Goal: Task Accomplishment & Management: Use online tool/utility

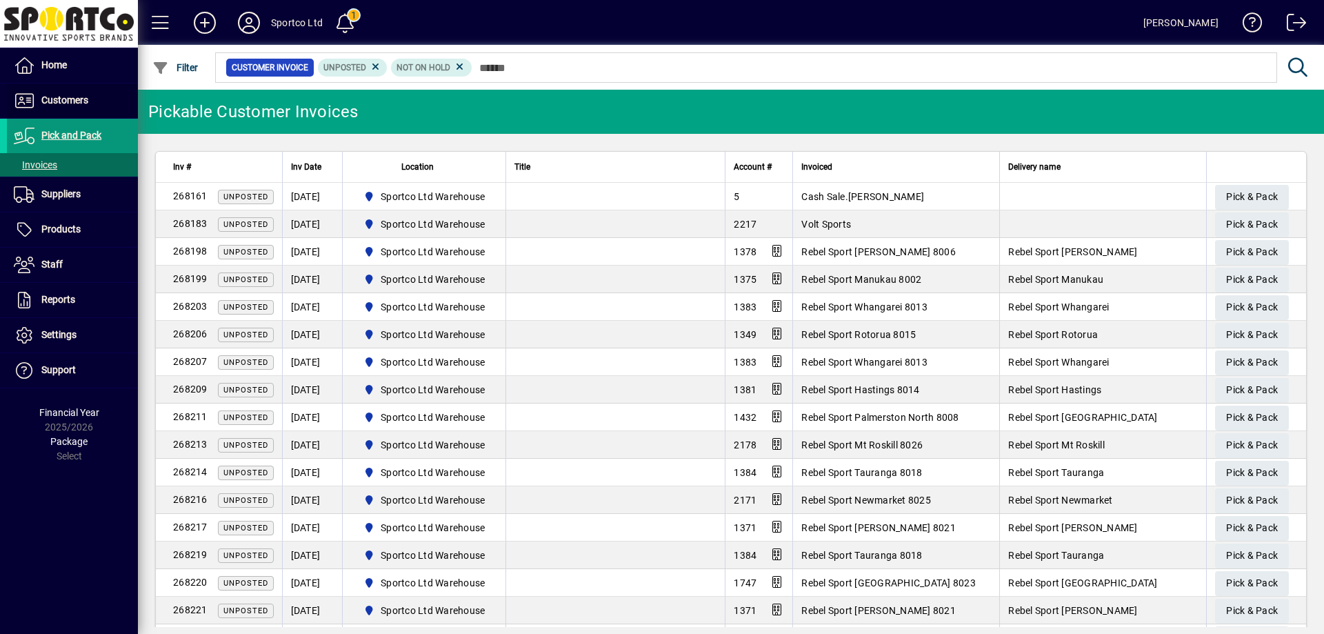
drag, startPoint x: 61, startPoint y: 101, endPoint x: 46, endPoint y: 127, distance: 29.9
click at [59, 101] on span "Customers" at bounding box center [64, 99] width 47 height 11
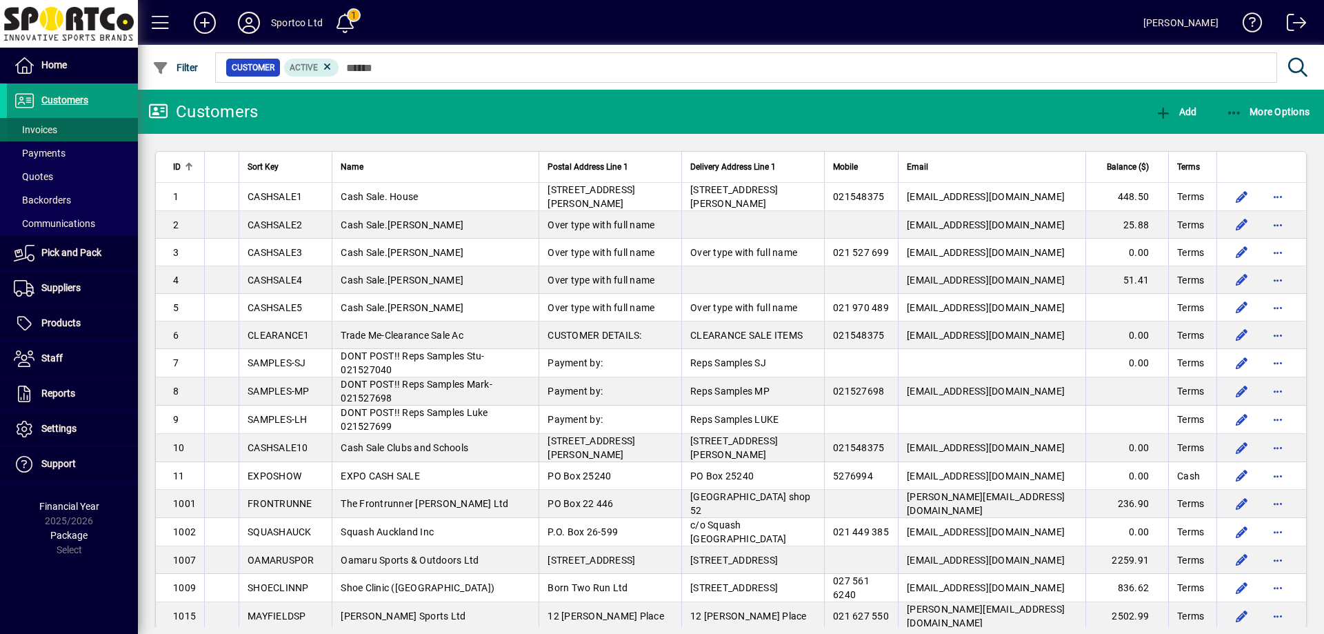
click at [41, 128] on span "Invoices" at bounding box center [35, 129] width 43 height 11
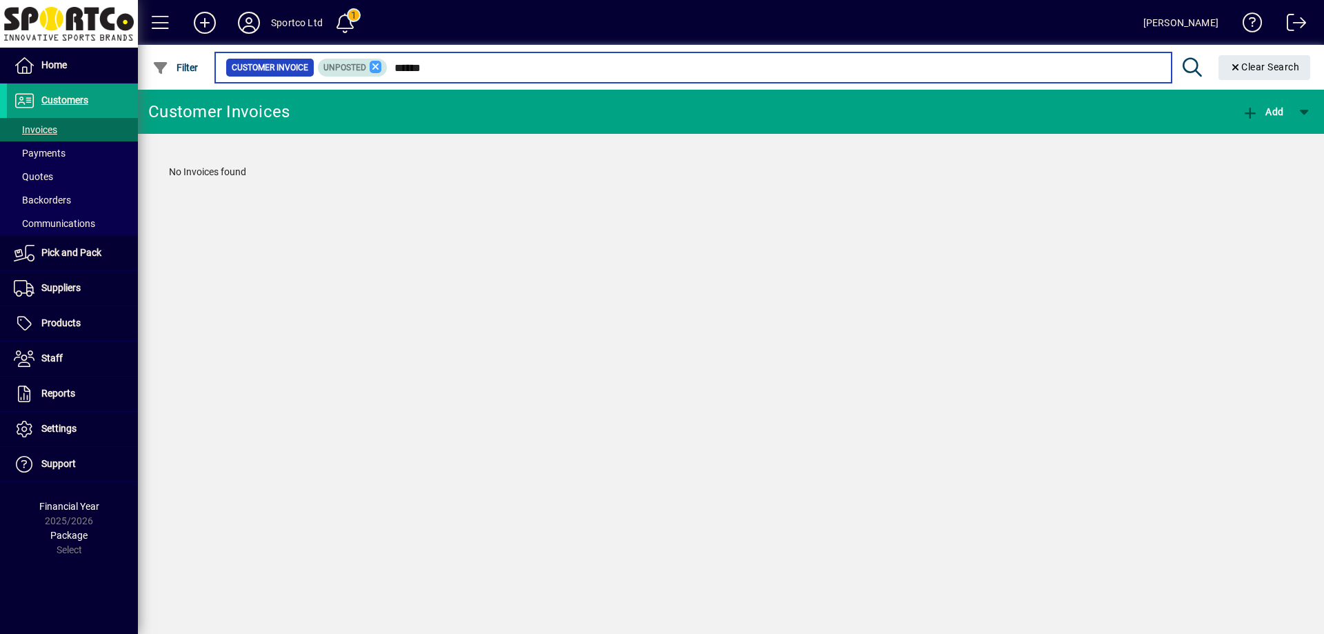
type input "******"
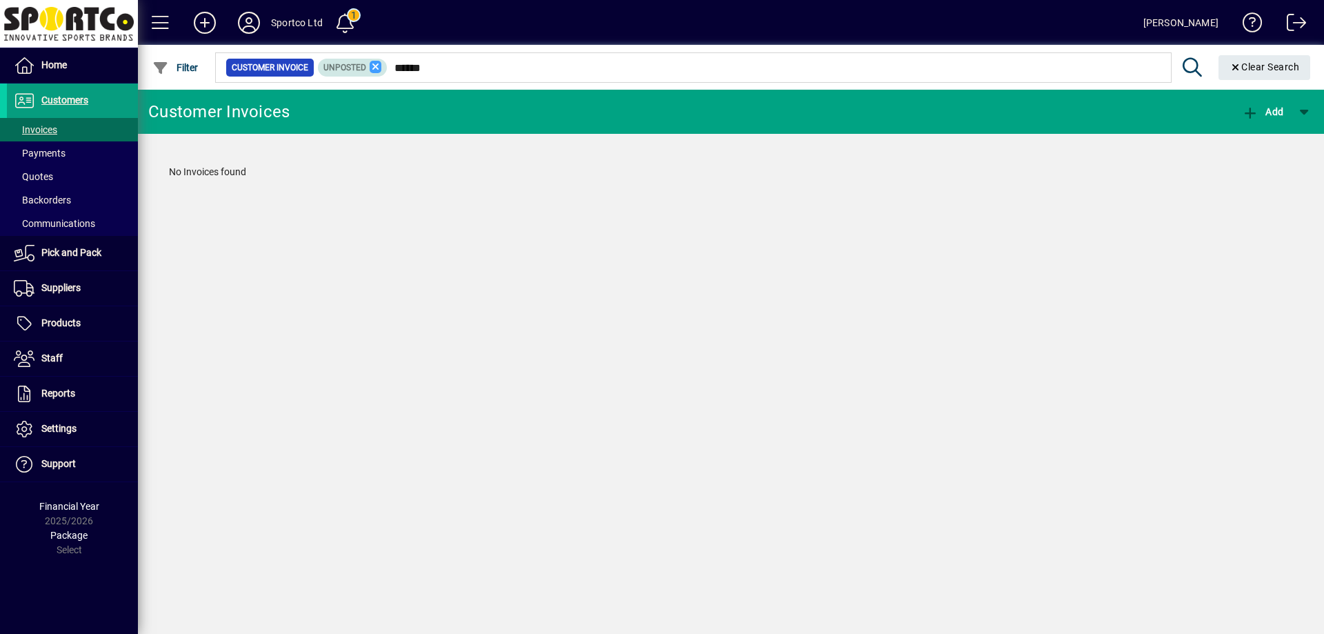
click at [378, 63] on icon at bounding box center [376, 67] width 12 height 12
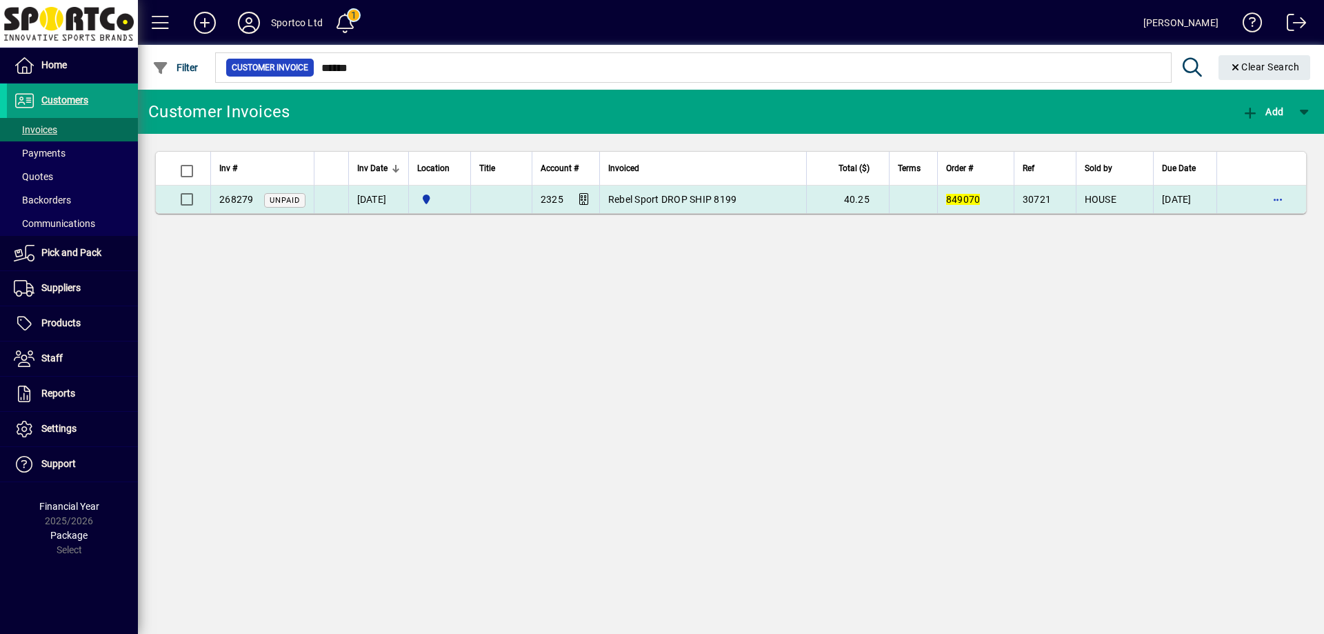
click at [728, 206] on td "Rebel Sport DROP SHIP 8199" at bounding box center [702, 200] width 207 height 28
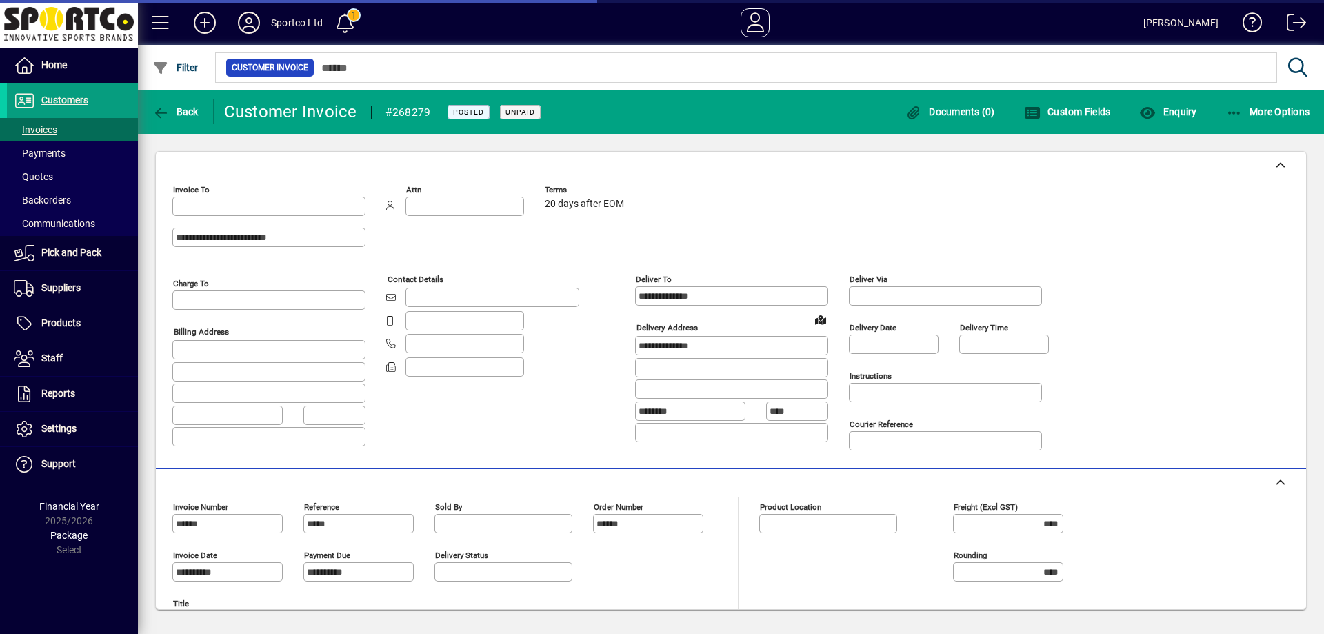
type input "**********"
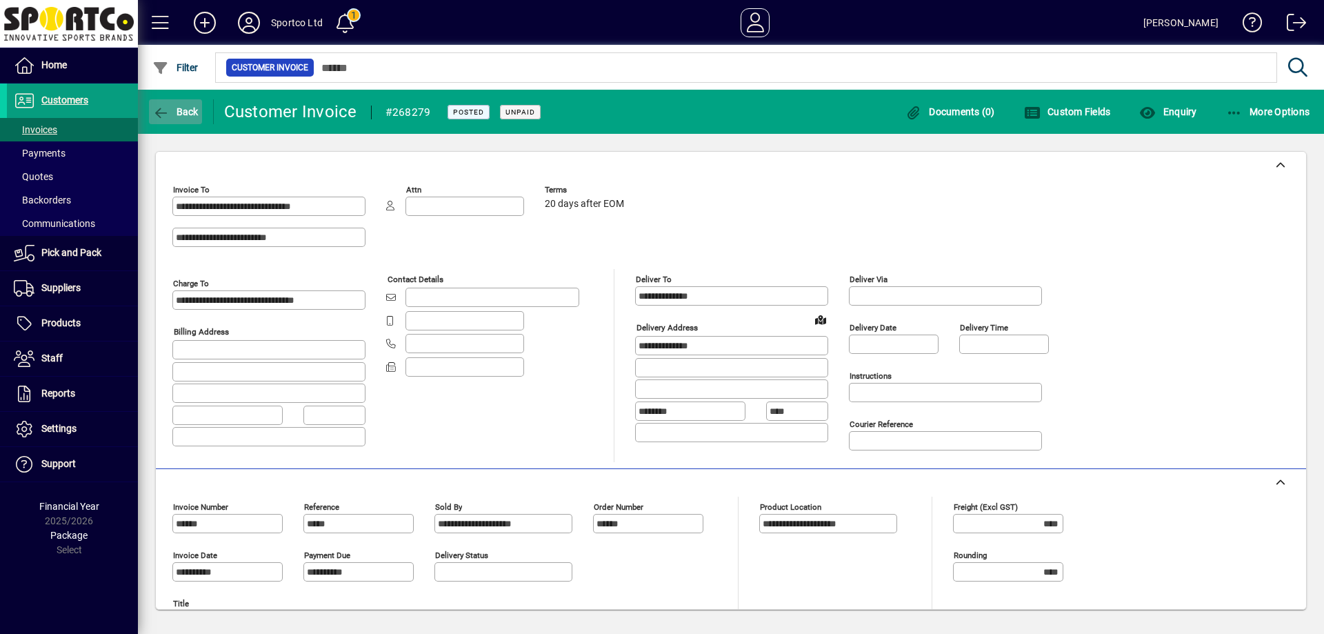
click at [169, 114] on icon "button" at bounding box center [160, 113] width 17 height 14
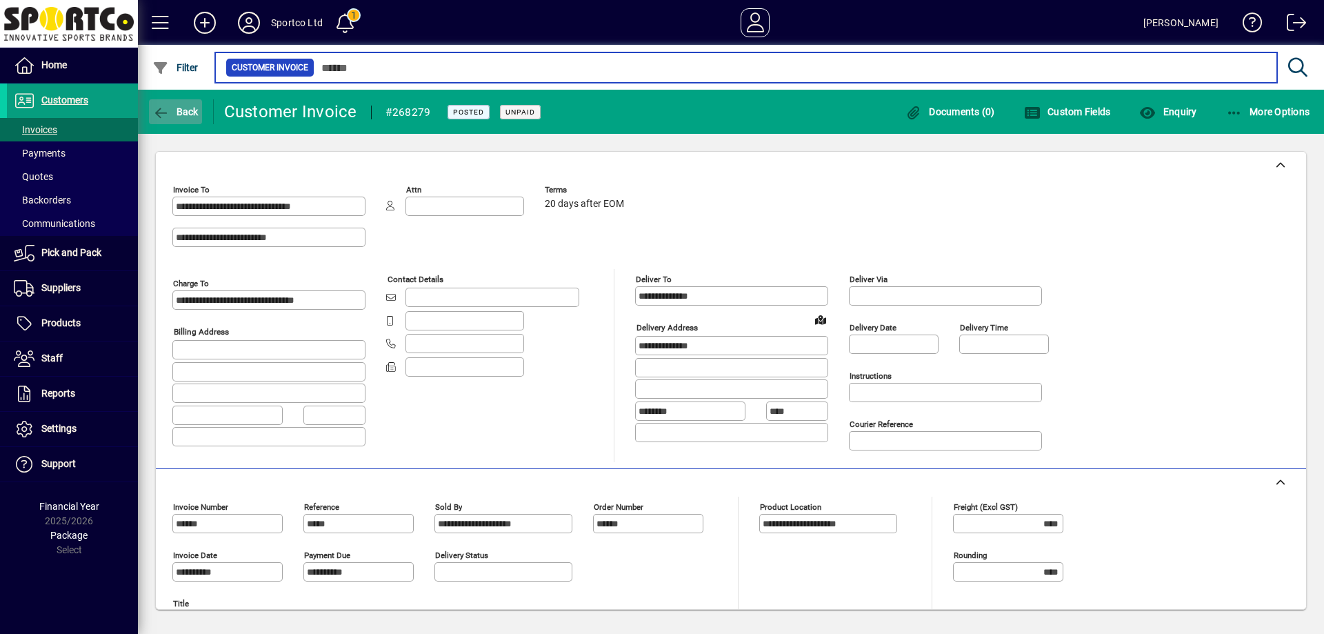
type input "******"
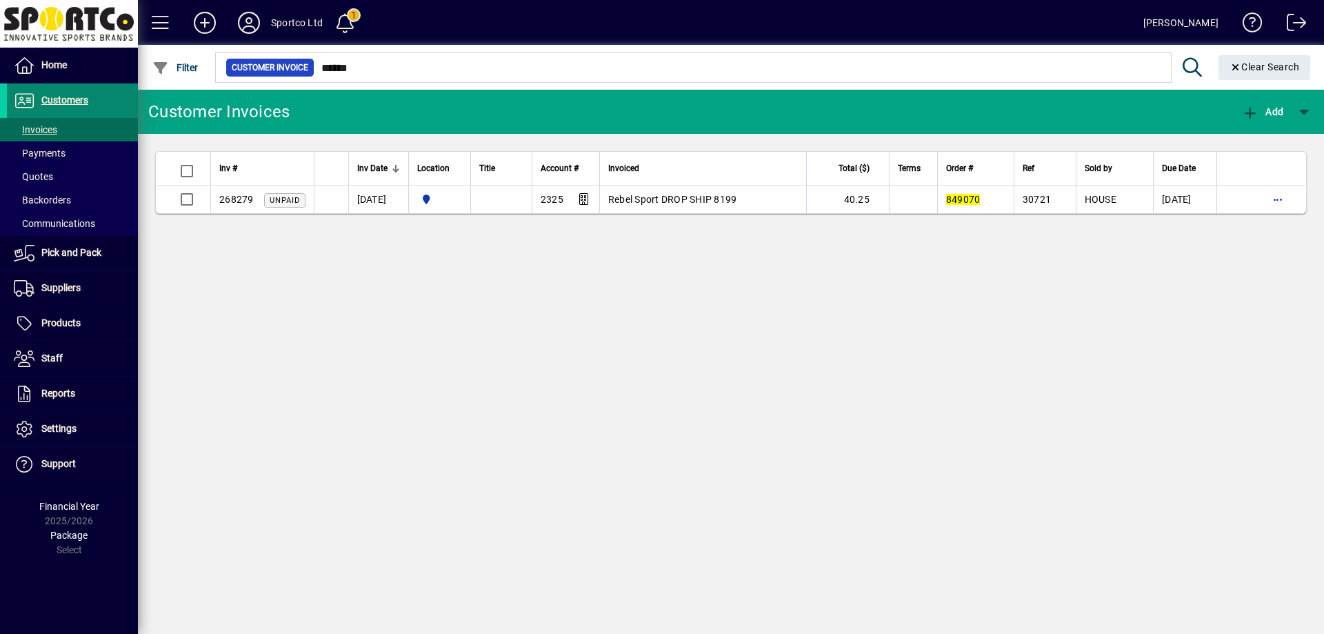
click at [57, 95] on span "Customers" at bounding box center [64, 99] width 47 height 11
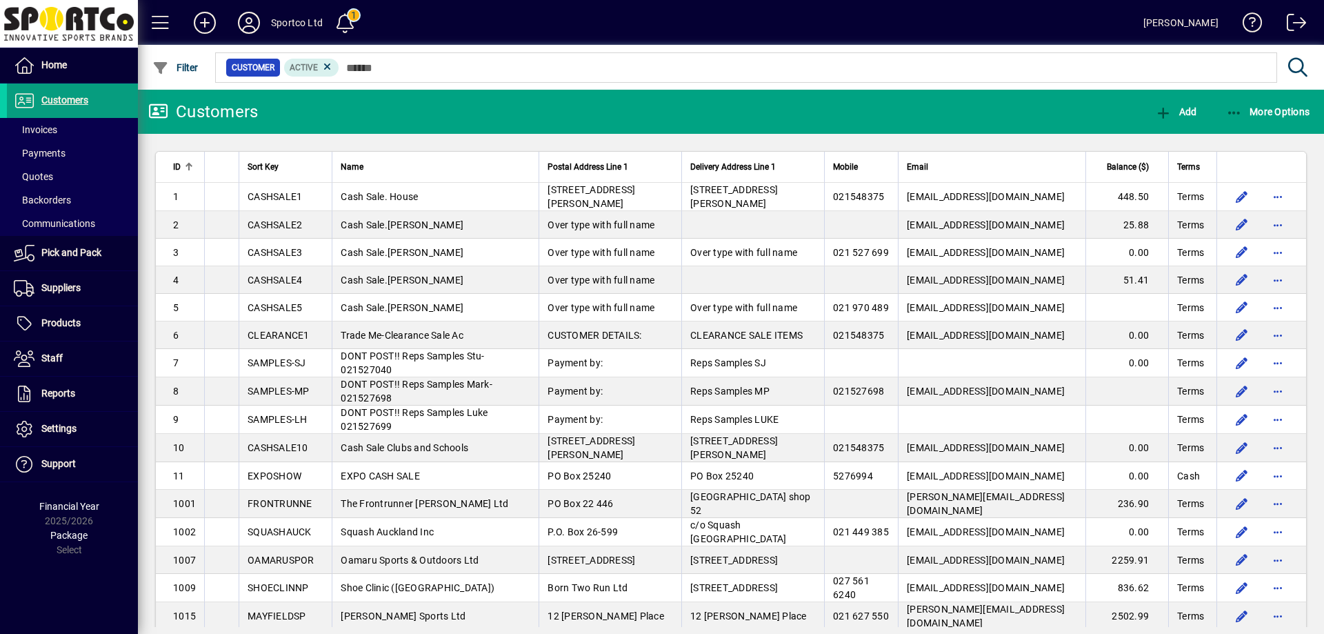
drag, startPoint x: 41, startPoint y: 129, endPoint x: 557, endPoint y: 256, distance: 531.2
click at [41, 130] on span "Invoices" at bounding box center [35, 129] width 43 height 11
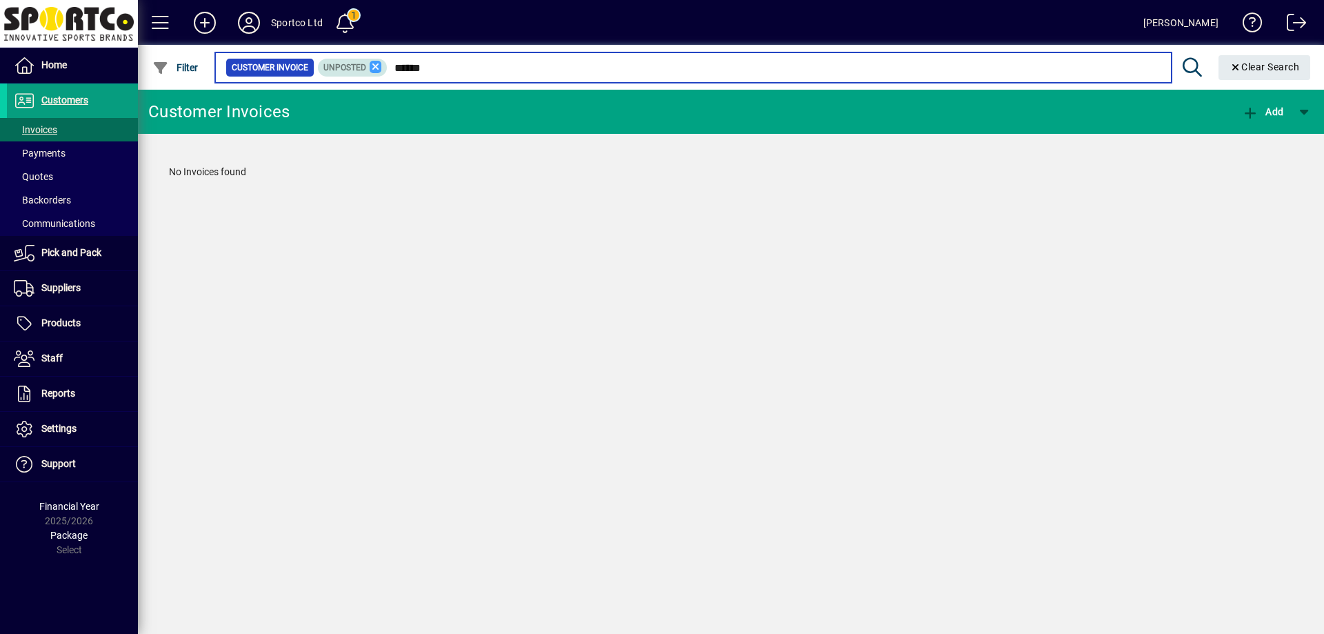
type input "******"
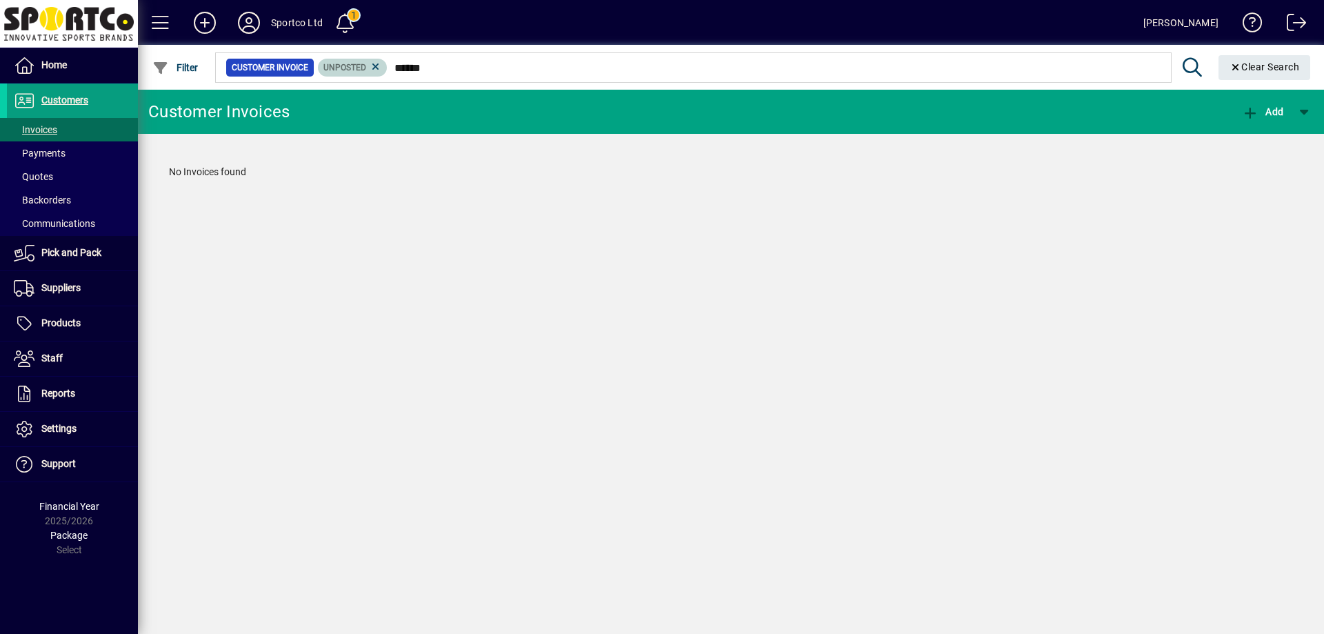
drag, startPoint x: 375, startPoint y: 62, endPoint x: 390, endPoint y: 72, distance: 17.4
click at [375, 63] on icon at bounding box center [376, 67] width 12 height 12
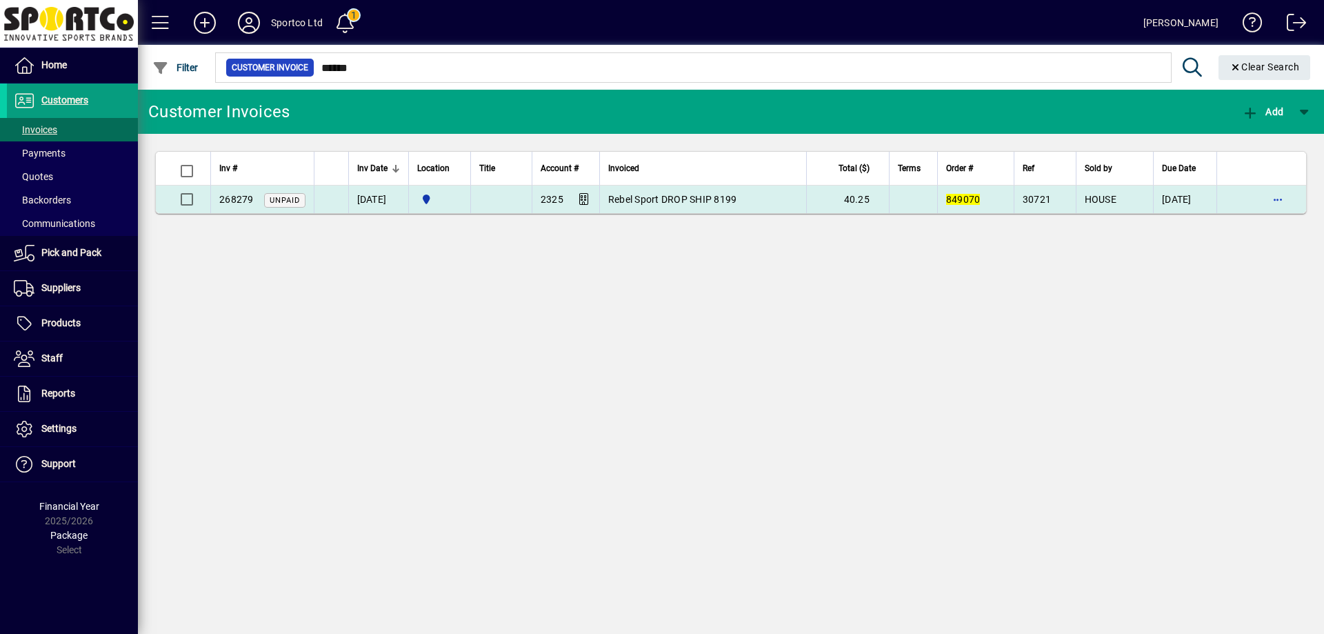
click at [692, 205] on td "Rebel Sport DROP SHIP 8199" at bounding box center [702, 200] width 207 height 28
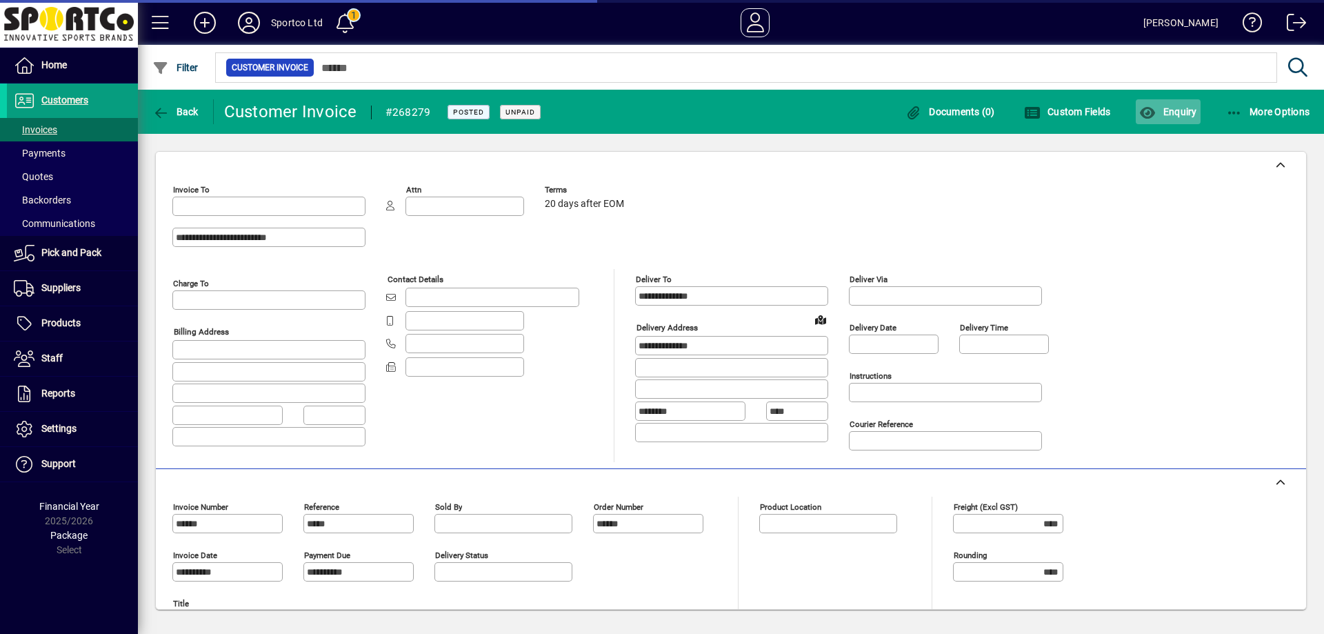
type input "**********"
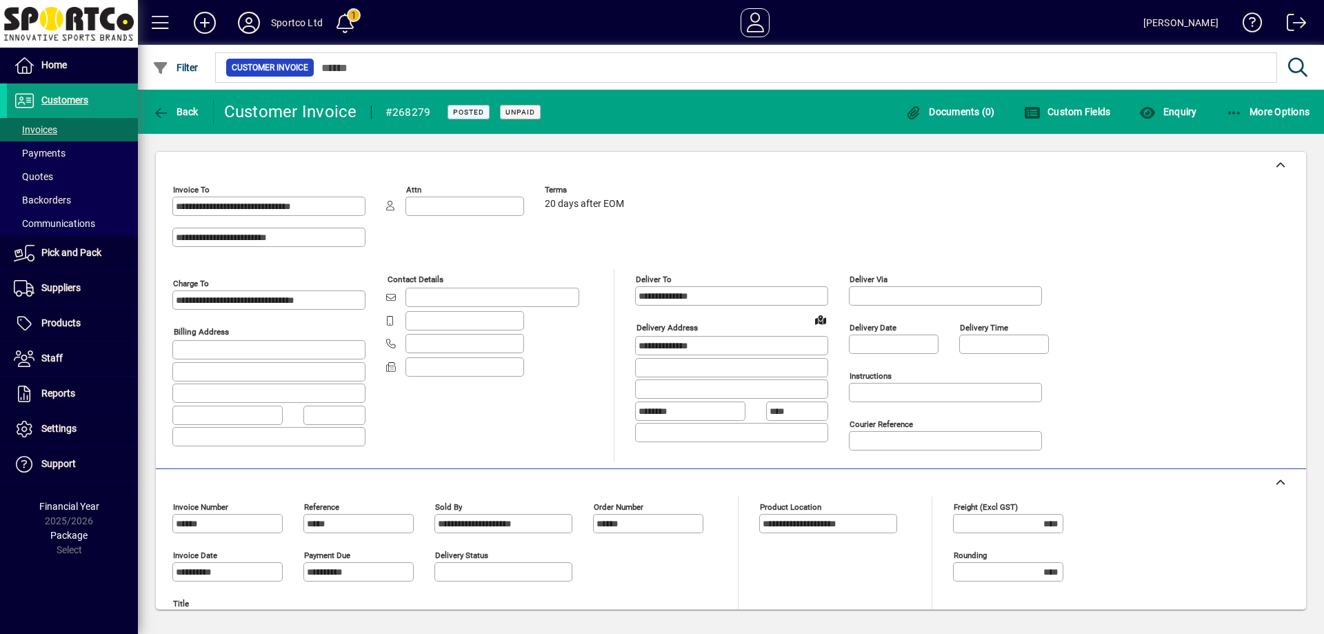
click at [148, 110] on div "Back" at bounding box center [176, 111] width 76 height 25
click at [147, 110] on div "Back" at bounding box center [176, 111] width 76 height 25
click at [154, 116] on icon "button" at bounding box center [160, 113] width 17 height 14
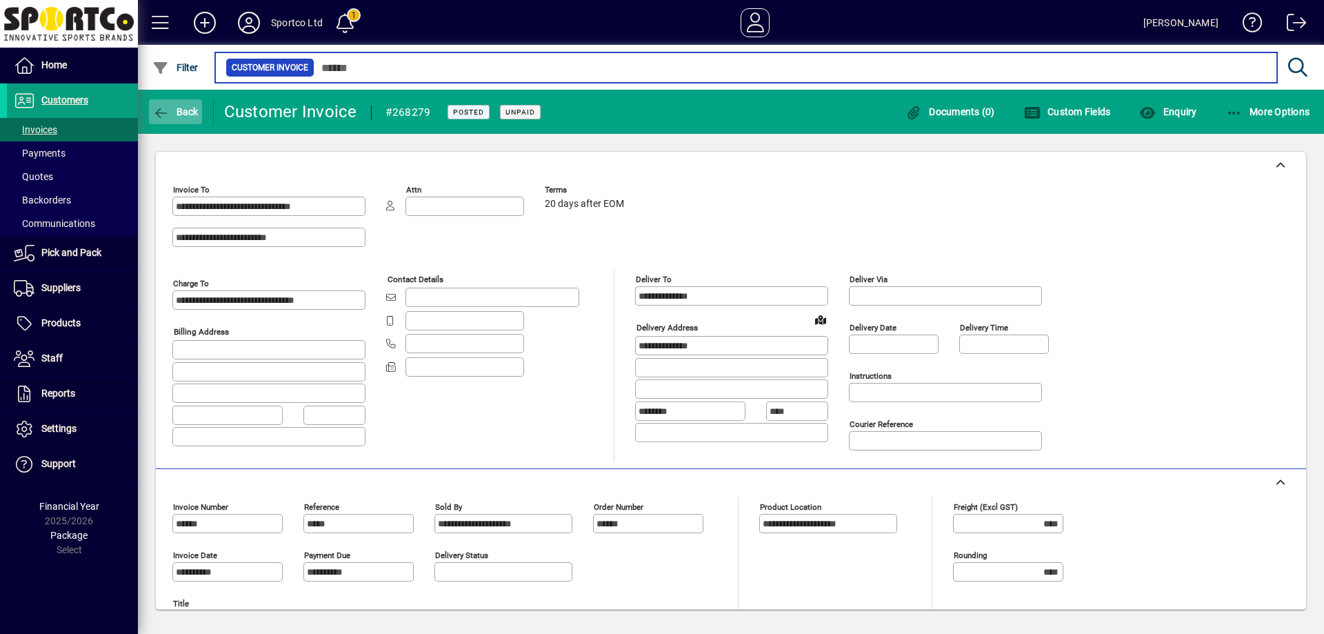
type input "******"
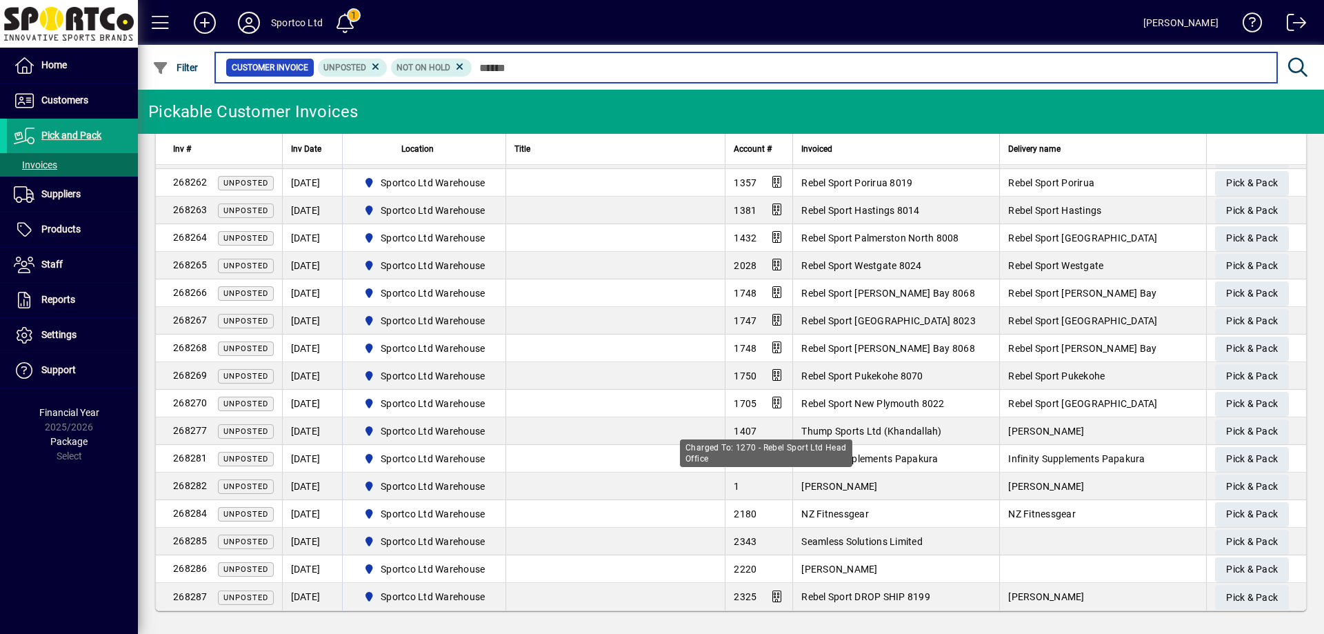
scroll to position [1174, 0]
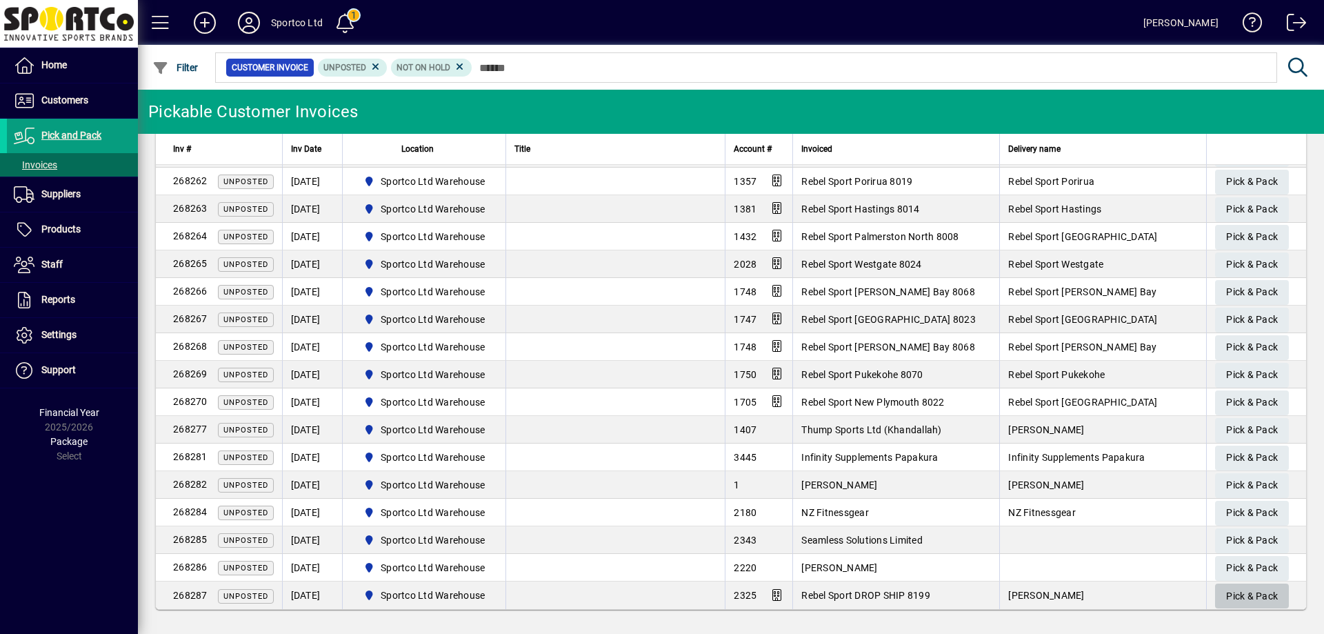
click at [1259, 592] on span "Pick & Pack" at bounding box center [1252, 596] width 52 height 23
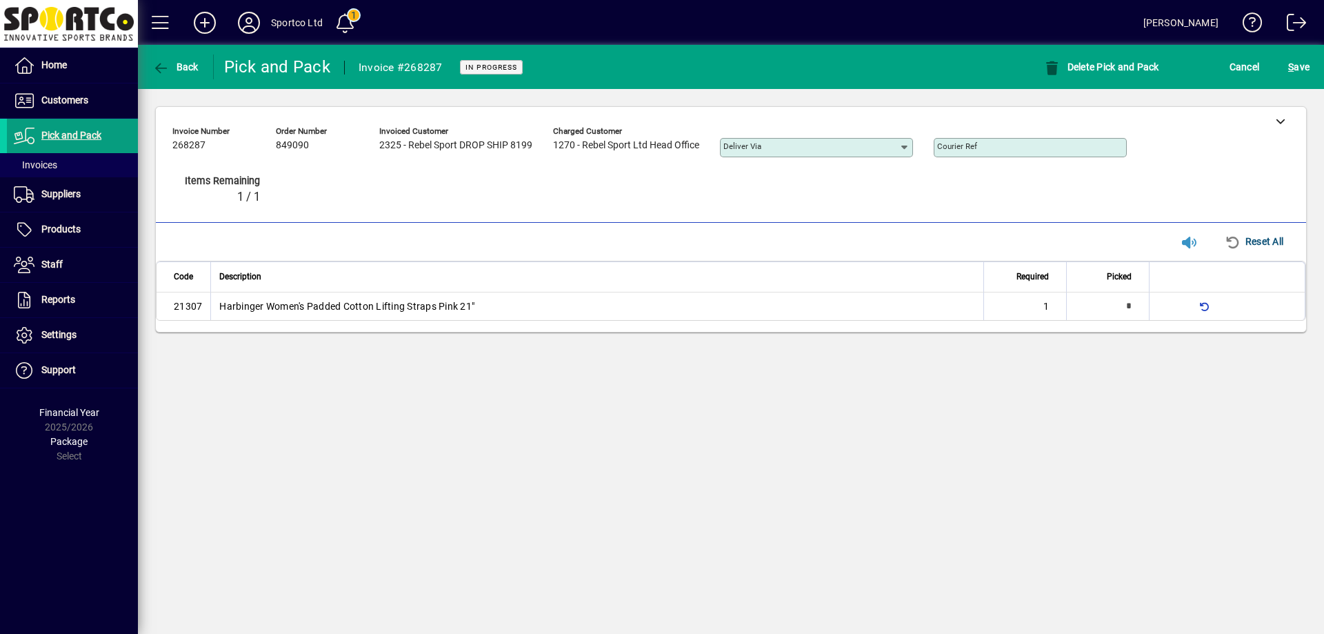
type input "*"
click at [1273, 123] on div at bounding box center [1280, 121] width 52 height 28
drag, startPoint x: 1273, startPoint y: 123, endPoint x: 1290, endPoint y: 262, distance: 140.4
click at [1272, 127] on div at bounding box center [1280, 121] width 52 height 28
click at [1283, 121] on icon at bounding box center [1281, 121] width 10 height 10
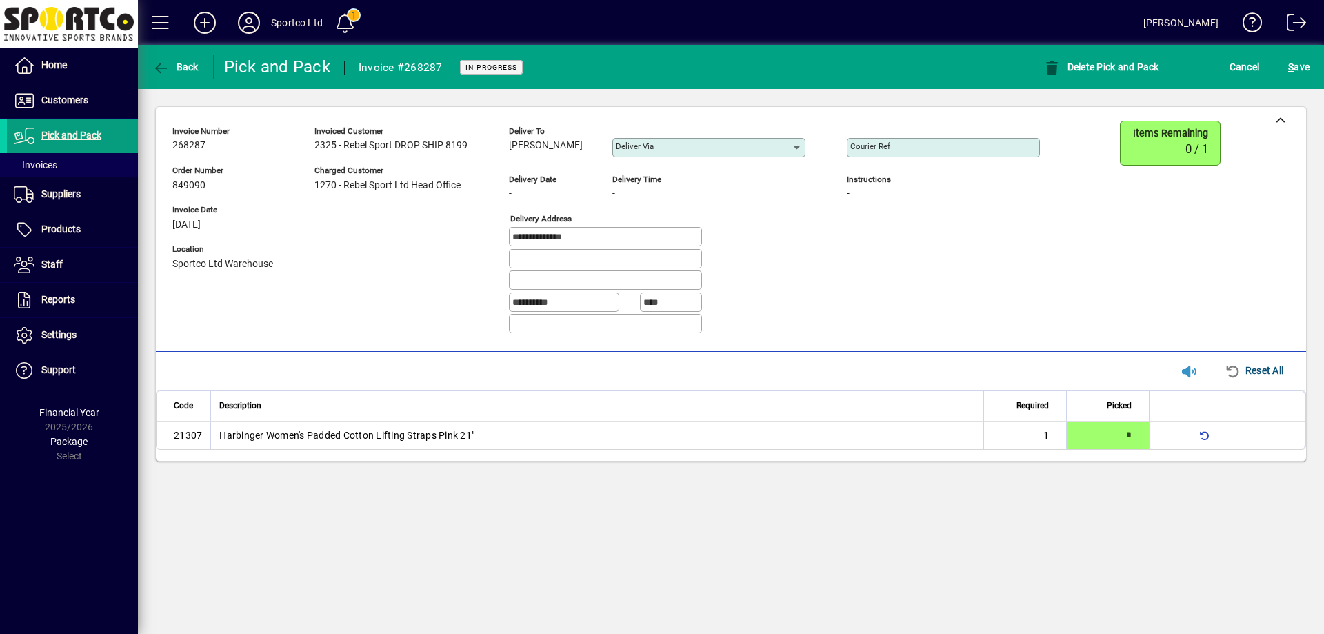
drag, startPoint x: 576, startPoint y: 140, endPoint x: 510, endPoint y: 144, distance: 65.6
click at [510, 144] on div "[PERSON_NAME]" at bounding box center [550, 145] width 83 height 15
copy span "[PERSON_NAME]"
drag, startPoint x: 596, startPoint y: 238, endPoint x: 550, endPoint y: 240, distance: 46.3
click at [574, 235] on input "**********" at bounding box center [606, 236] width 189 height 11
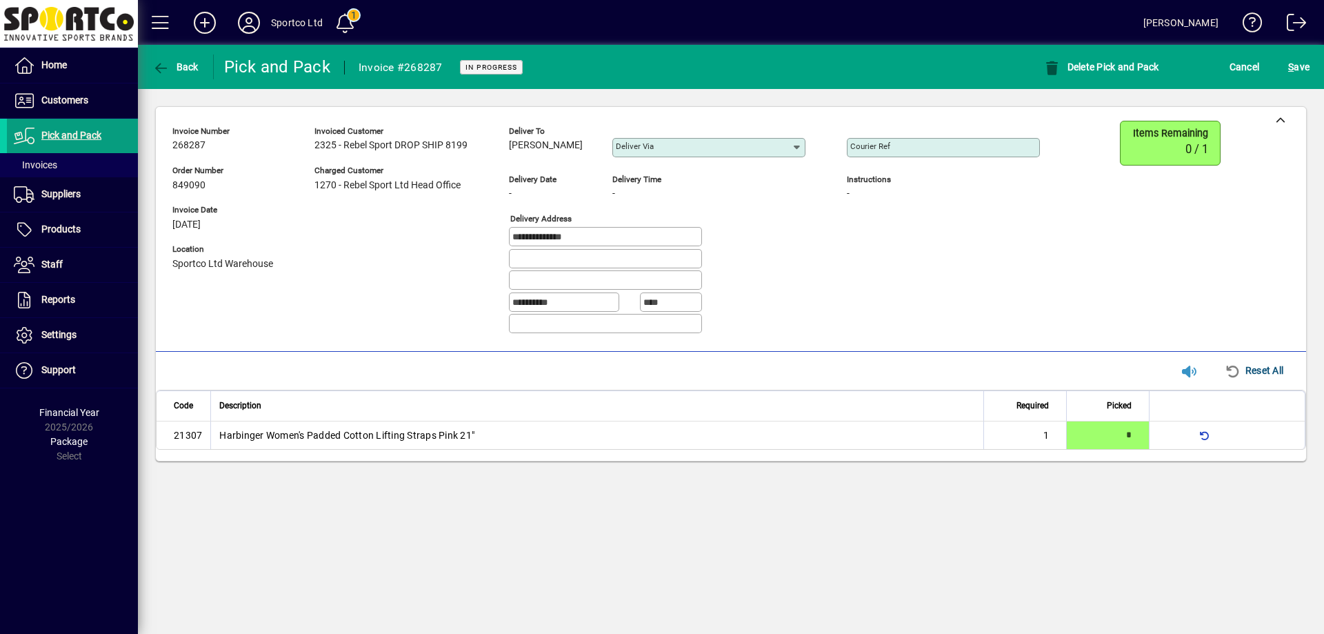
drag, startPoint x: 550, startPoint y: 240, endPoint x: 484, endPoint y: 241, distance: 65.5
click at [484, 241] on div "**********" at bounding box center [616, 233] width 888 height 224
drag, startPoint x: 604, startPoint y: 232, endPoint x: 494, endPoint y: 243, distance: 110.2
click at [494, 243] on div "**********" at bounding box center [616, 233] width 888 height 224
click at [910, 141] on div "Courier Ref" at bounding box center [943, 147] width 193 height 19
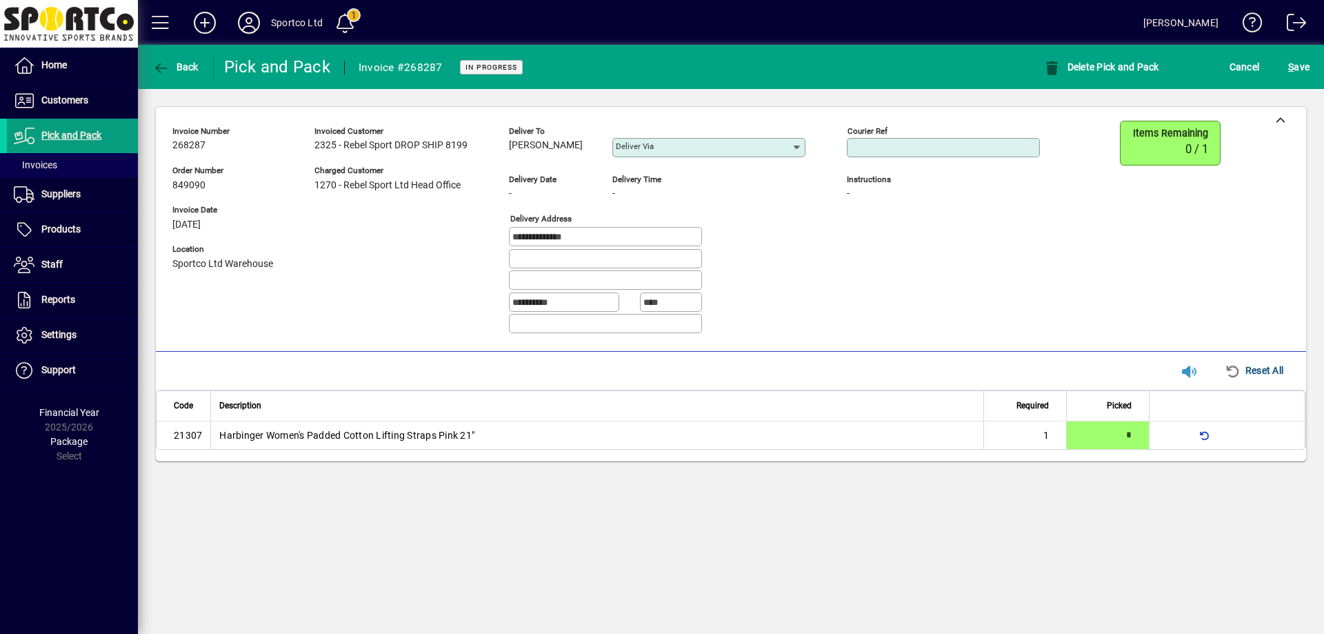
paste input "**********"
type input "**********"
click at [1297, 64] on span "S ave" at bounding box center [1298, 67] width 21 height 22
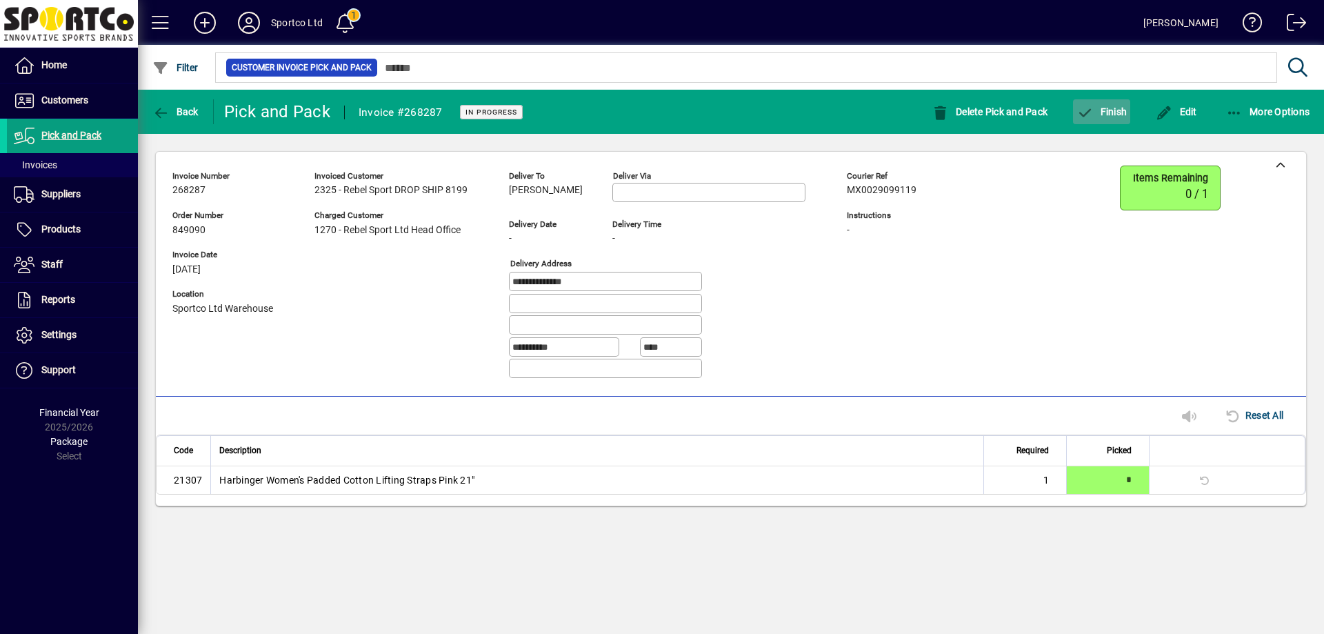
click at [1113, 114] on span "Finish" at bounding box center [1102, 111] width 50 height 11
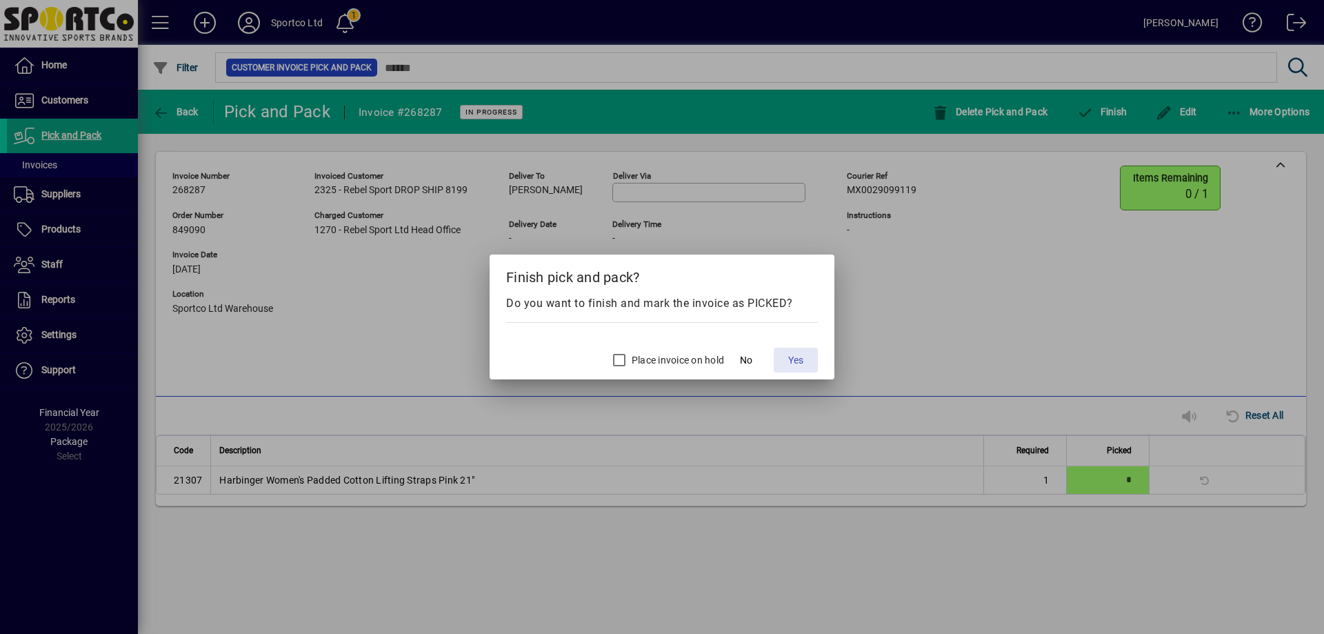
click at [803, 360] on span "Yes" at bounding box center [795, 360] width 15 height 14
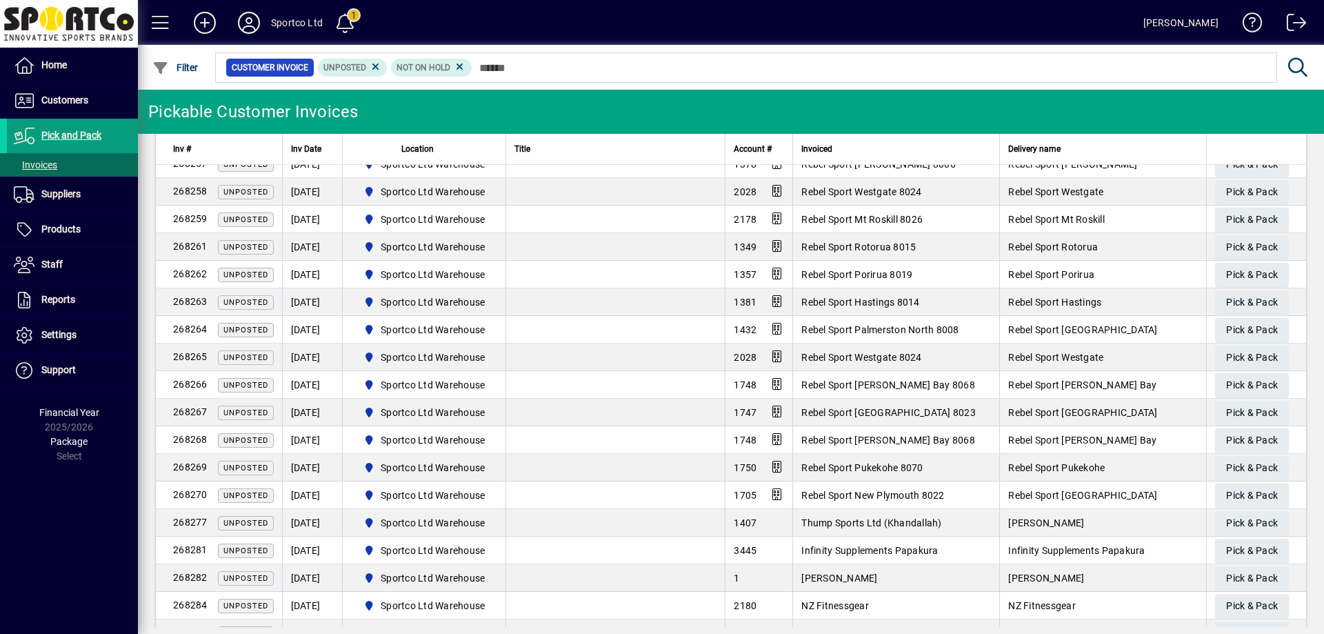
scroll to position [1103, 0]
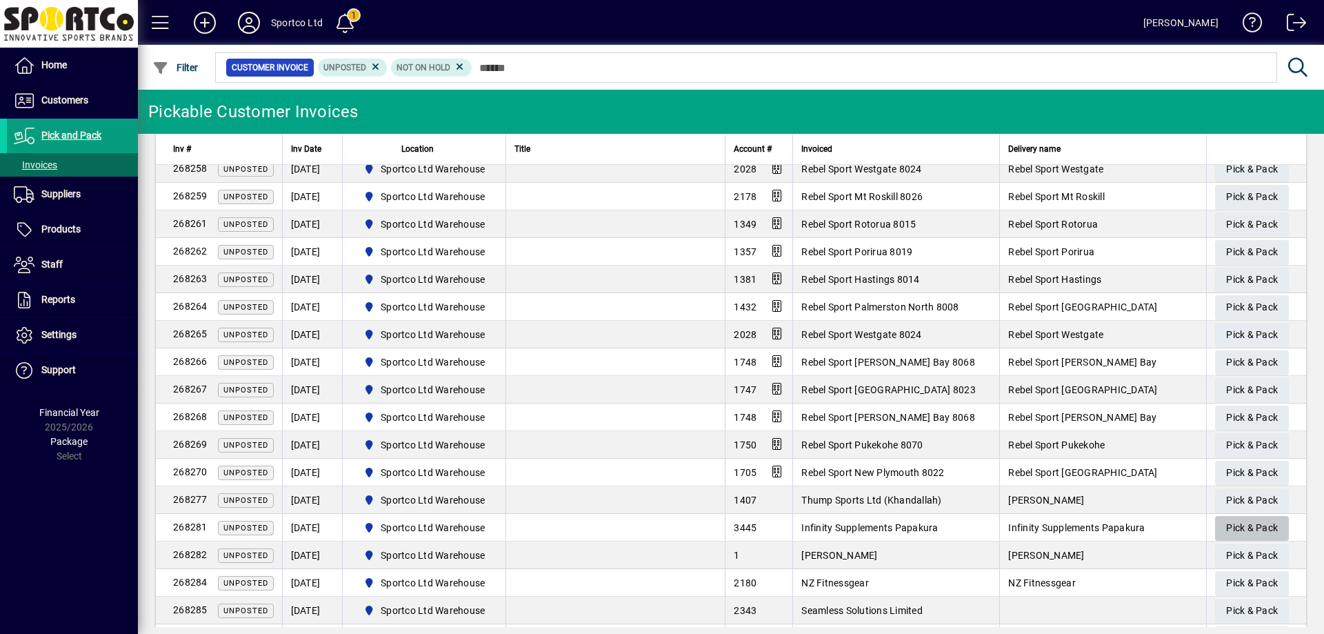
click at [1246, 522] on span "Pick & Pack" at bounding box center [1252, 528] width 52 height 23
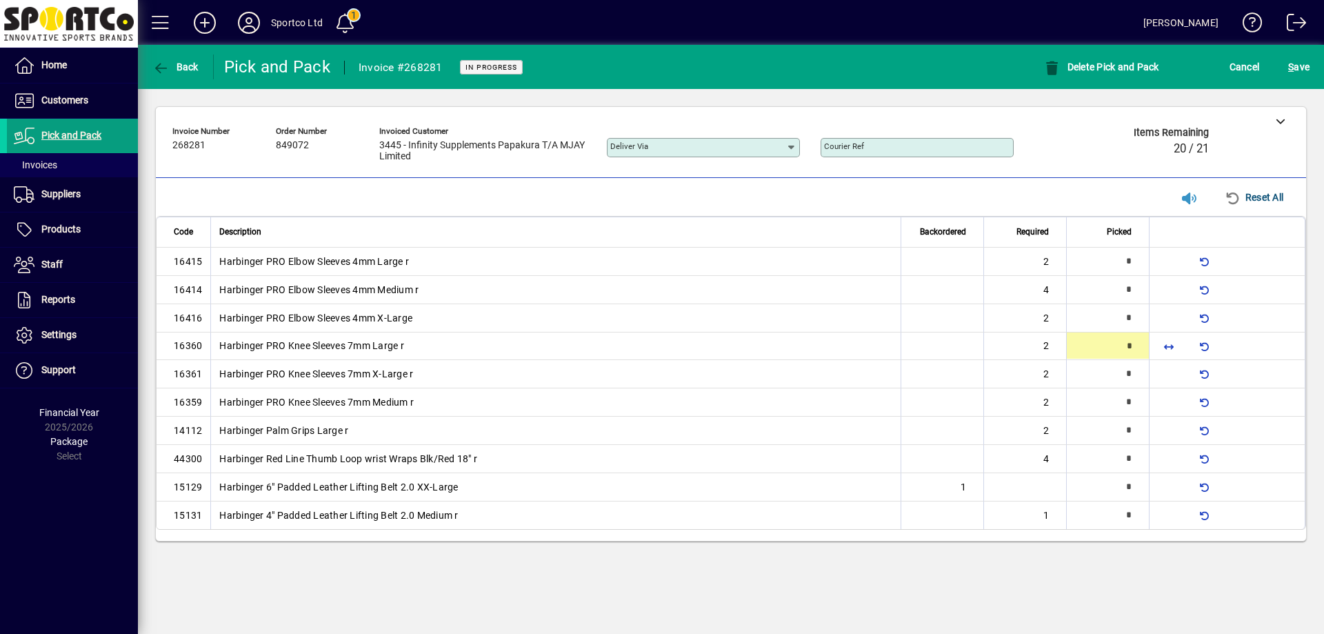
type input "*"
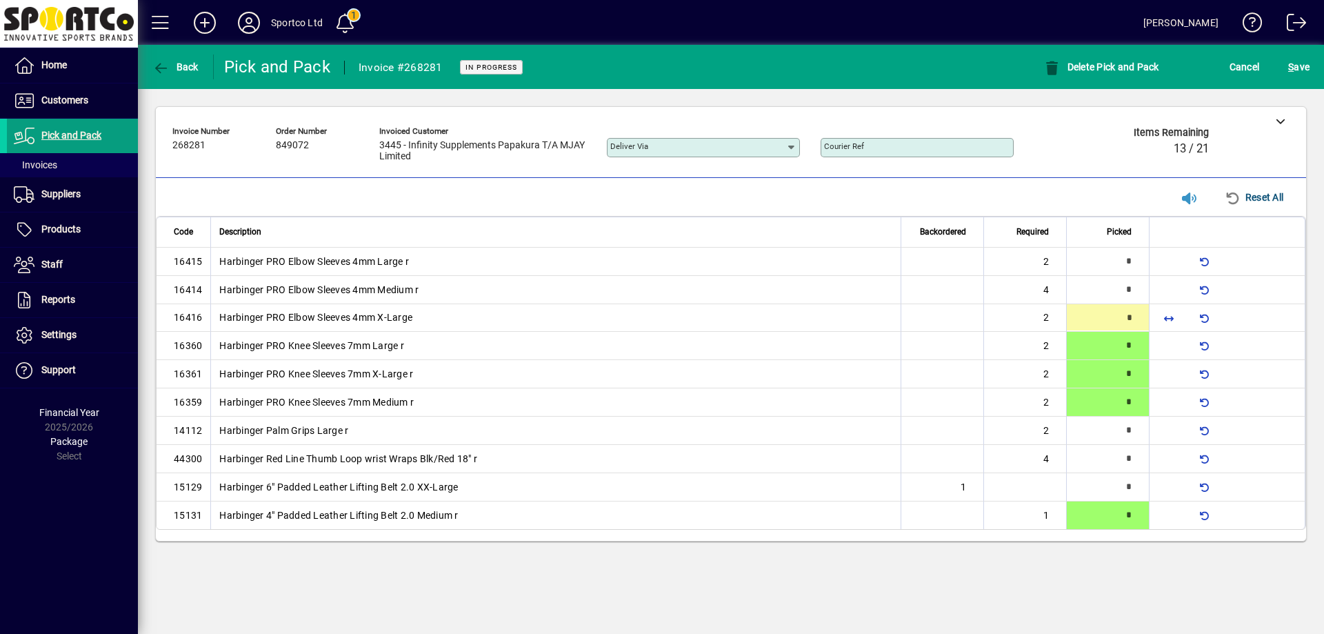
type input "*"
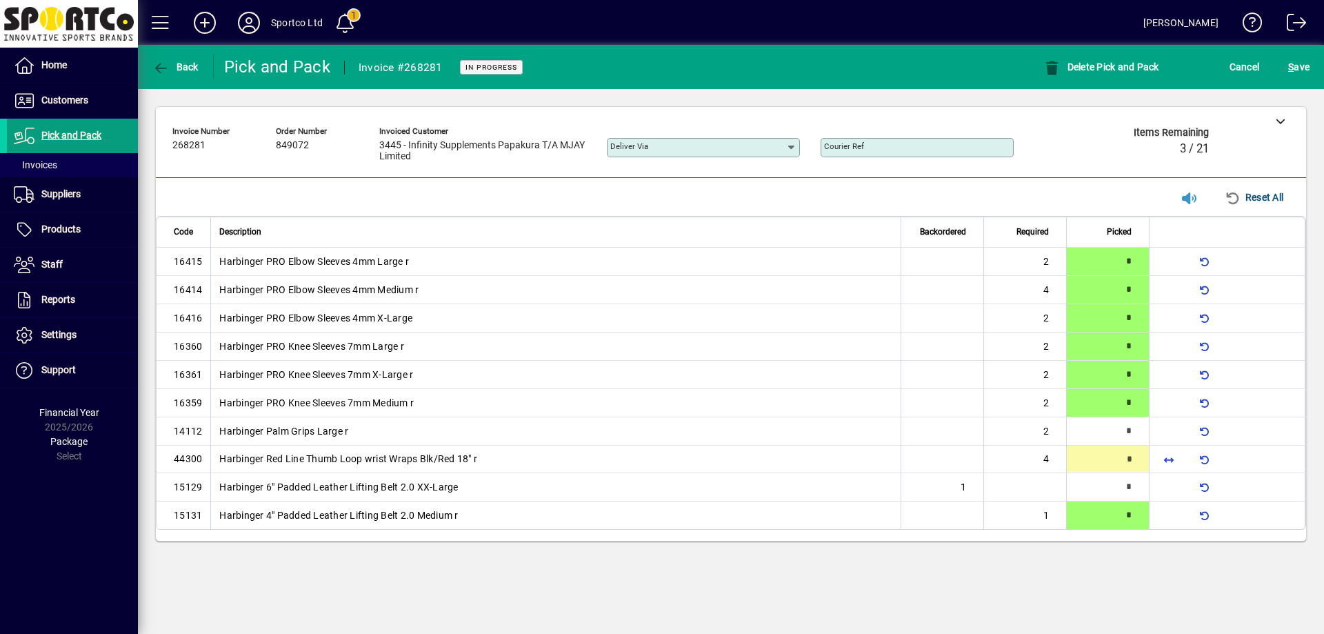
type input "*"
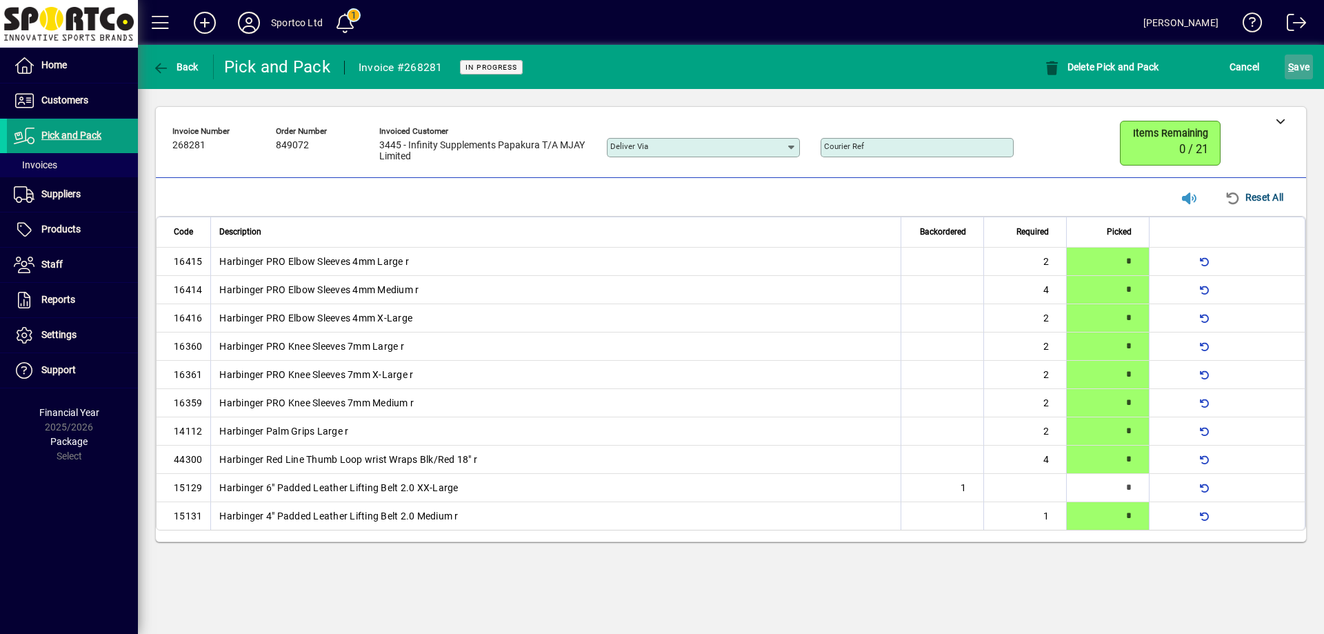
click at [1310, 59] on span "submit" at bounding box center [1299, 66] width 28 height 33
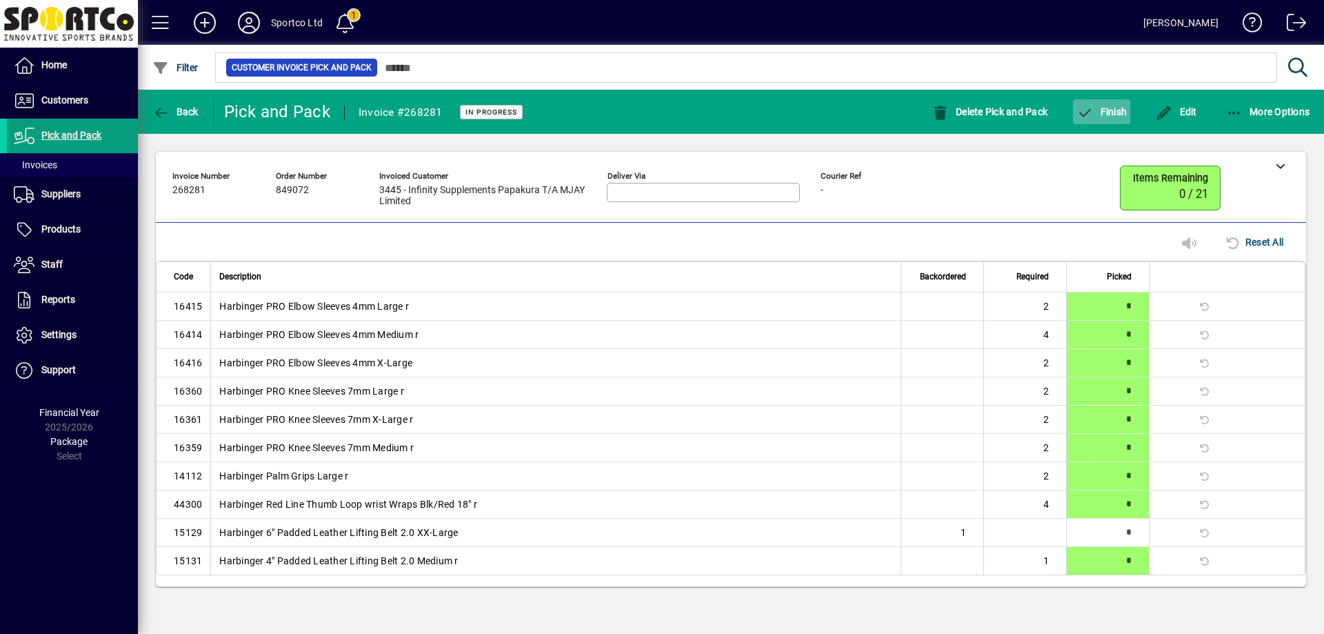
click at [1118, 100] on span "button" at bounding box center [1101, 111] width 57 height 33
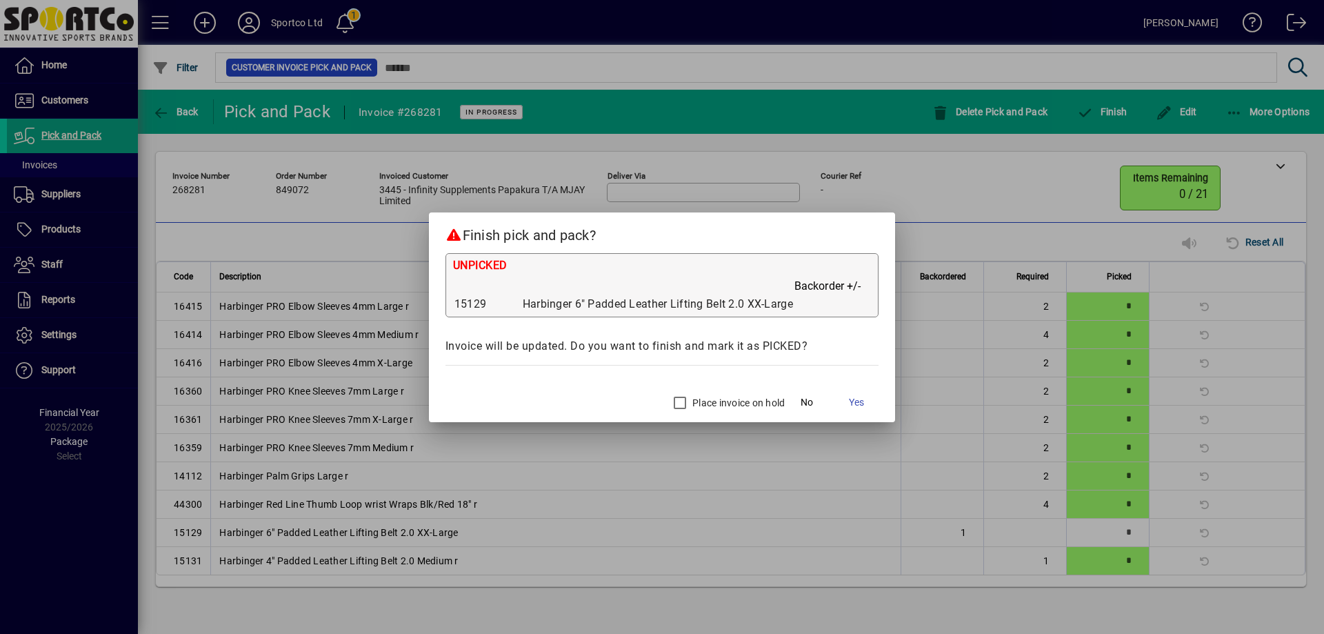
click at [726, 403] on label "Place invoice on hold" at bounding box center [737, 403] width 95 height 14
click at [863, 403] on span "Yes" at bounding box center [856, 402] width 15 height 14
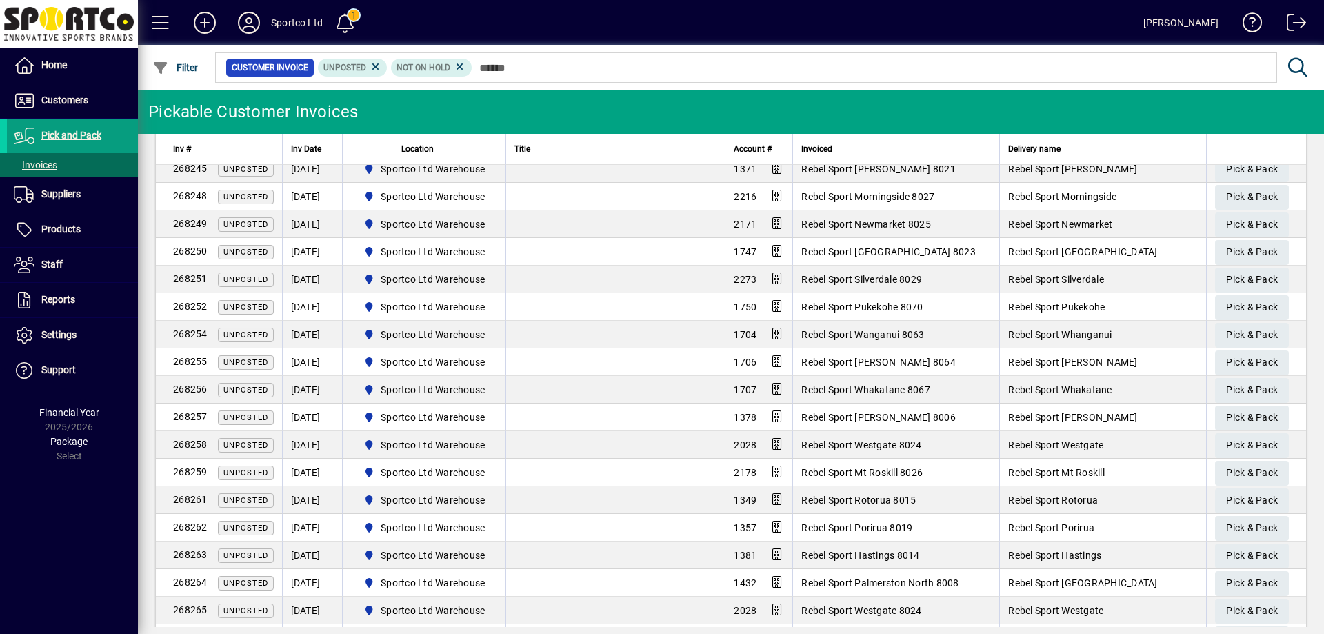
scroll to position [1146, 0]
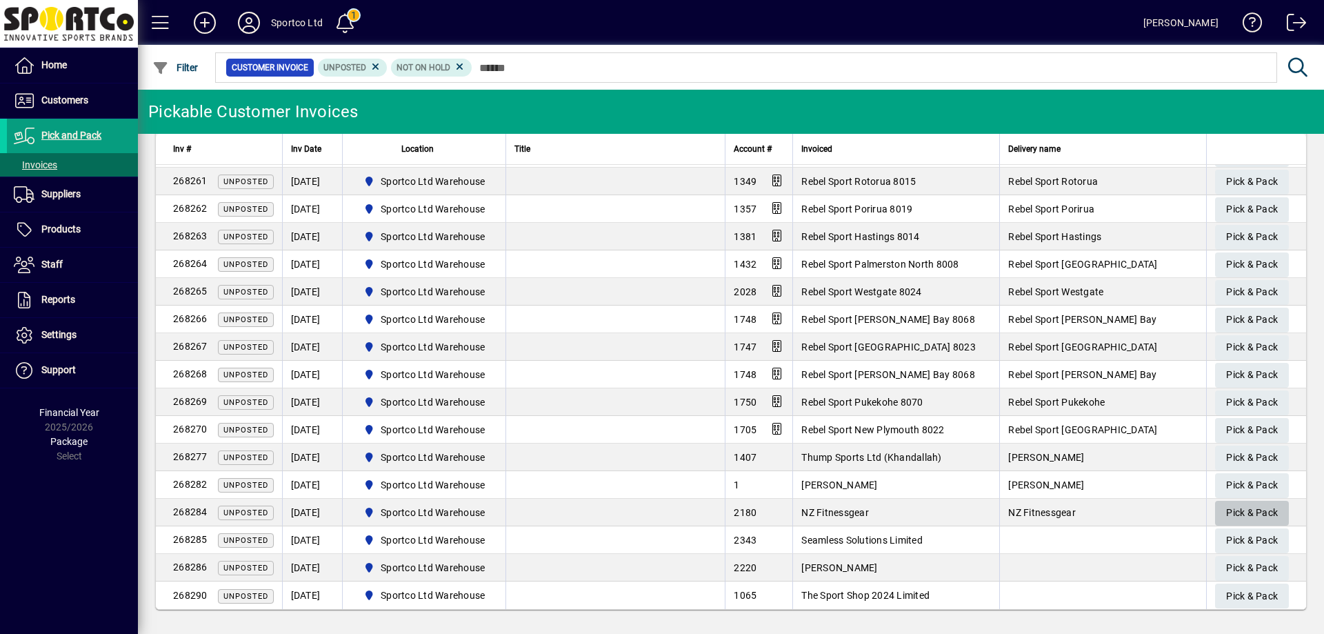
click at [1234, 504] on span "Pick & Pack" at bounding box center [1252, 512] width 52 height 23
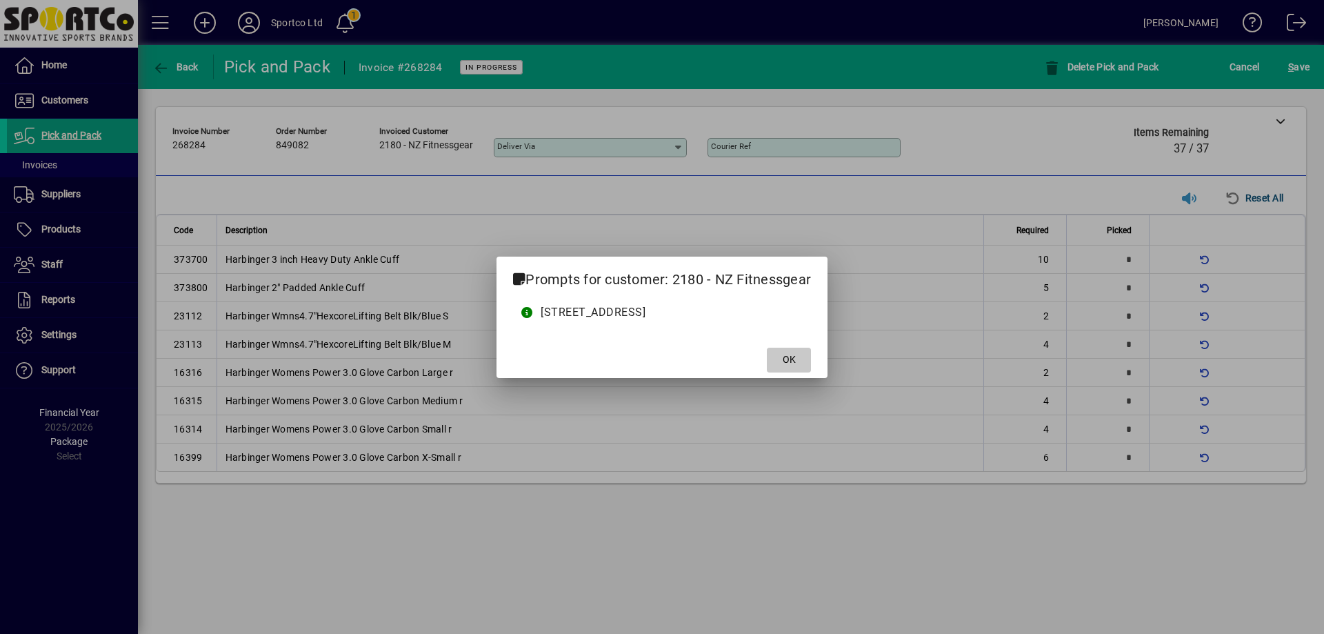
click at [811, 368] on span at bounding box center [789, 359] width 44 height 33
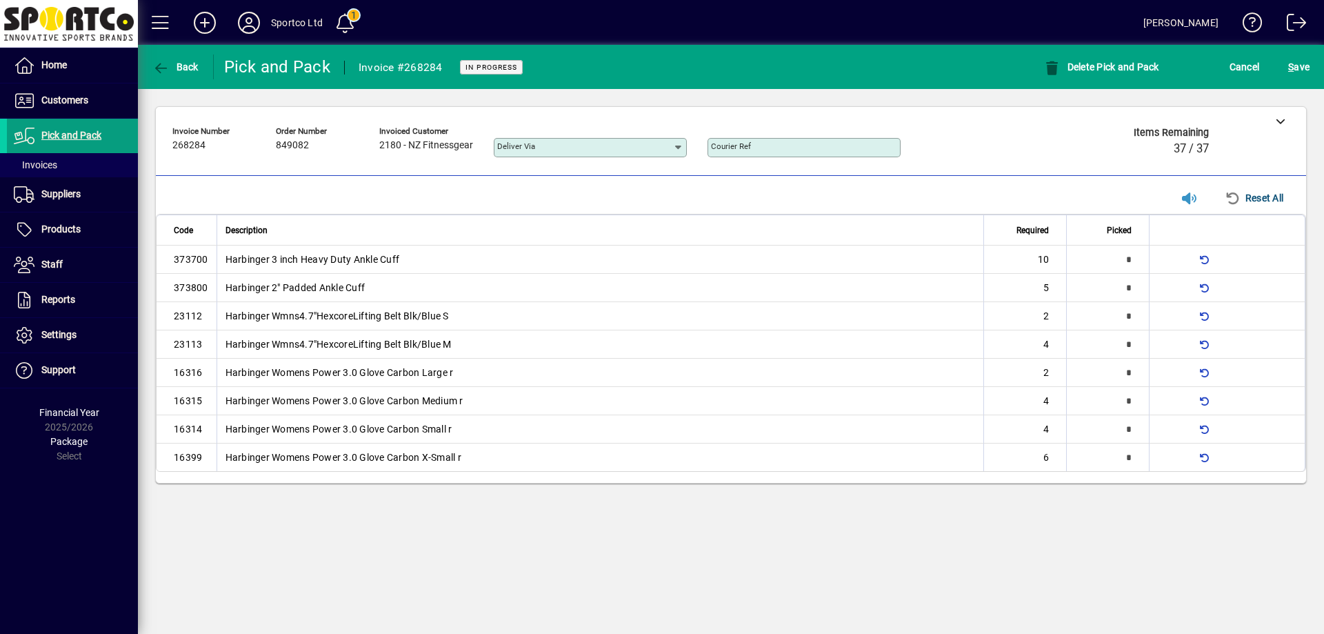
type input "*"
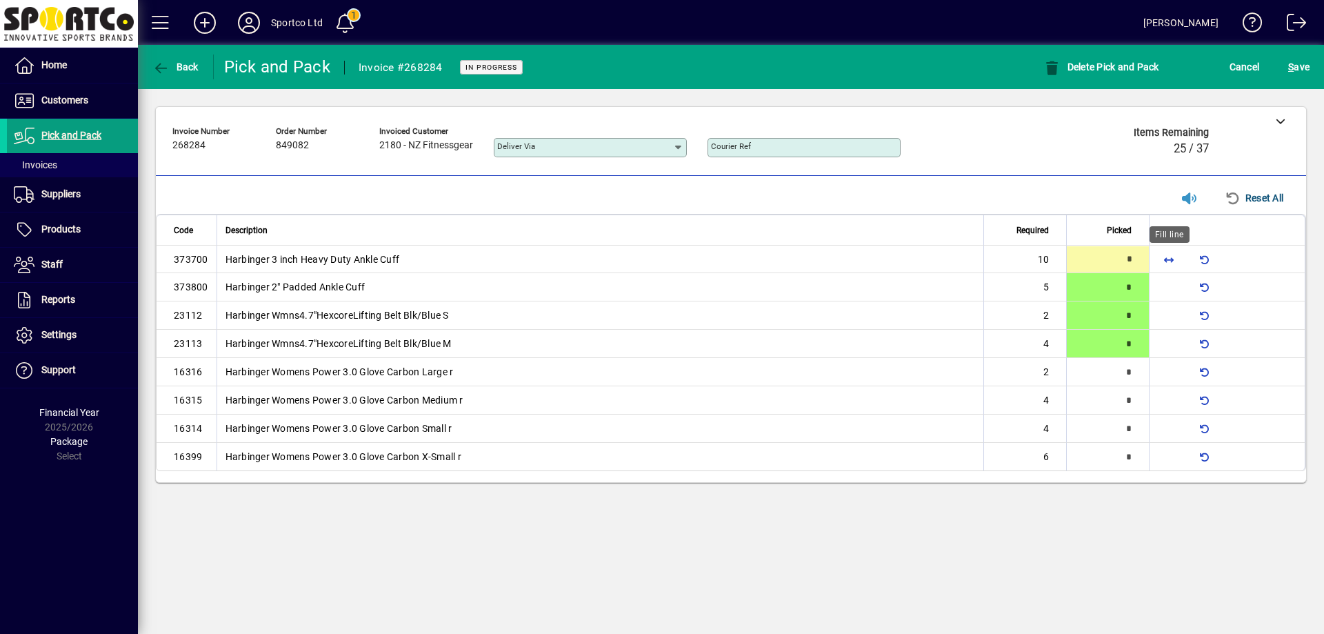
click at [1161, 262] on span "button" at bounding box center [1168, 259] width 33 height 33
type input "**"
type input "*"
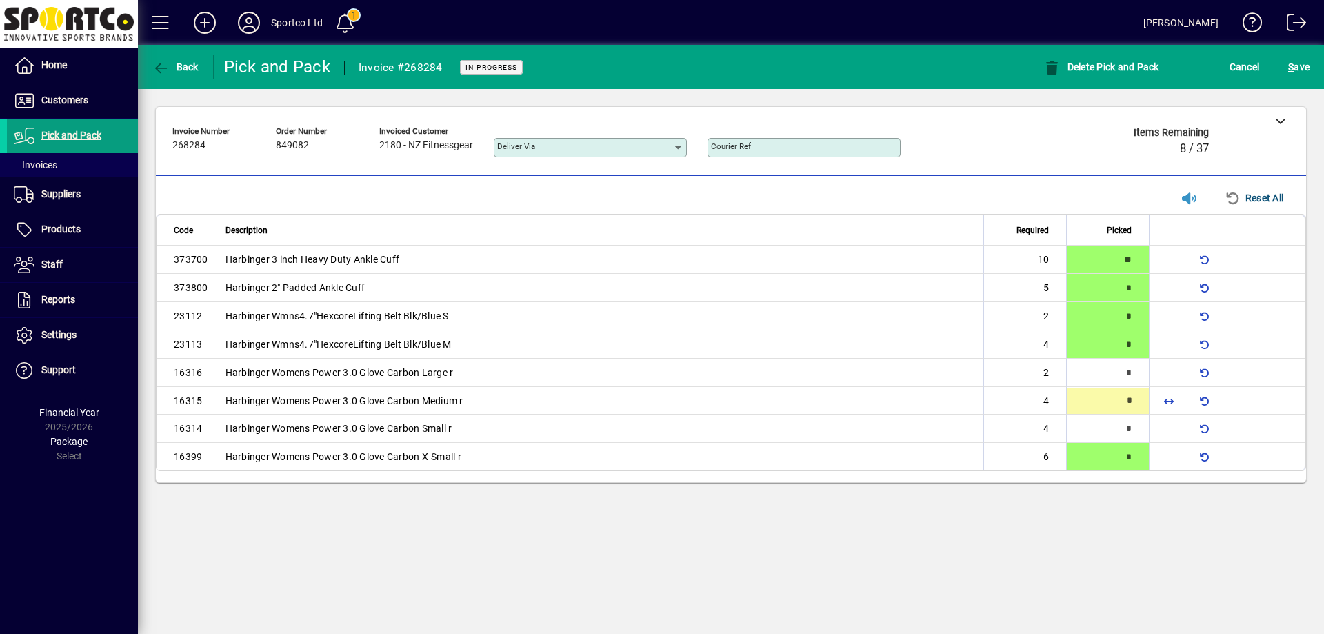
type input "*"
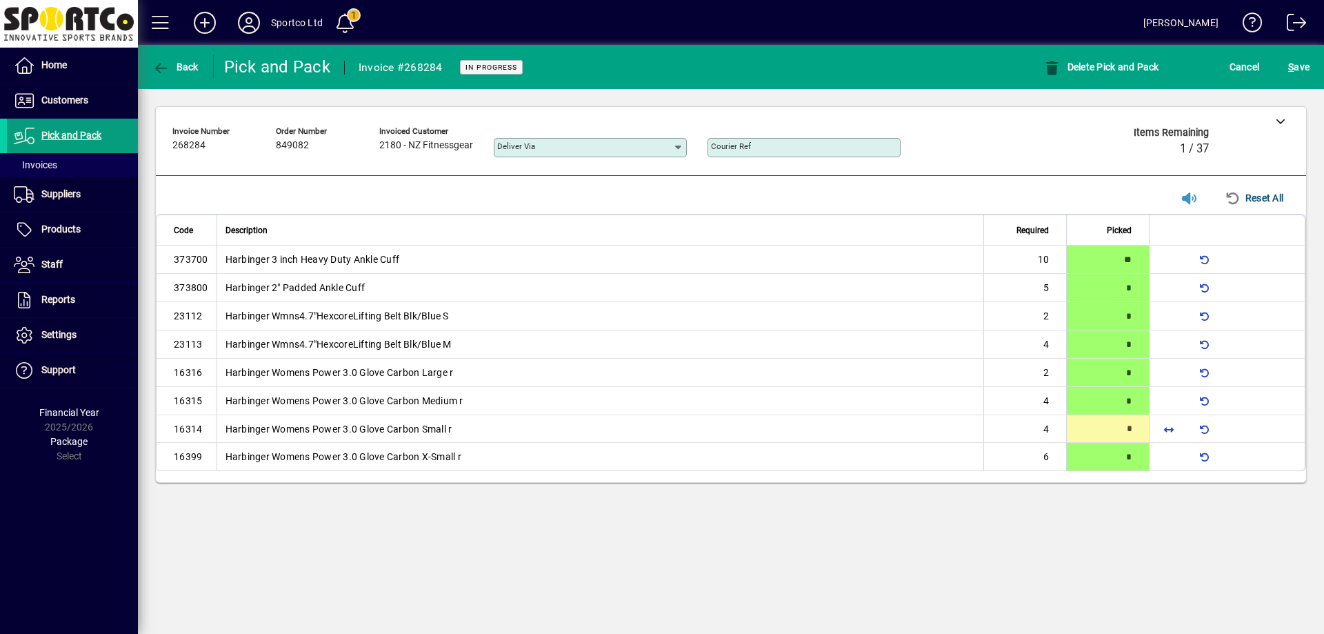
type input "*"
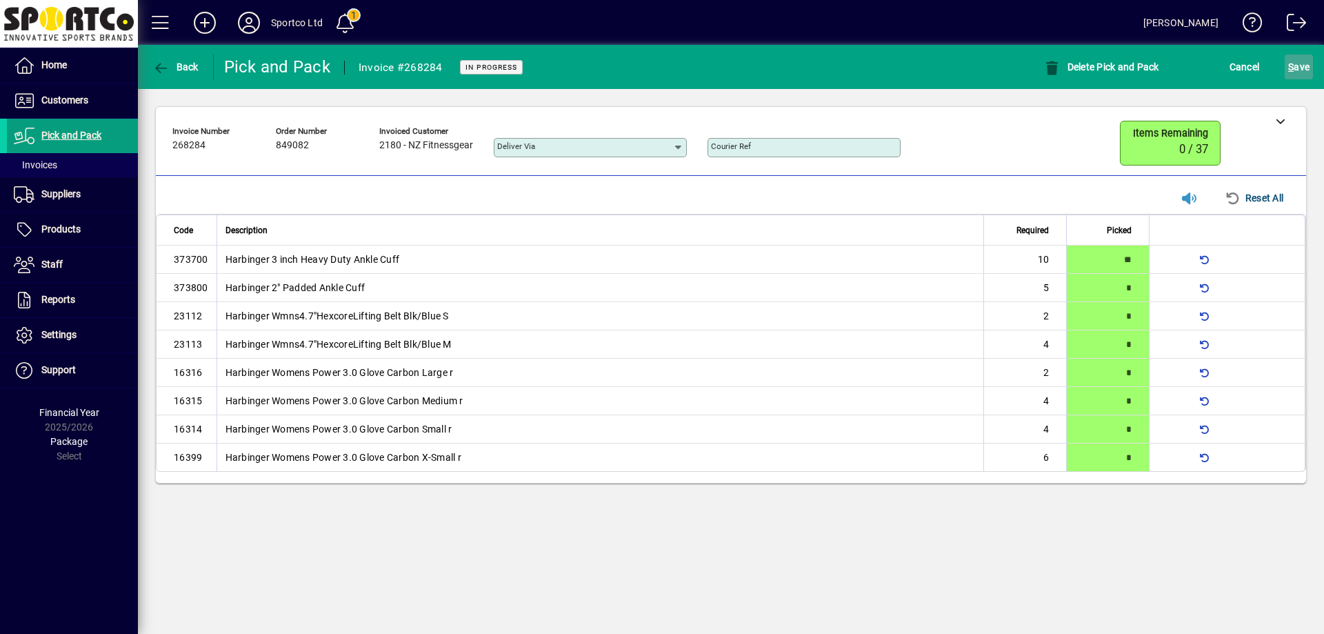
click at [1299, 68] on span "S ave" at bounding box center [1298, 67] width 21 height 22
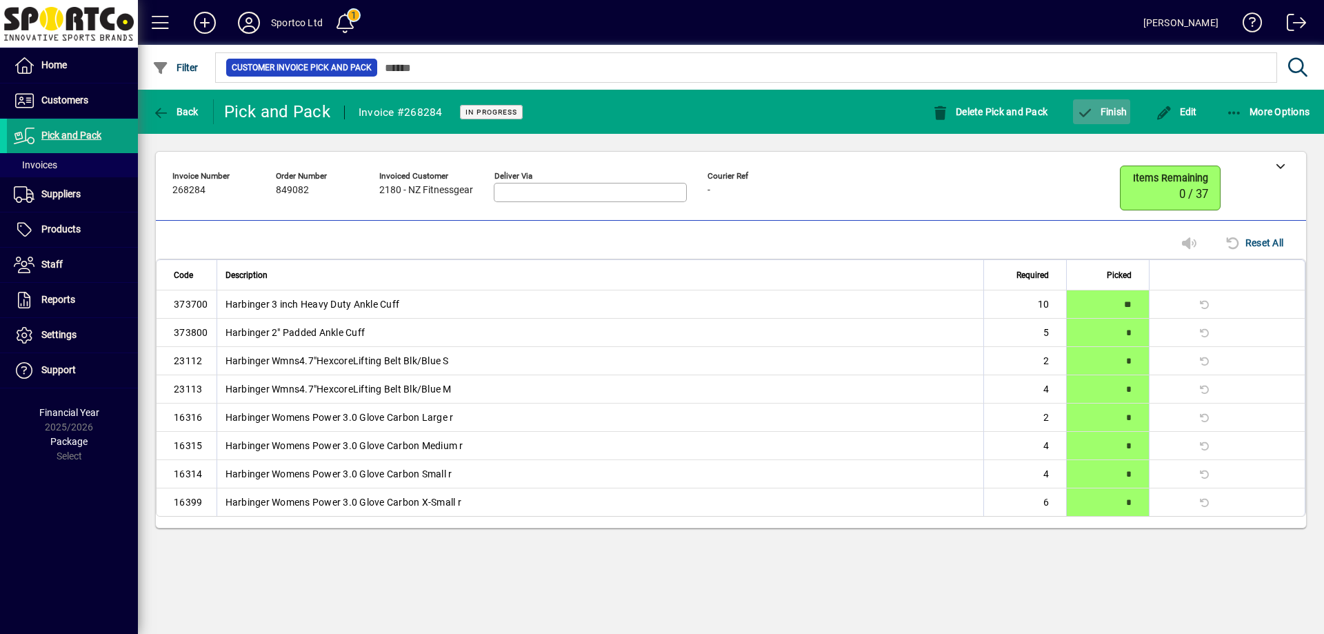
click at [1111, 114] on span "Finish" at bounding box center [1102, 111] width 50 height 11
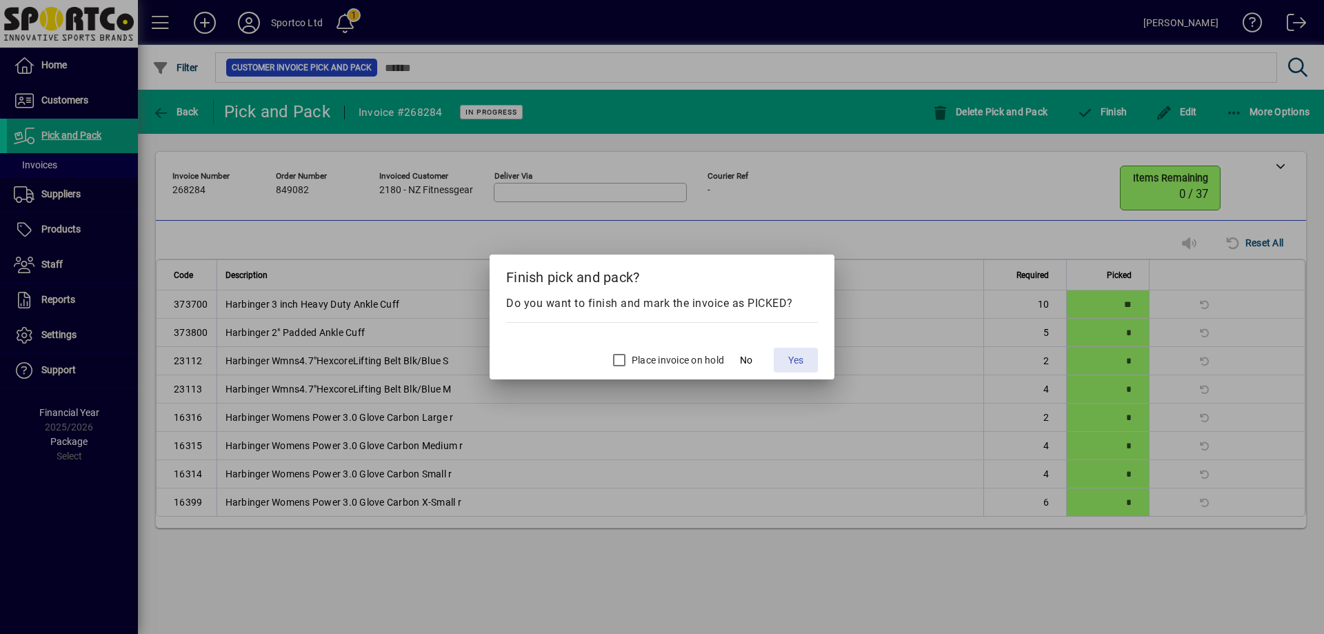
click at [794, 357] on span "Yes" at bounding box center [795, 360] width 15 height 14
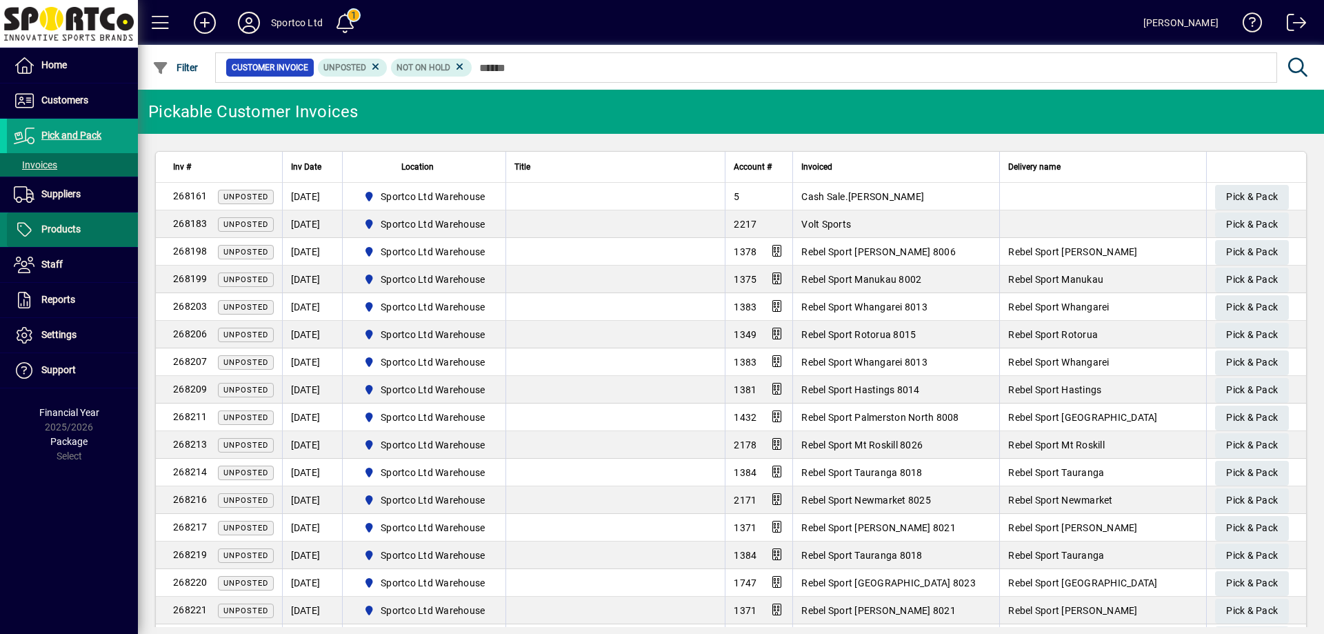
click at [68, 233] on span "Products" at bounding box center [60, 228] width 39 height 11
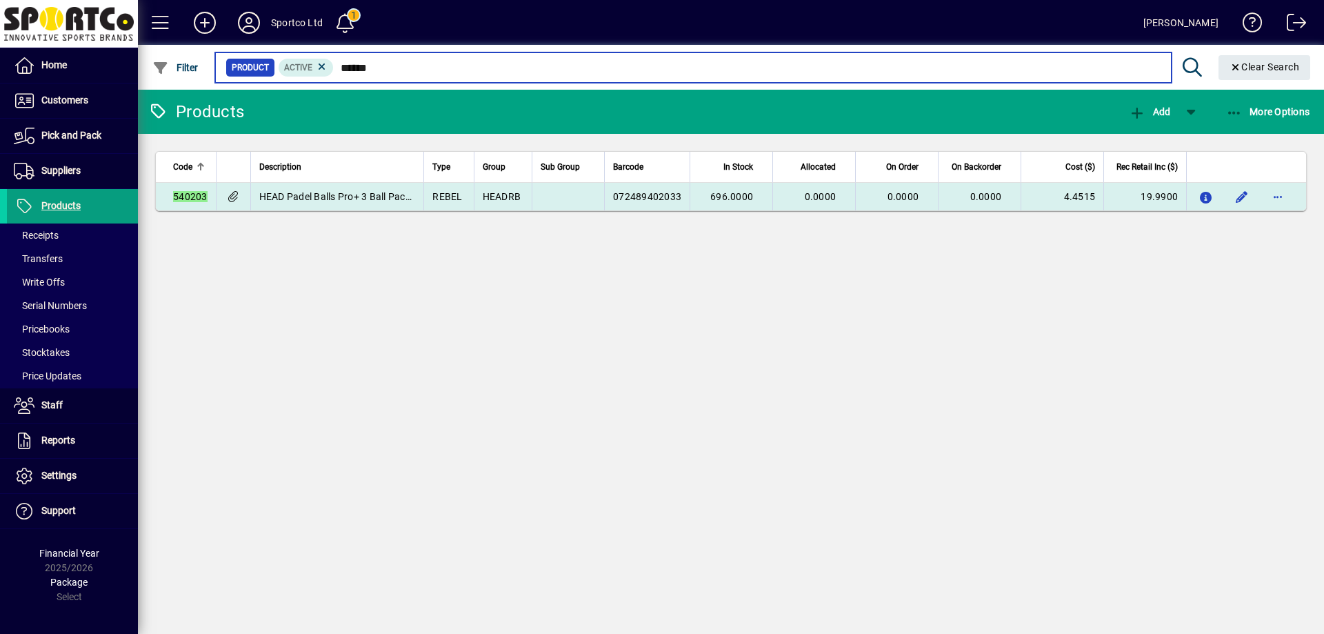
type input "******"
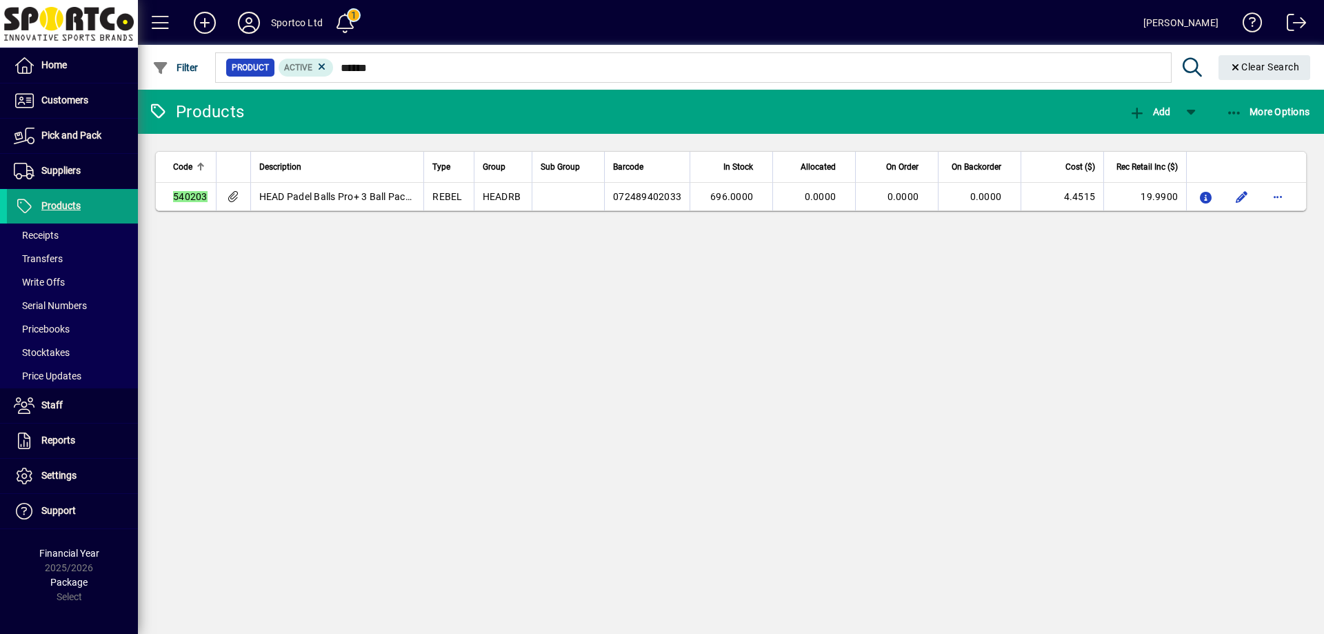
drag, startPoint x: 643, startPoint y: 199, endPoint x: 674, endPoint y: 204, distance: 32.1
click at [644, 199] on span "072489402033" at bounding box center [647, 196] width 68 height 11
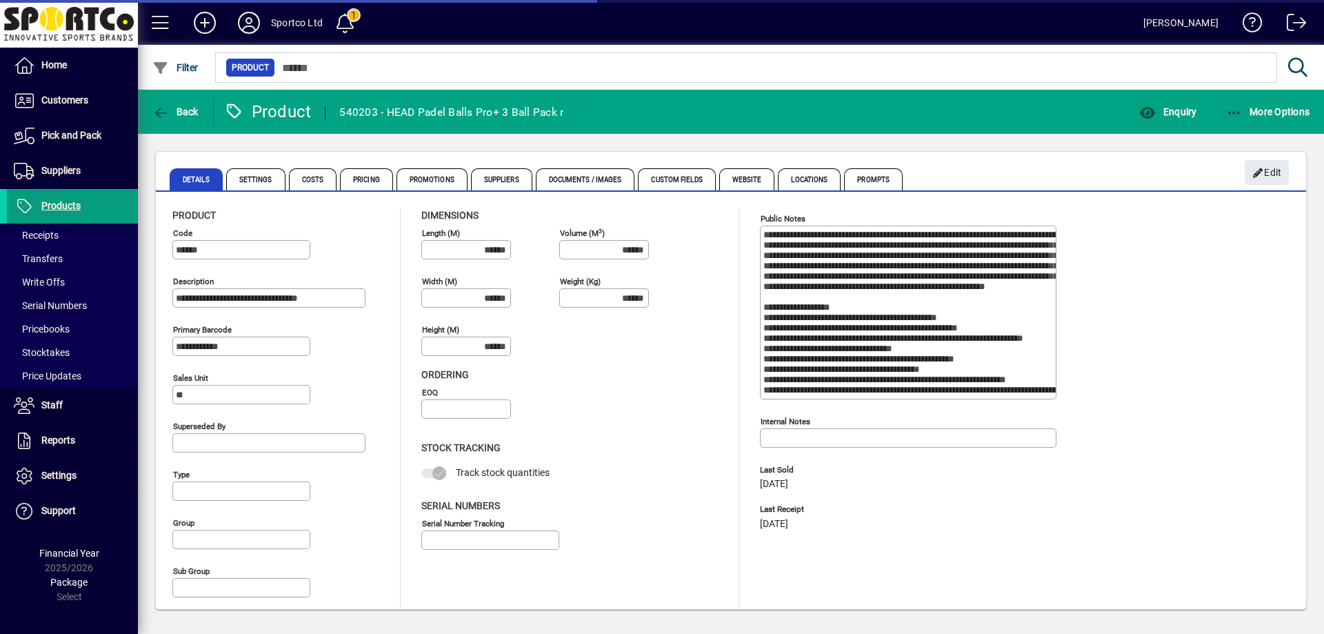
type input "**********"
type input "****"
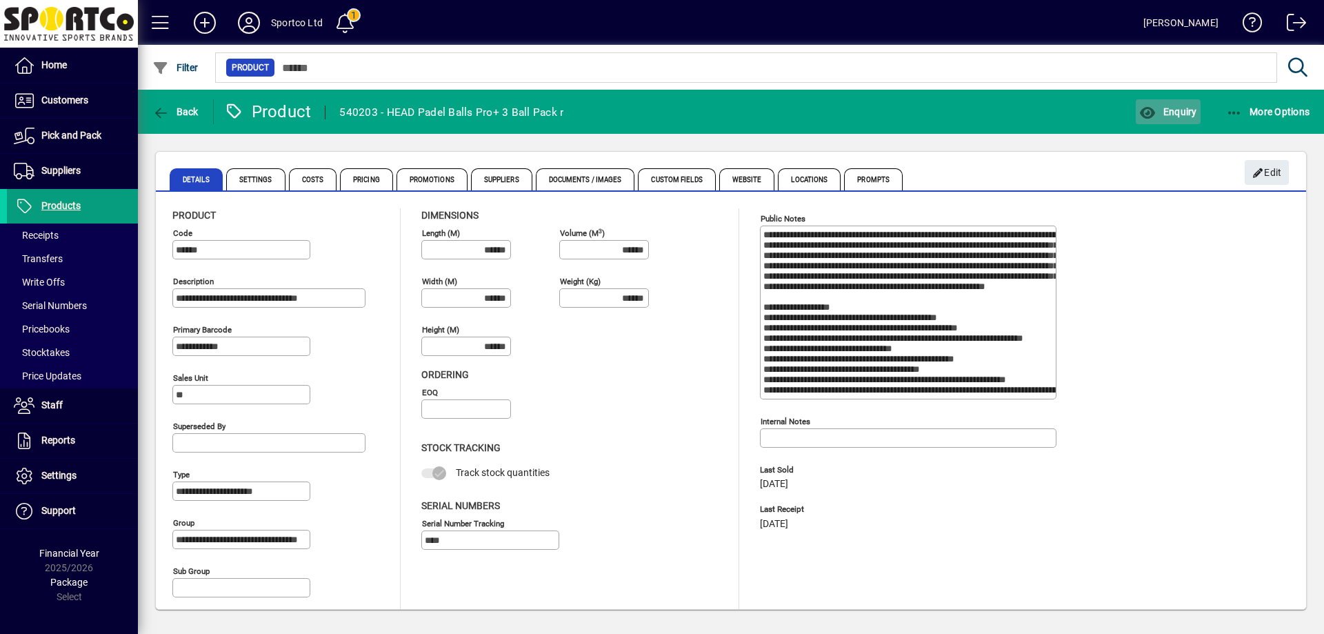
click at [1182, 114] on span "Enquiry" at bounding box center [1167, 111] width 57 height 11
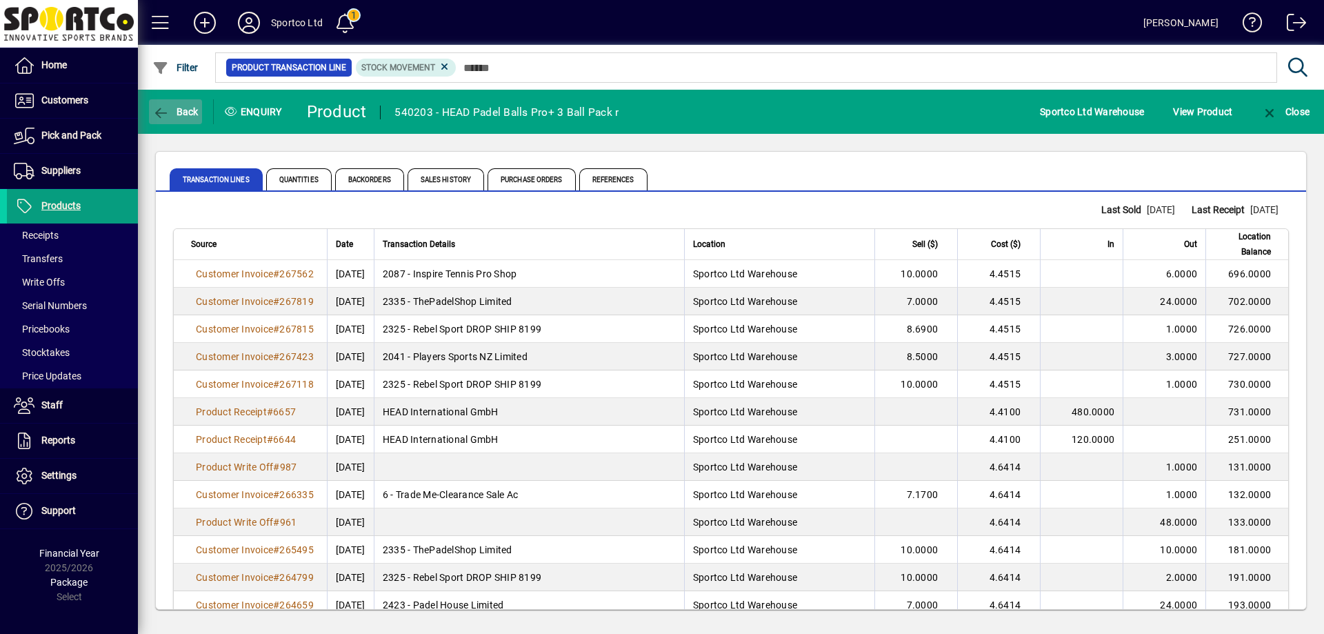
click at [186, 116] on span "Back" at bounding box center [175, 111] width 46 height 11
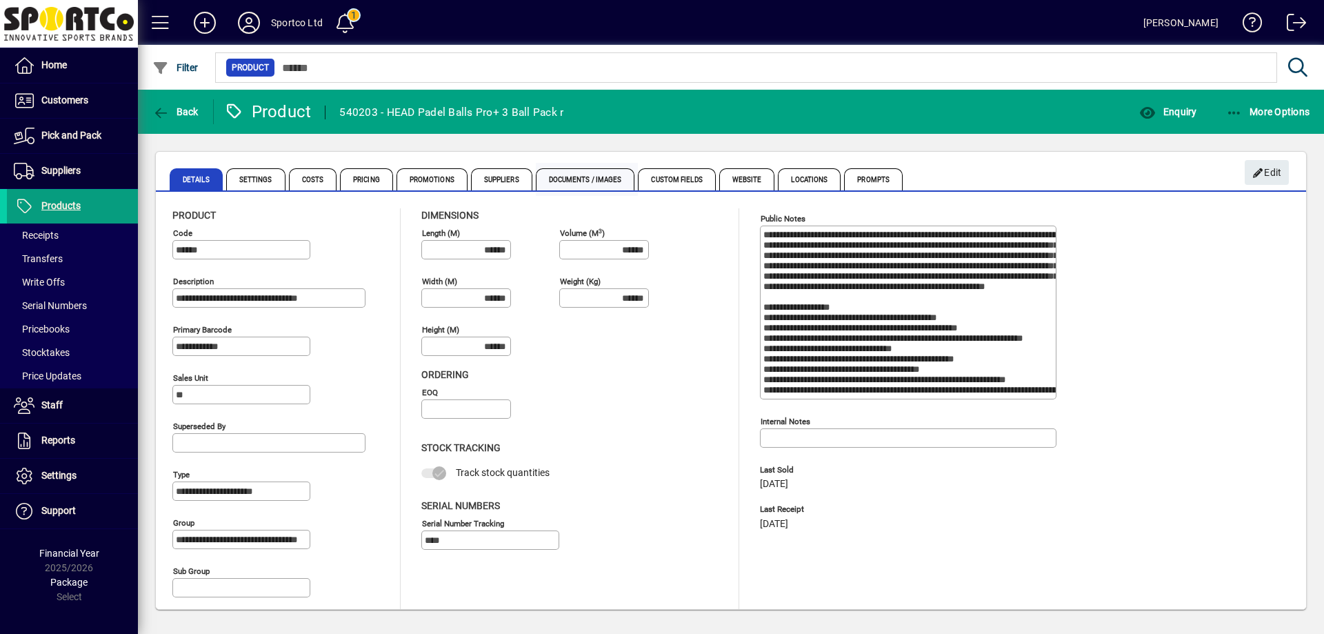
click at [602, 177] on span "Documents / Images" at bounding box center [585, 179] width 99 height 22
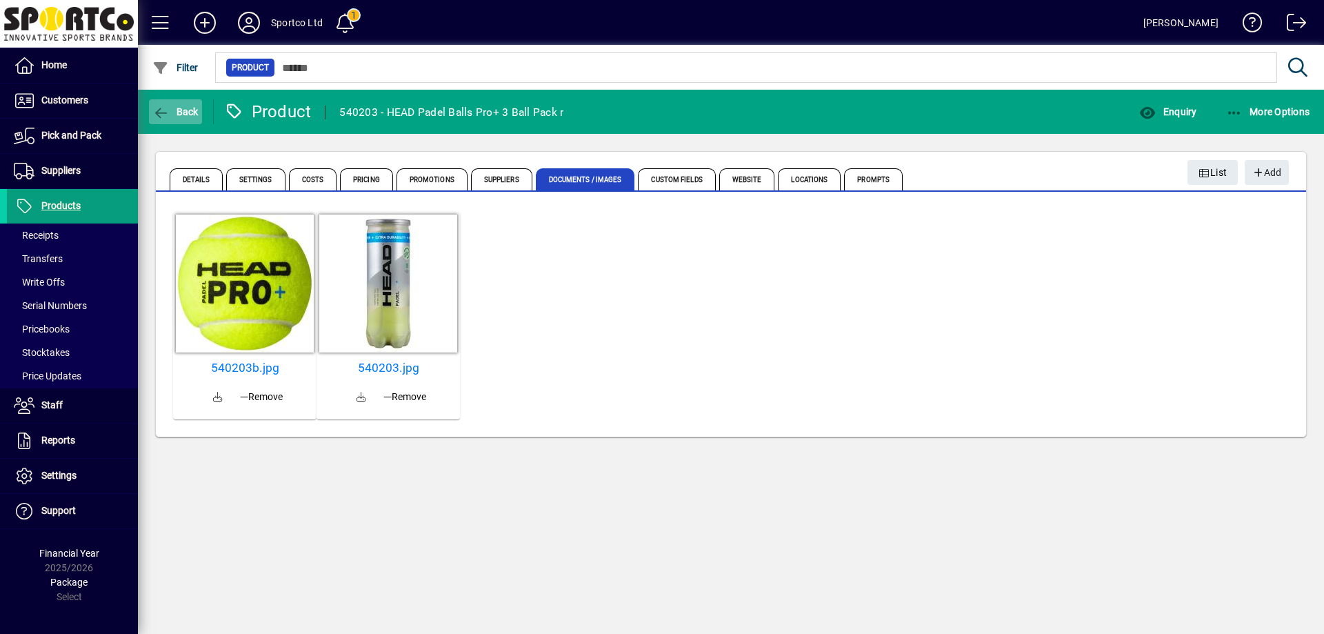
click at [160, 117] on icon "button" at bounding box center [160, 113] width 17 height 14
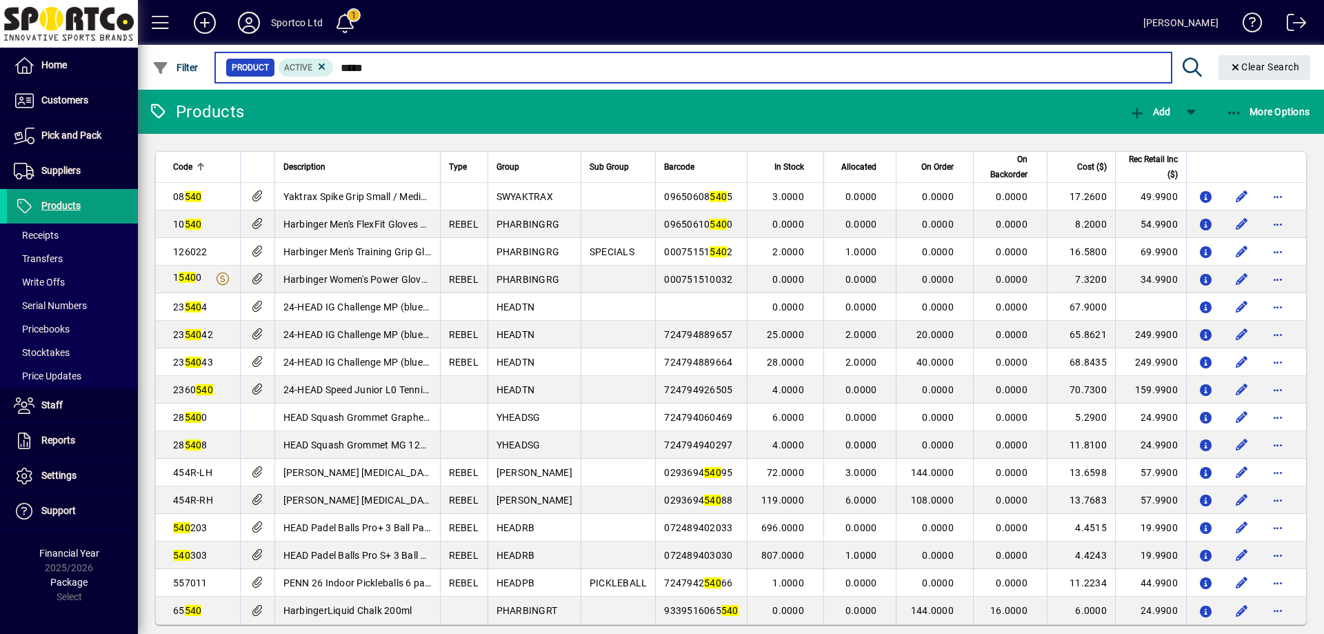
type input "******"
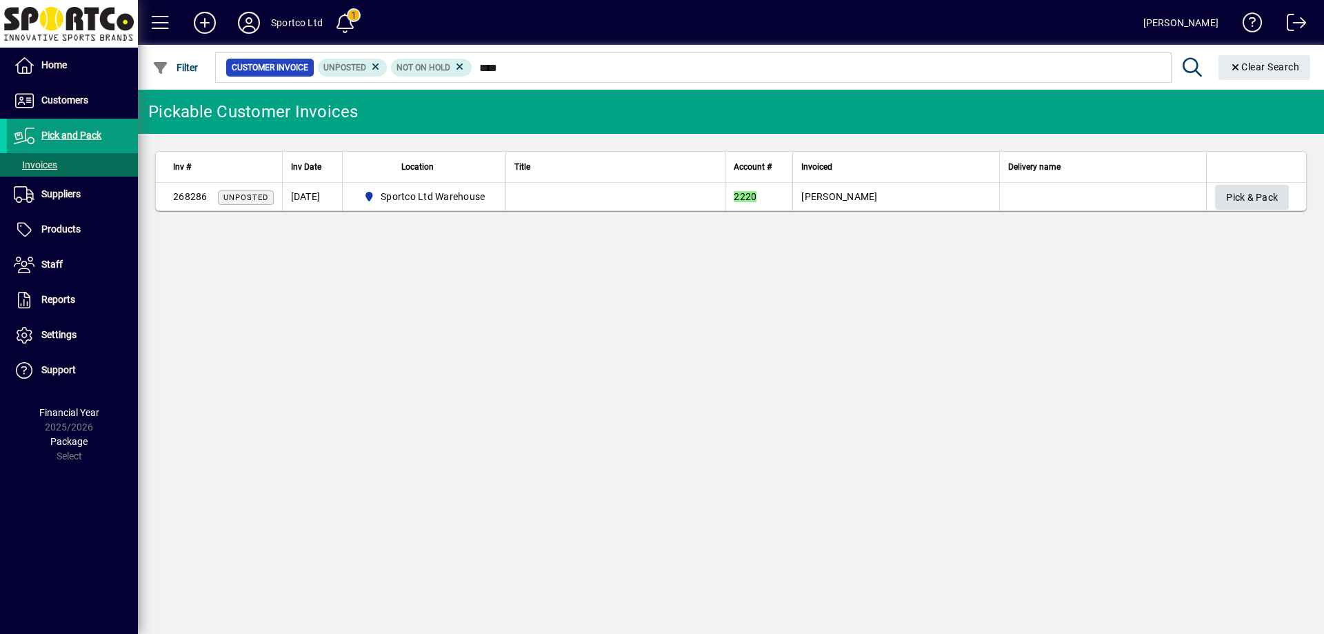
type input "****"
click at [1283, 190] on span "button" at bounding box center [1252, 197] width 74 height 33
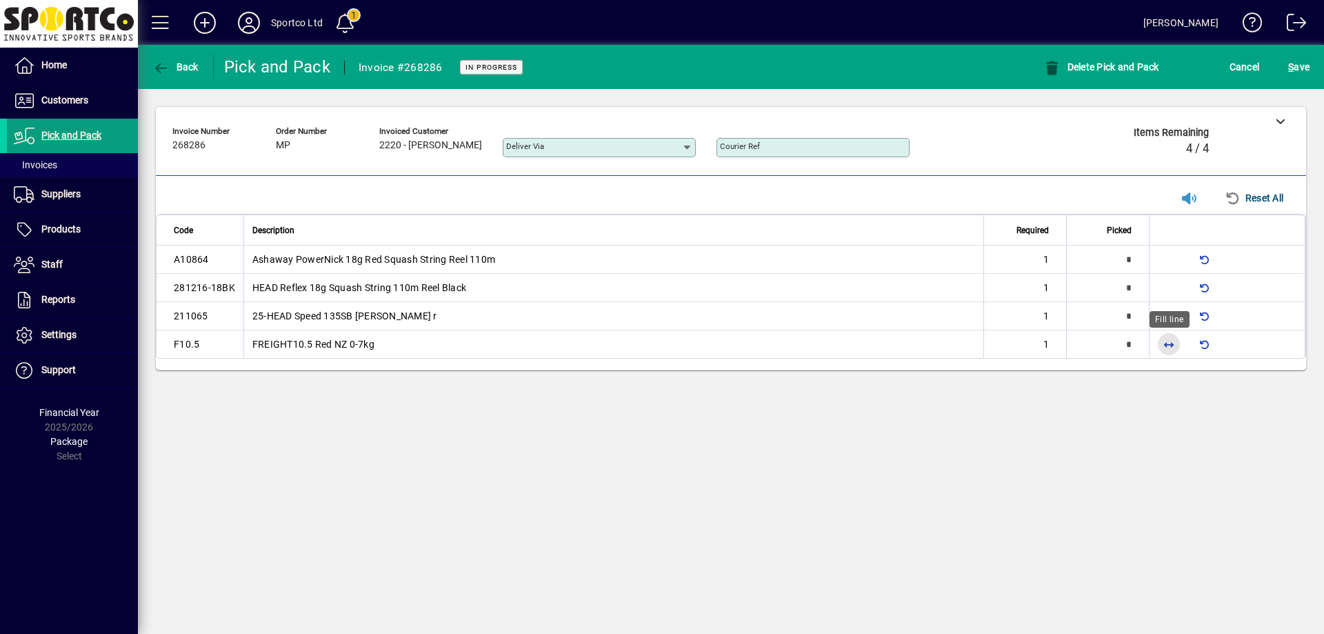
click at [1177, 348] on span "button" at bounding box center [1168, 344] width 33 height 33
type input "*"
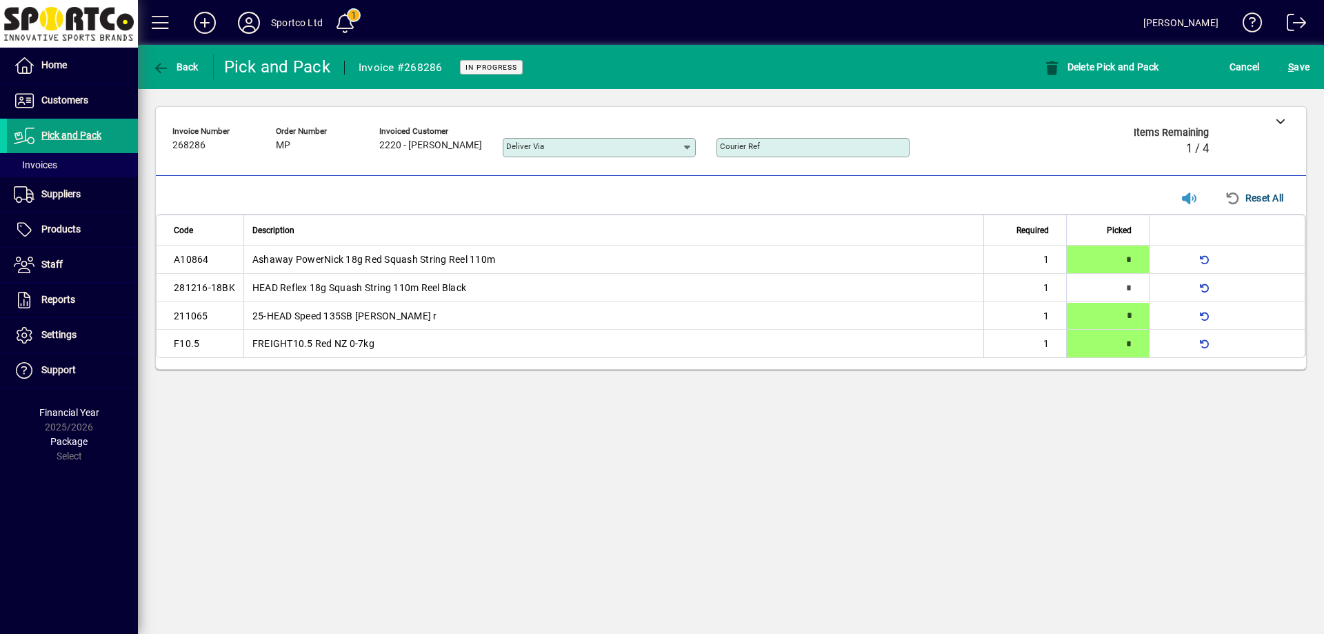
type input "*"
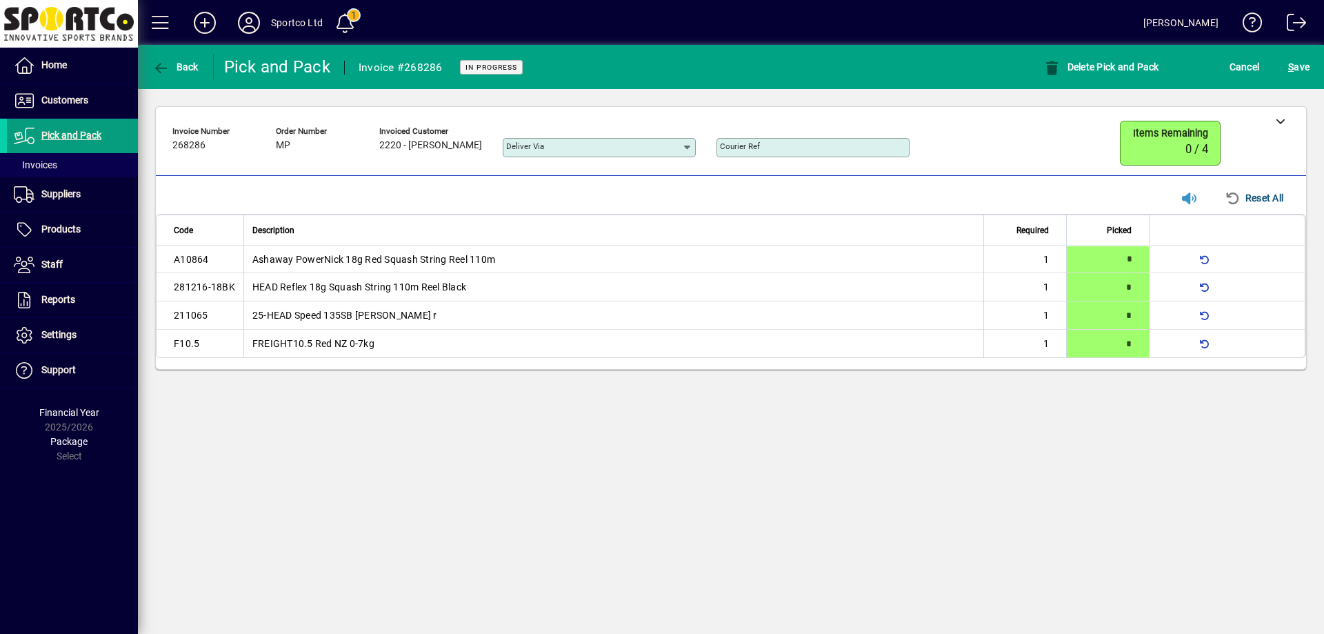
type input "*"
click at [1299, 65] on span "S ave" at bounding box center [1298, 67] width 21 height 22
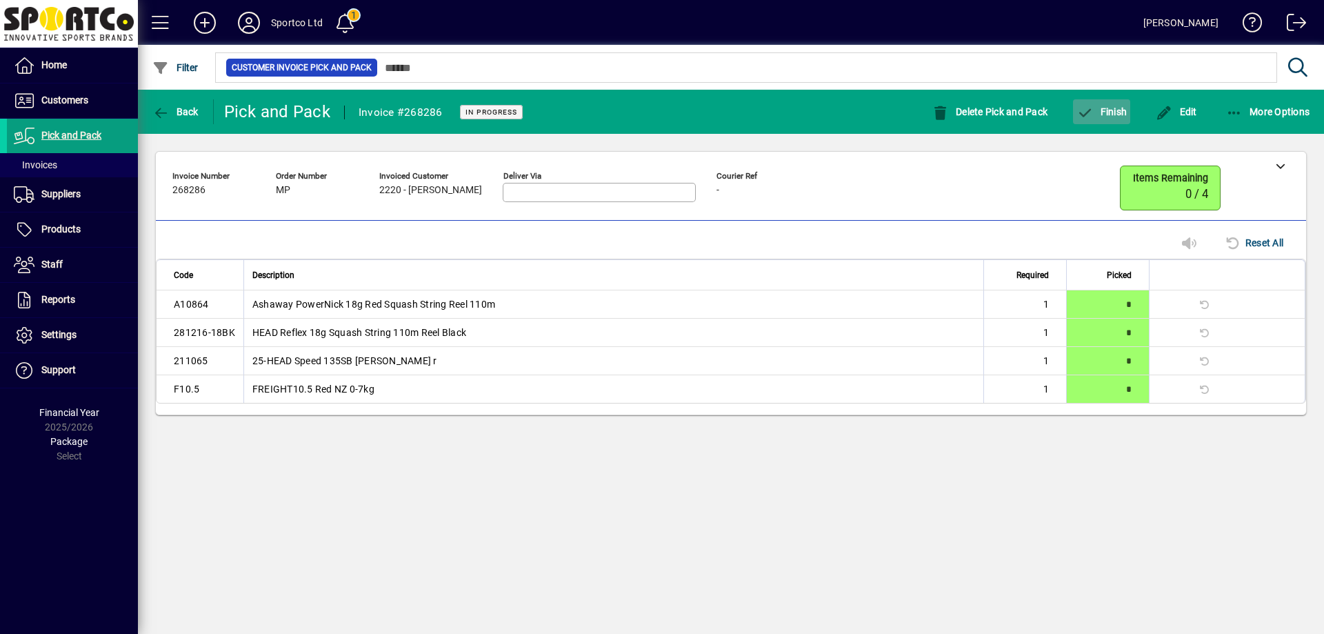
click at [1104, 106] on span "Finish" at bounding box center [1102, 111] width 50 height 11
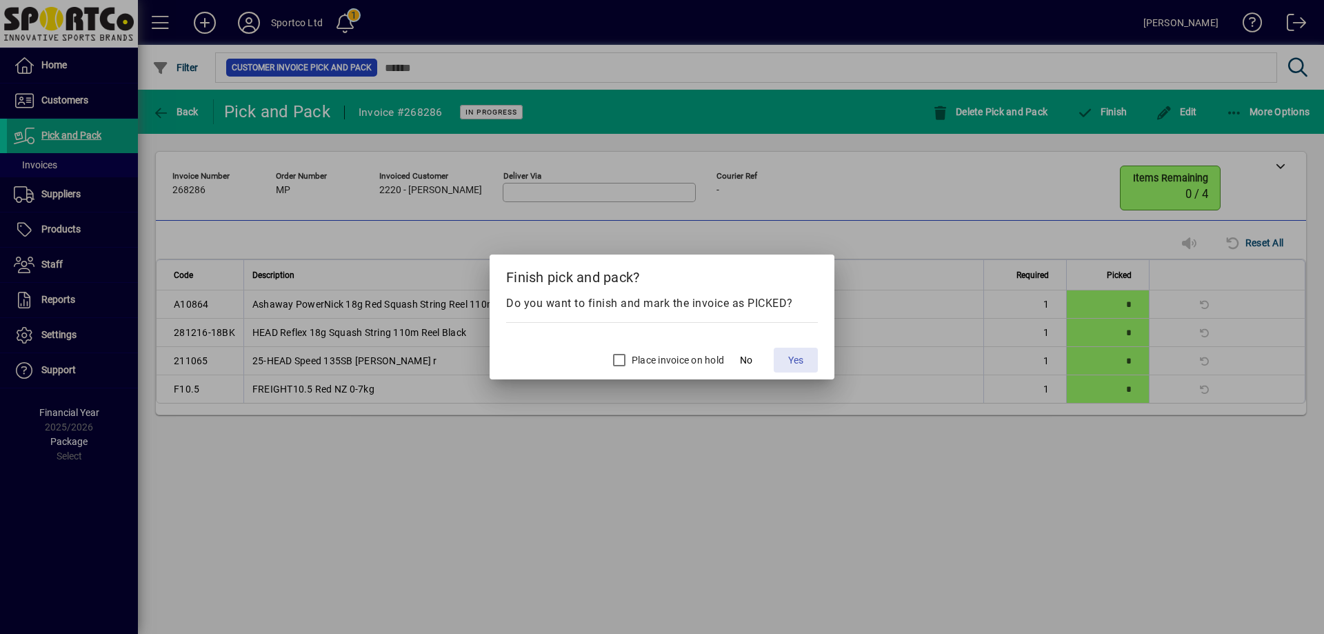
click at [795, 367] on span "Yes" at bounding box center [795, 360] width 15 height 14
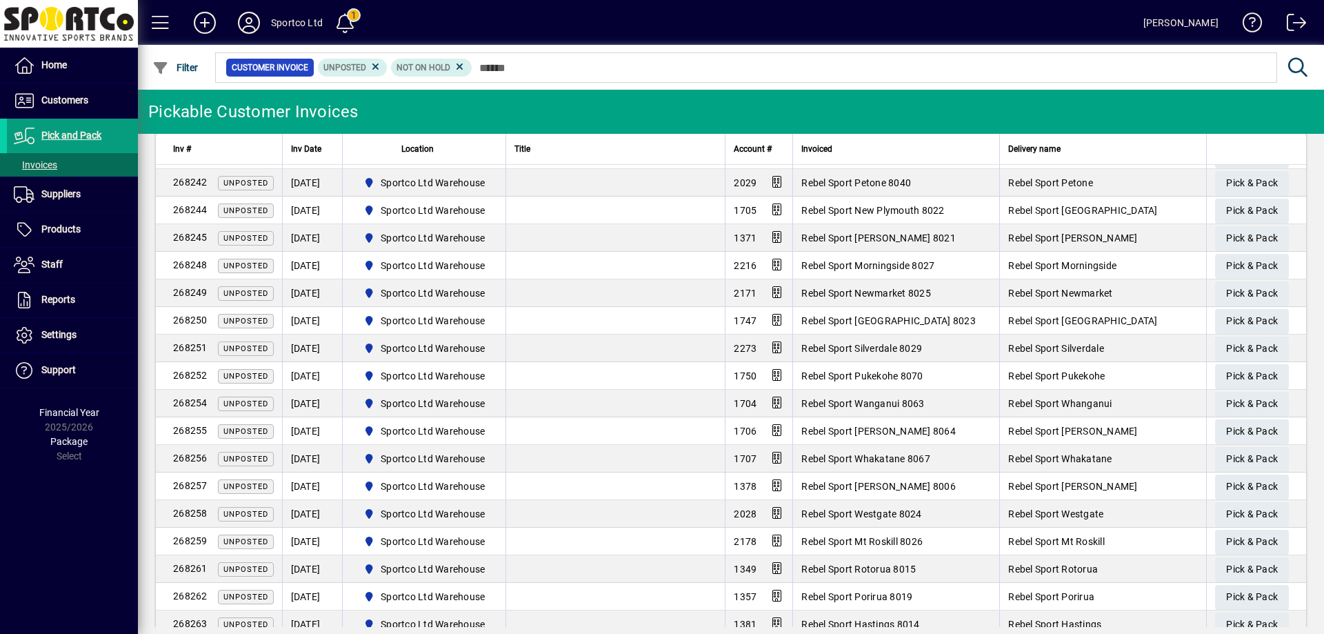
scroll to position [1063, 0]
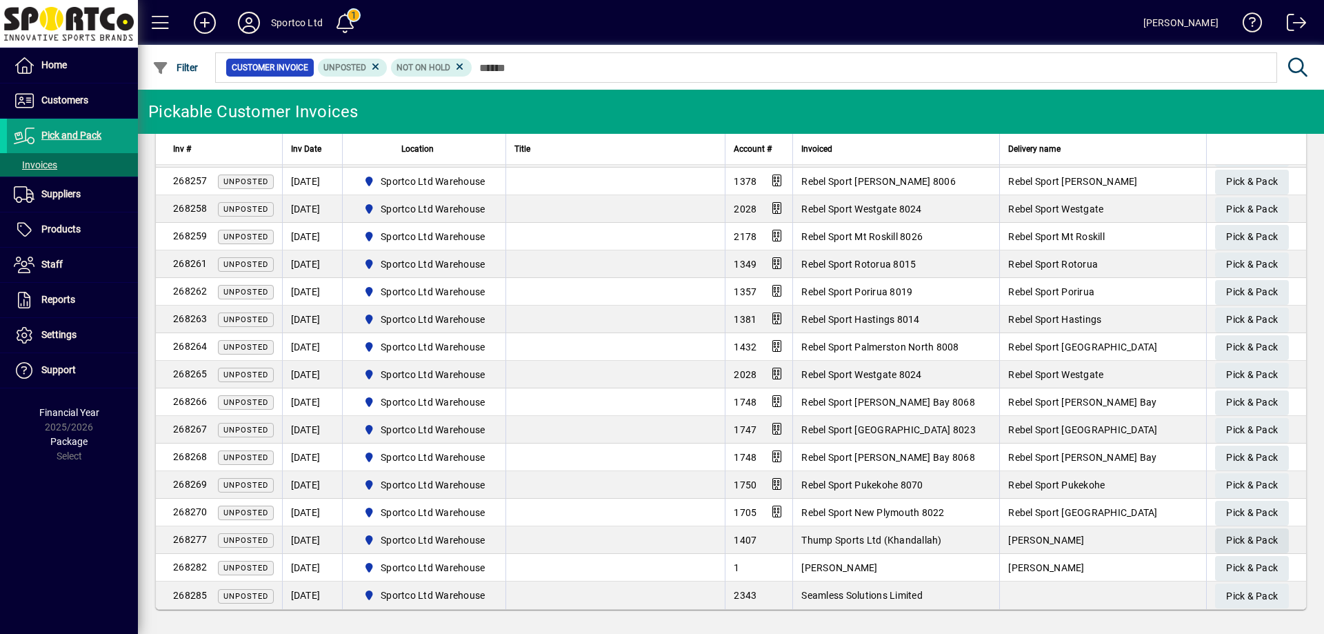
click at [1236, 532] on span "Pick & Pack" at bounding box center [1252, 540] width 52 height 23
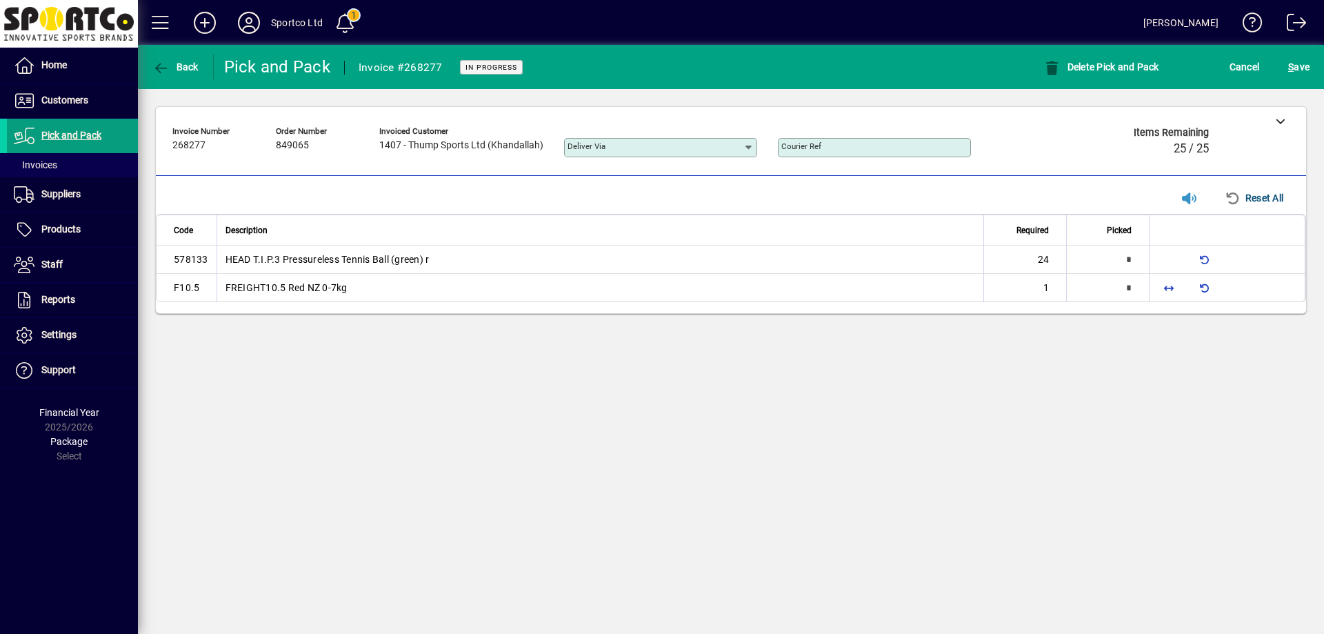
type input "*"
click at [1174, 285] on span "button" at bounding box center [1168, 286] width 33 height 33
type input "*"
click at [1166, 255] on span "button" at bounding box center [1168, 259] width 33 height 33
type input "**"
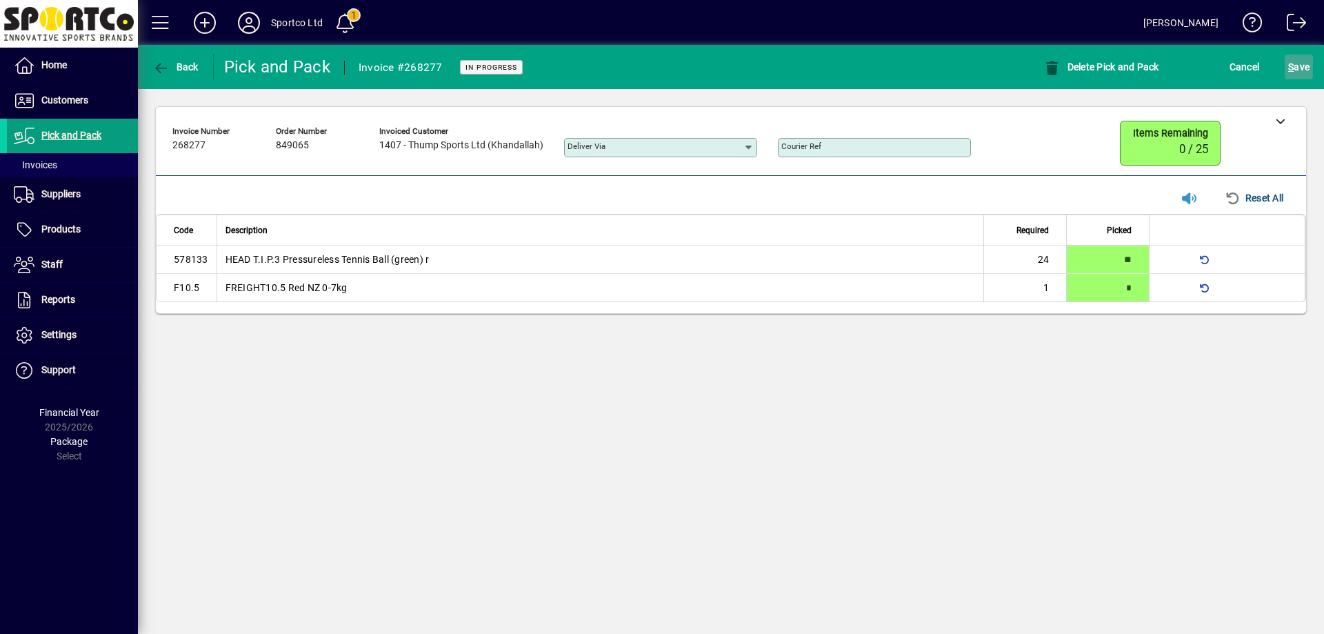
click at [1299, 71] on span "S ave" at bounding box center [1298, 67] width 21 height 22
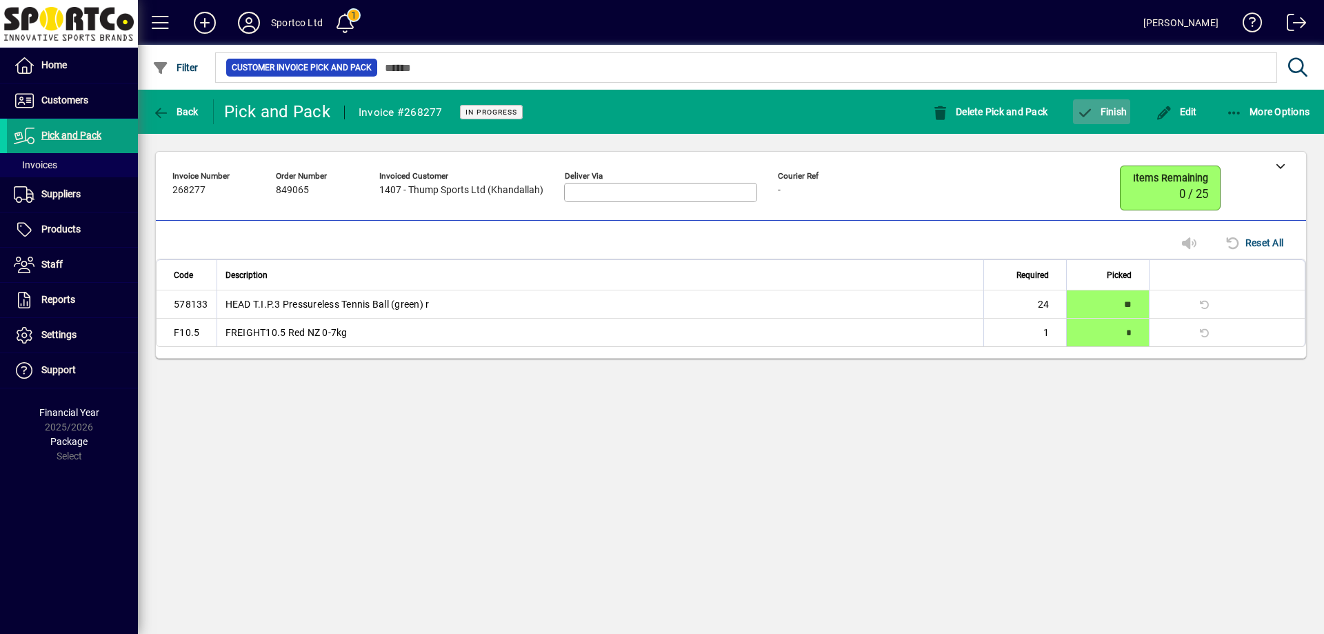
click at [1117, 111] on span "Finish" at bounding box center [1102, 111] width 50 height 11
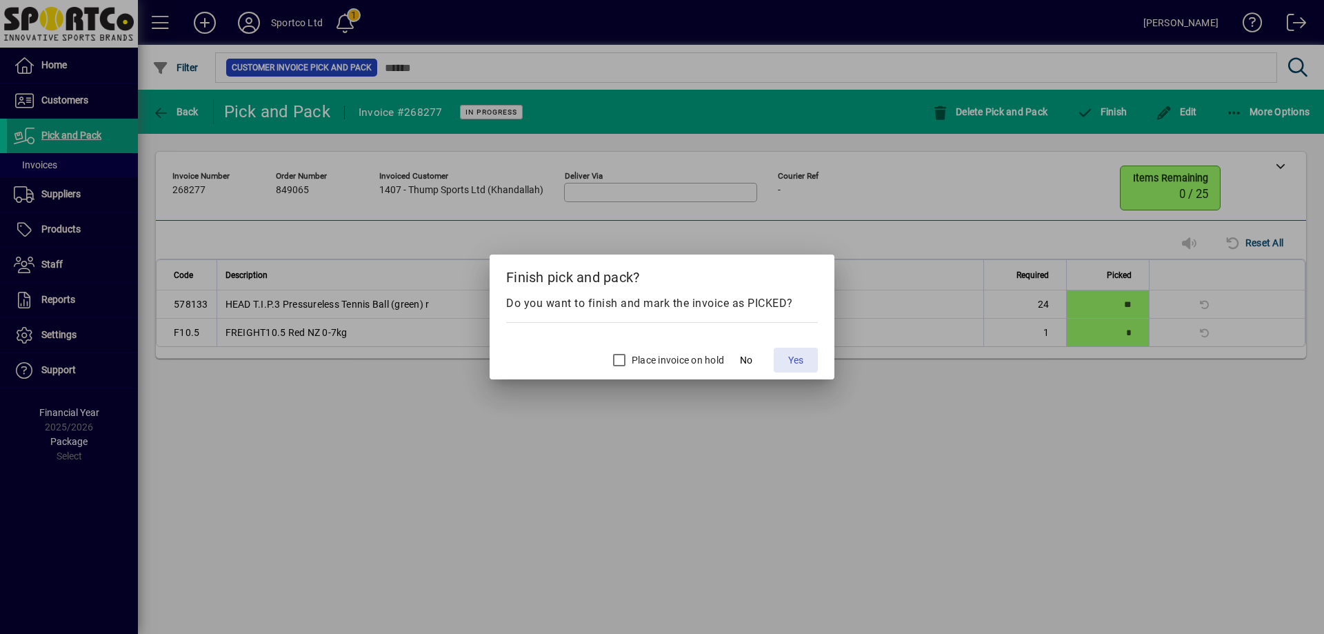
click at [794, 359] on span "Yes" at bounding box center [795, 360] width 15 height 14
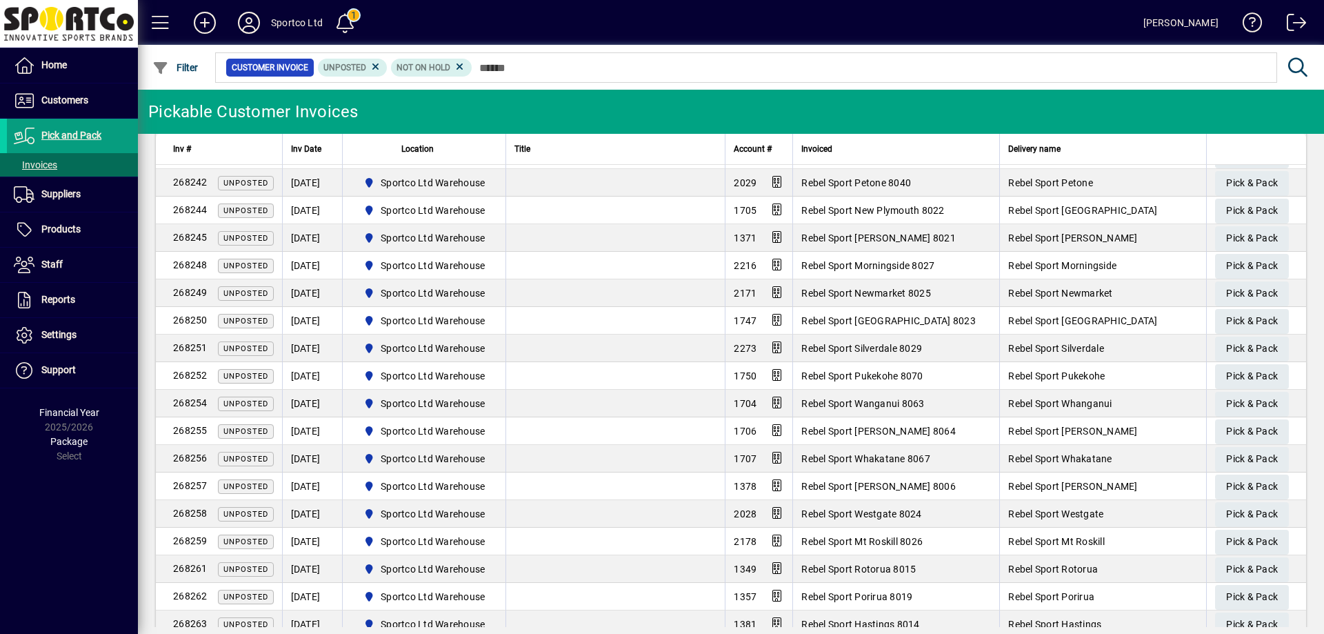
scroll to position [1036, 0]
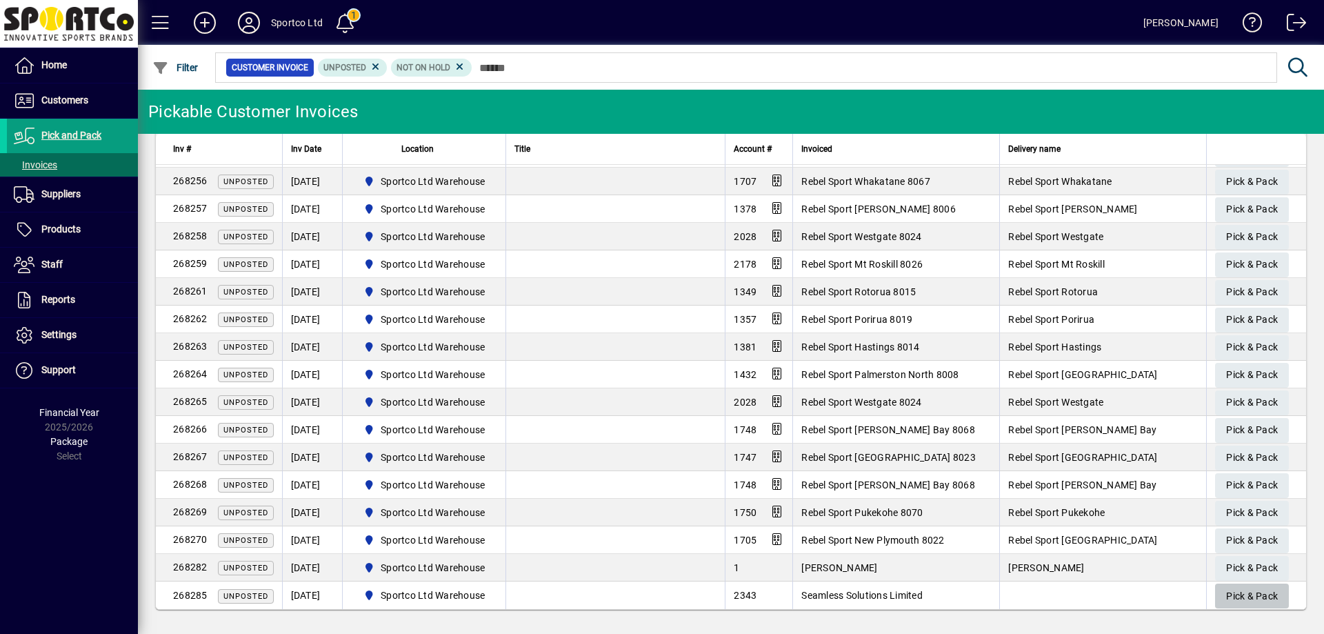
click at [1228, 594] on span "Pick & Pack" at bounding box center [1252, 596] width 52 height 23
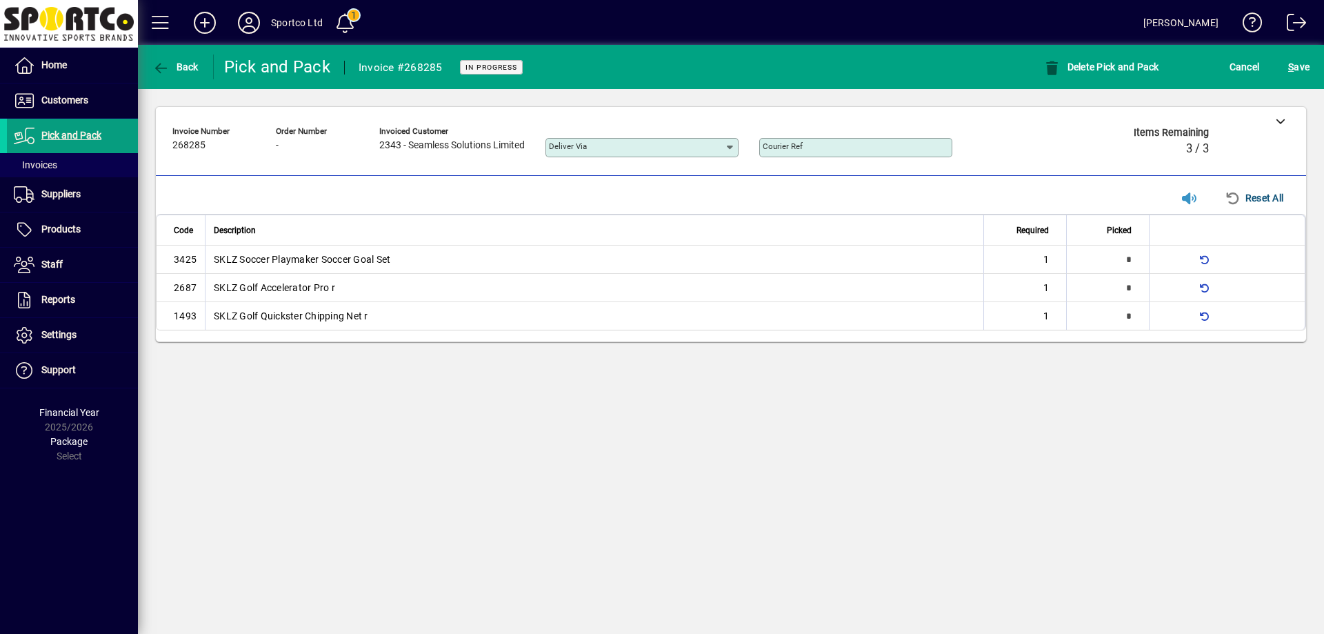
type input "*"
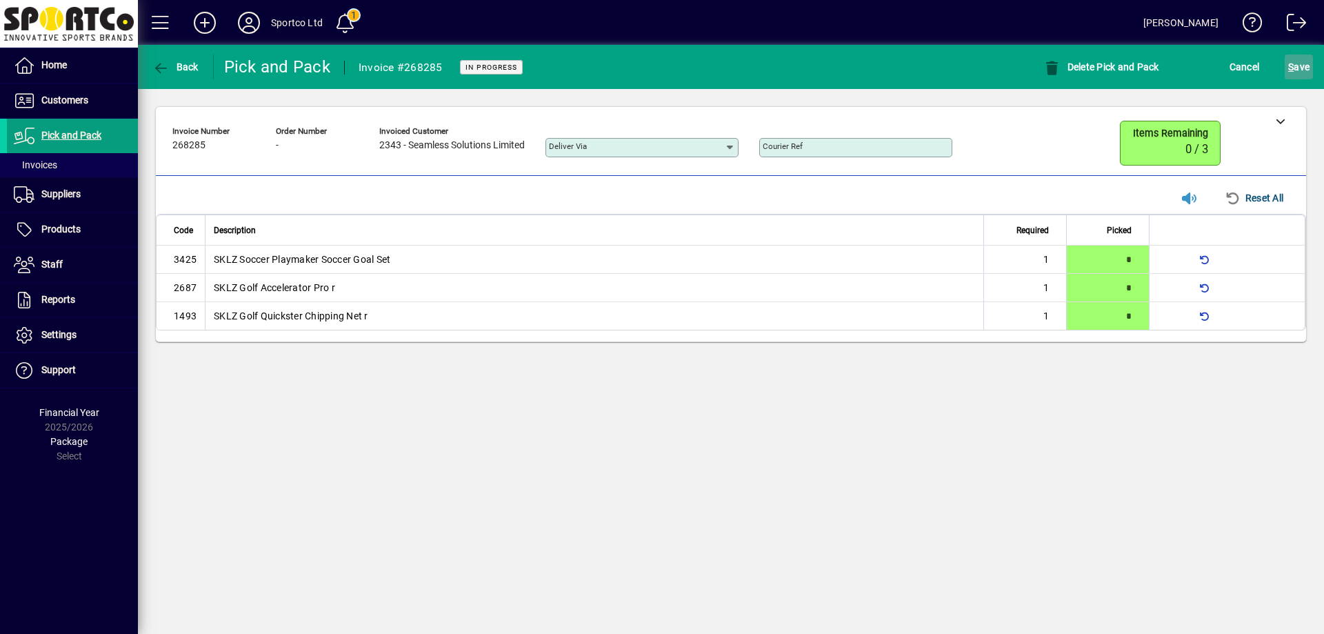
click at [1308, 65] on span "S ave" at bounding box center [1298, 67] width 21 height 22
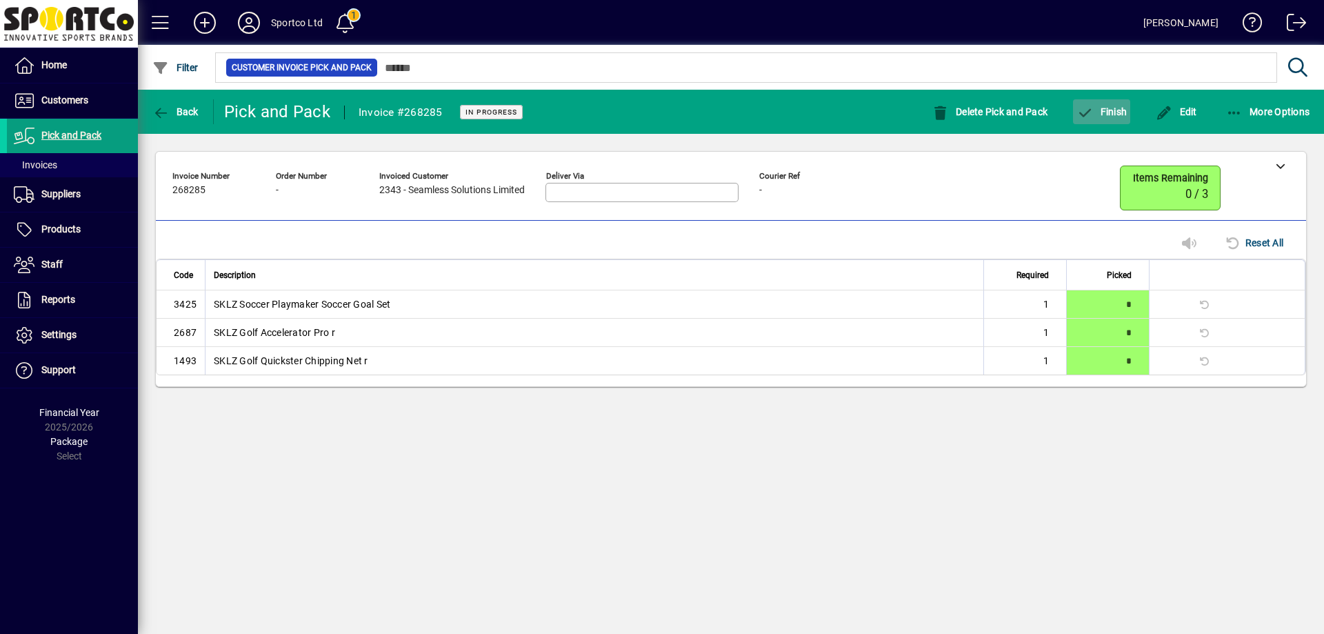
click at [1103, 113] on span "Finish" at bounding box center [1102, 111] width 50 height 11
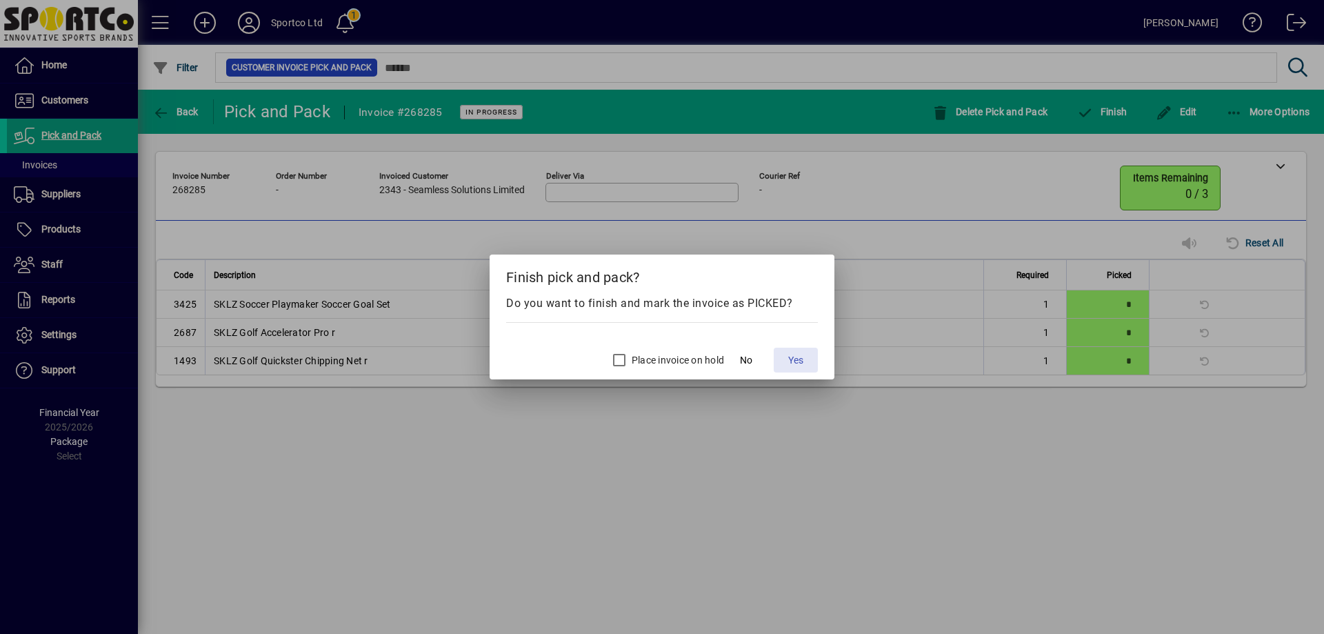
click at [797, 348] on span at bounding box center [796, 359] width 44 height 33
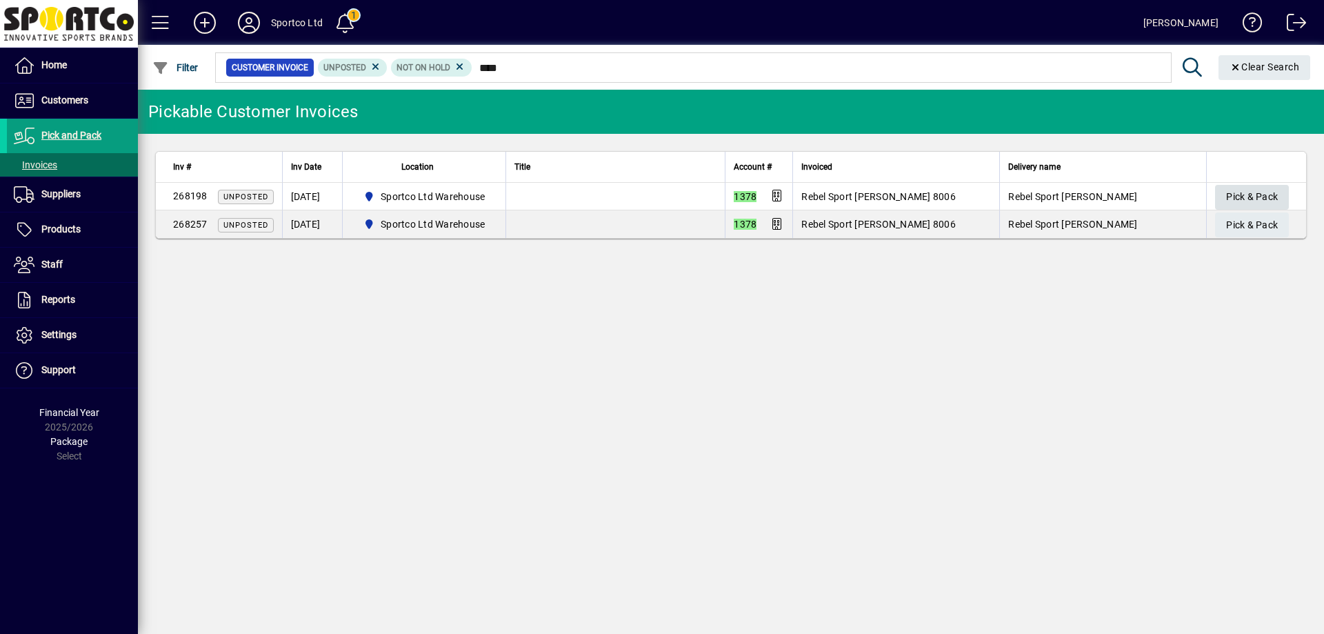
type input "****"
click at [1246, 192] on span "Pick & Pack" at bounding box center [1252, 197] width 52 height 23
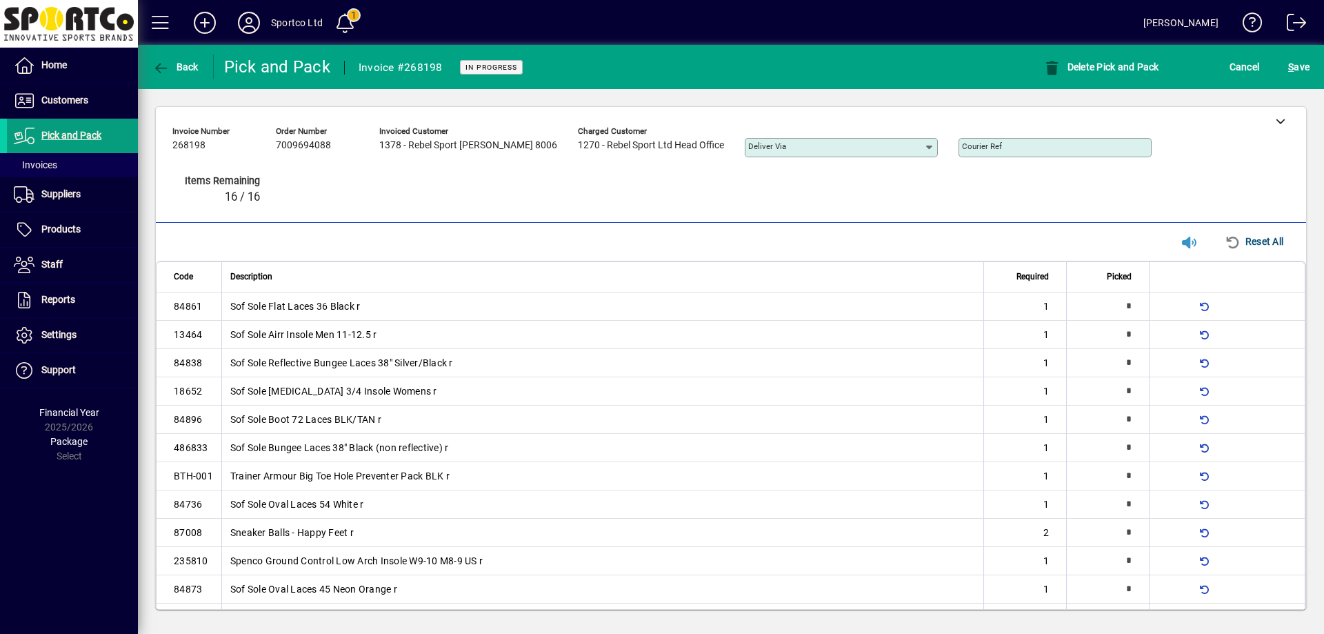
type input "*"
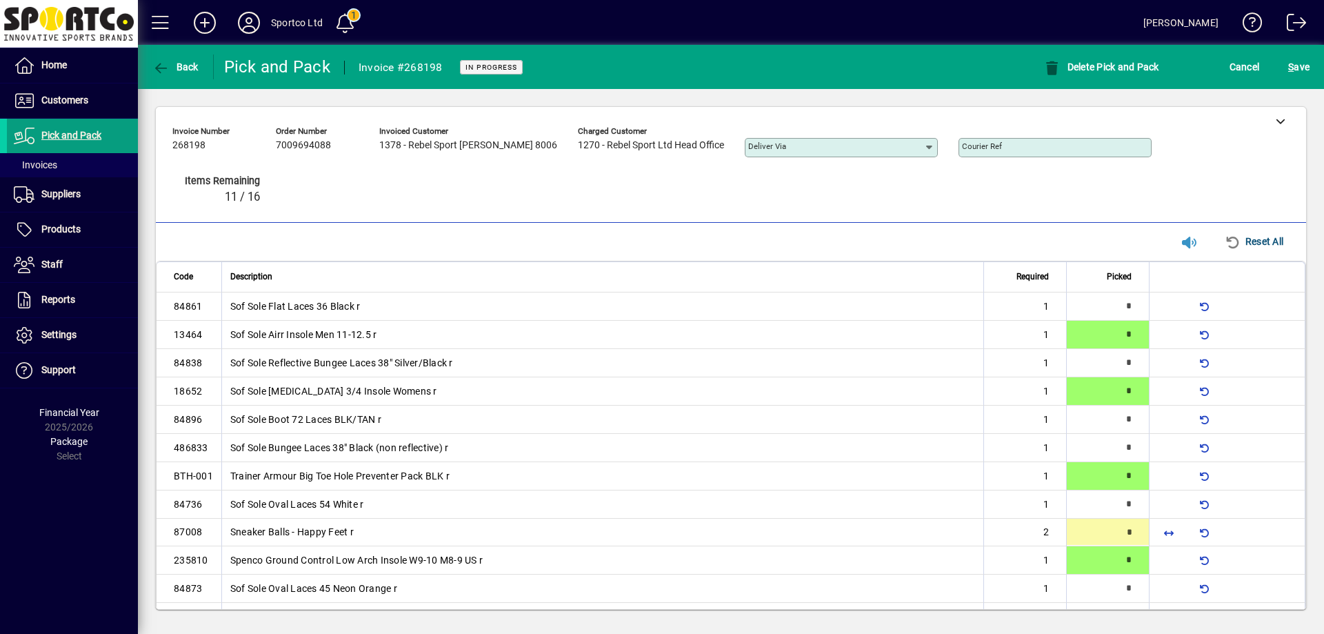
type input "*"
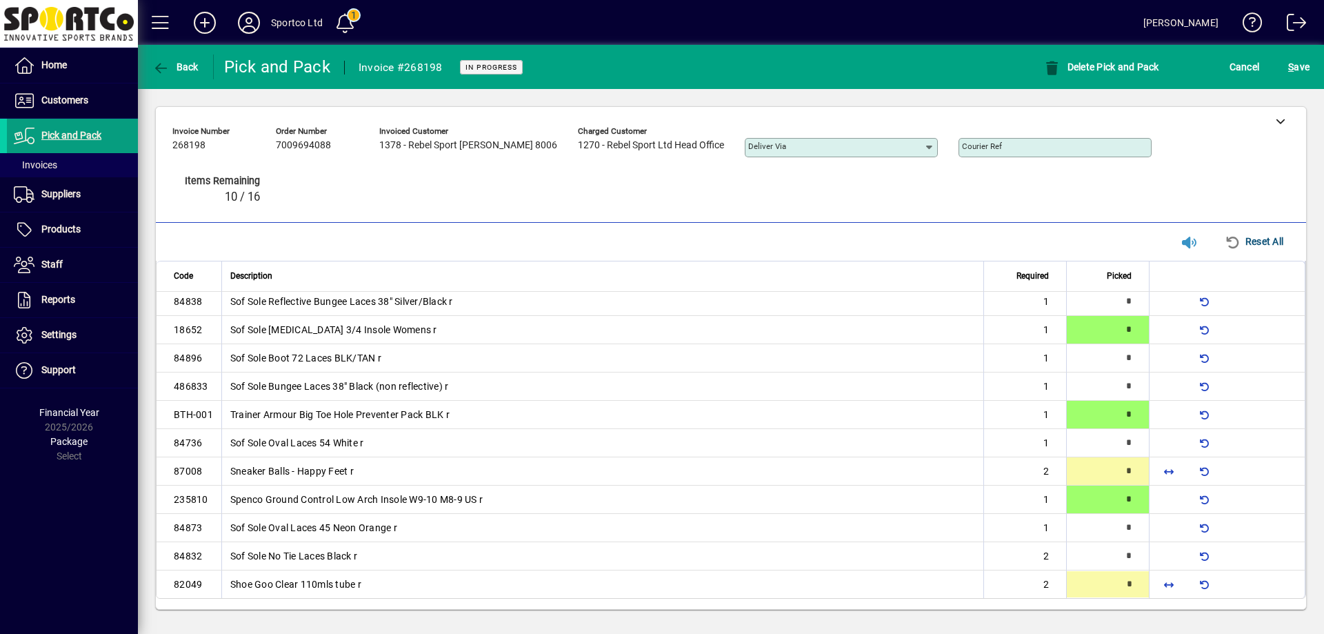
type input "*"
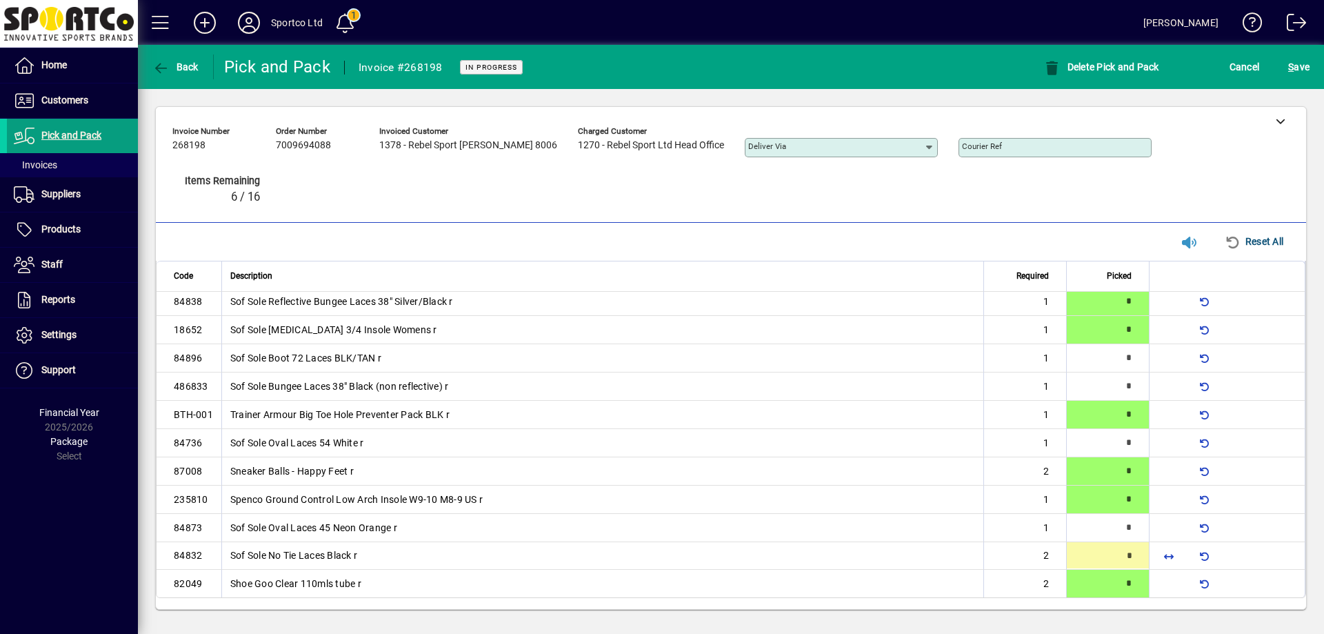
type input "*"
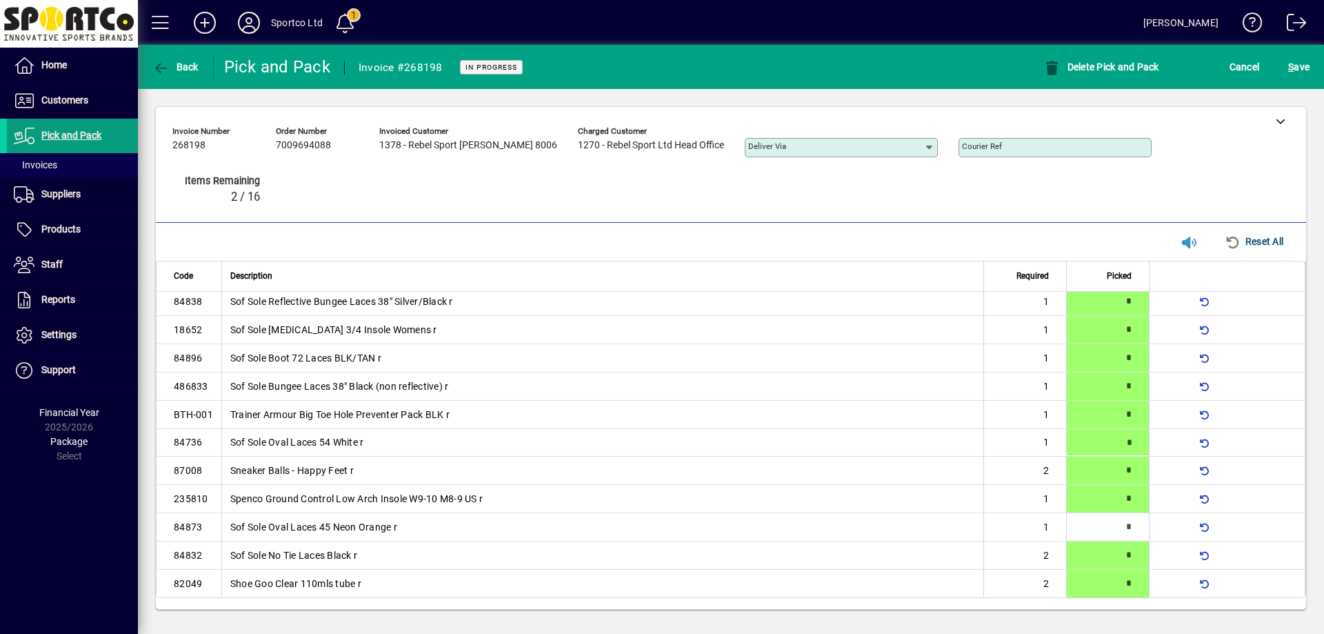
type input "*"
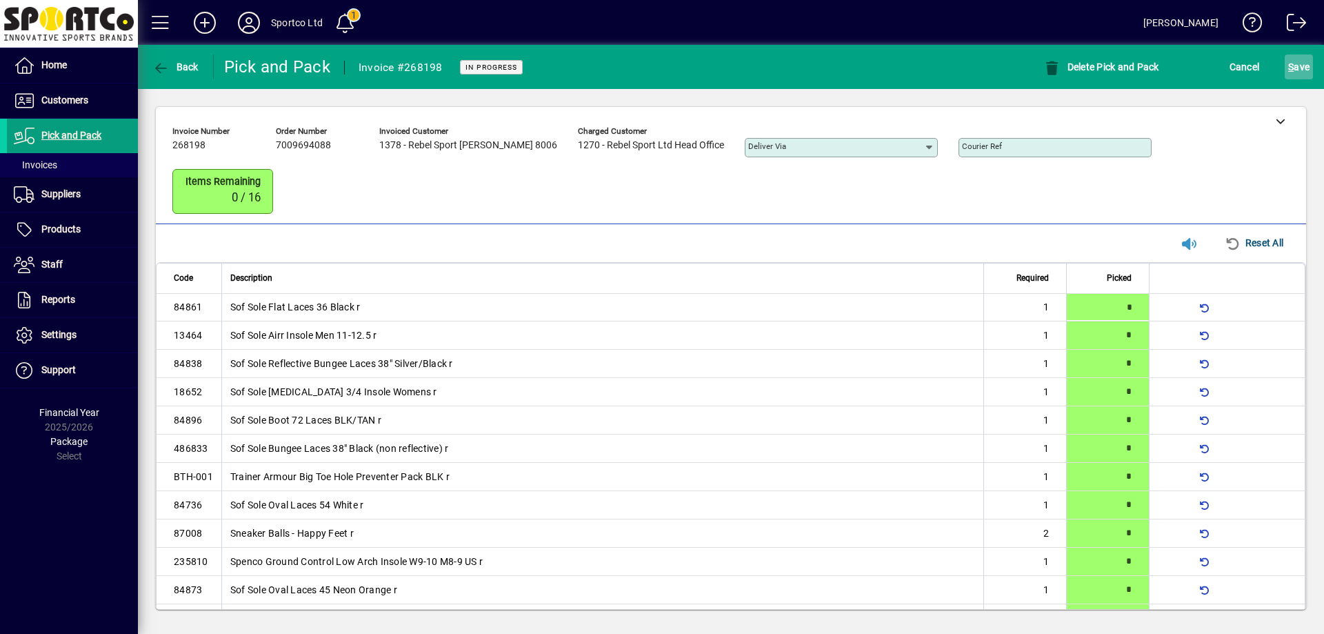
click at [1302, 70] on span "S ave" at bounding box center [1298, 67] width 21 height 22
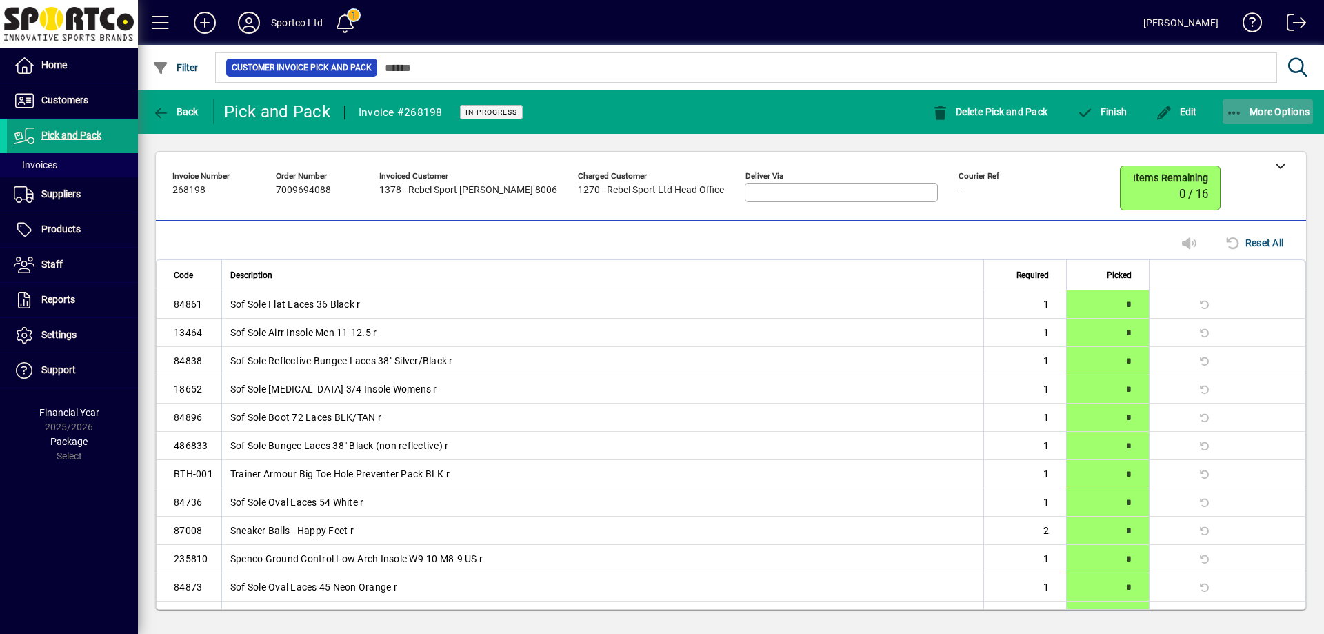
click at [1230, 103] on span "button" at bounding box center [1268, 111] width 91 height 33
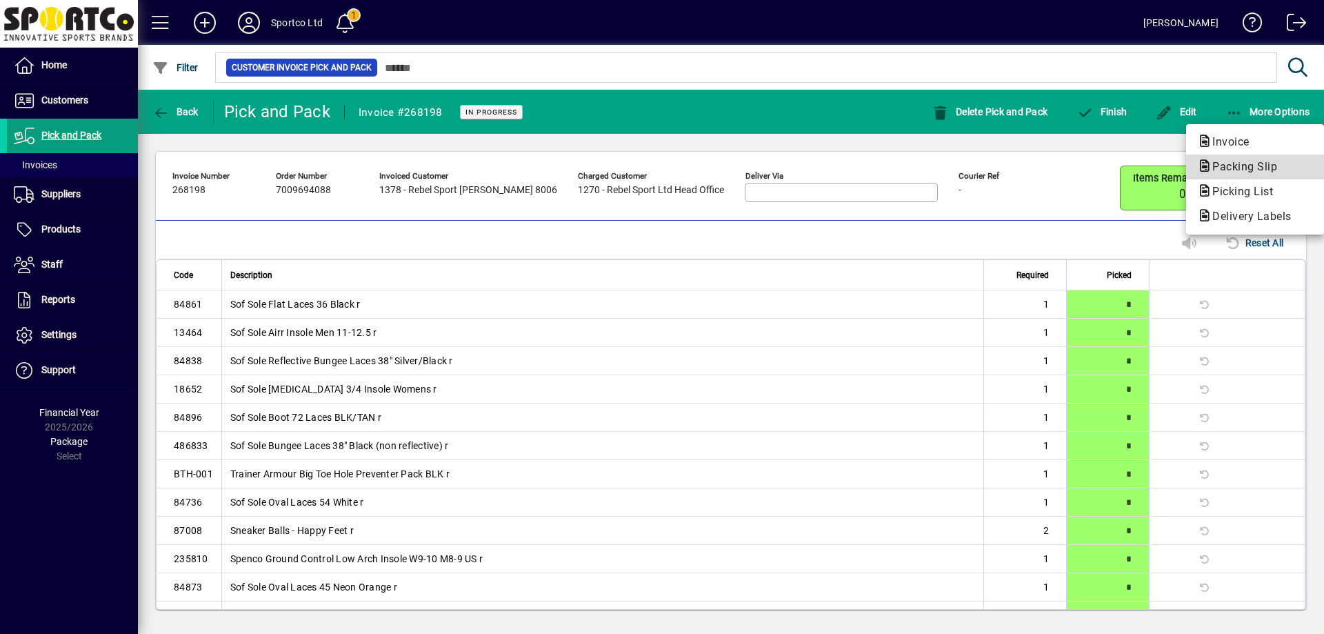
click at [1234, 165] on span "Packing Slip" at bounding box center [1240, 166] width 87 height 13
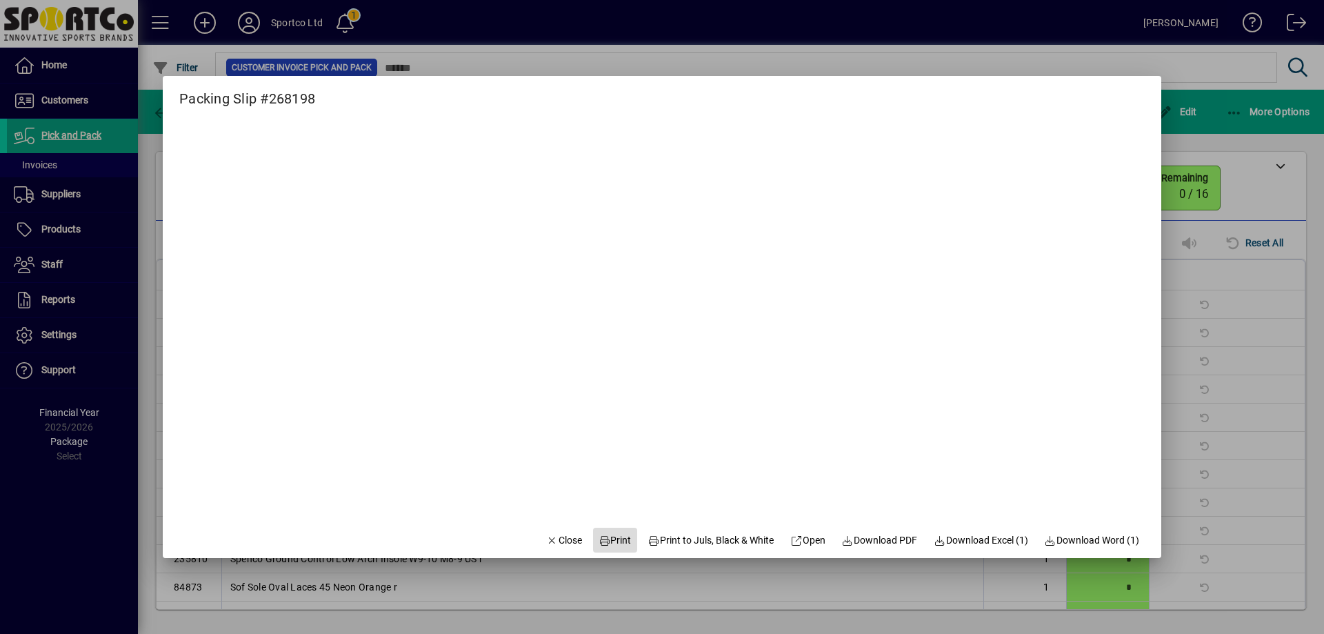
click at [603, 539] on span "Print" at bounding box center [615, 540] width 33 height 14
click at [577, 541] on mat-dialog-actions "Close Print Print to Juls, Black & White Open Download PDF Download Excel (1) D…" at bounding box center [842, 539] width 637 height 37
click at [562, 541] on span "Close" at bounding box center [564, 540] width 36 height 14
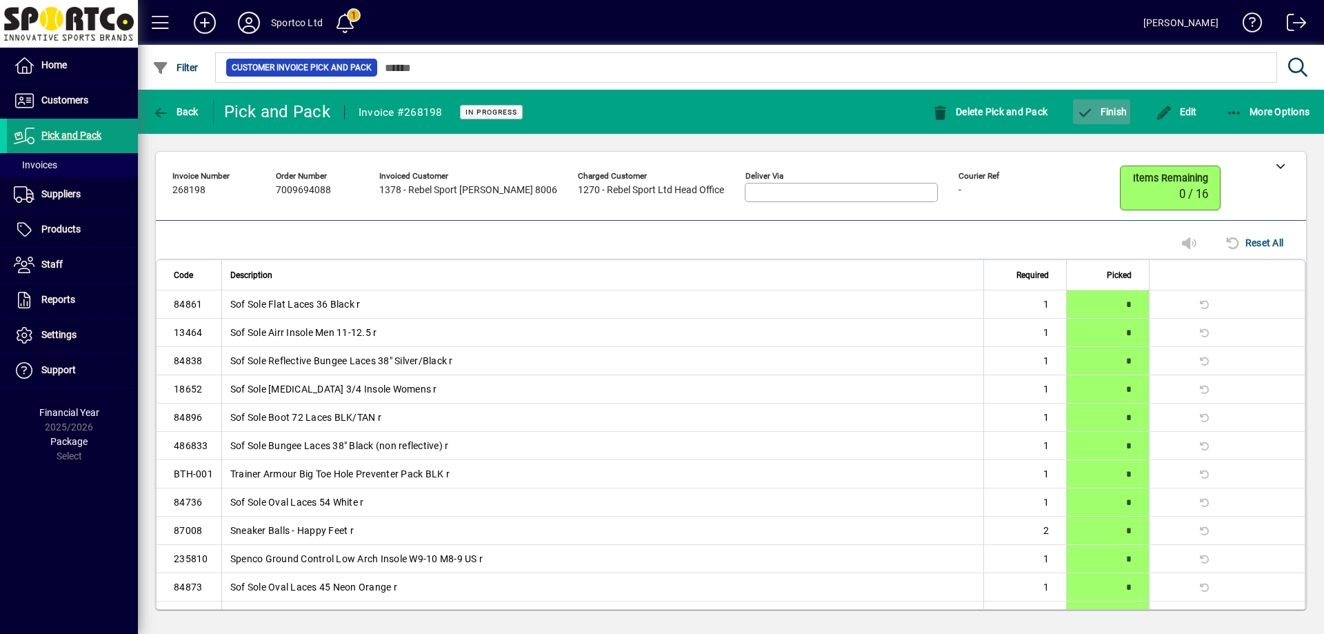
click at [1115, 110] on span "Finish" at bounding box center [1102, 111] width 50 height 11
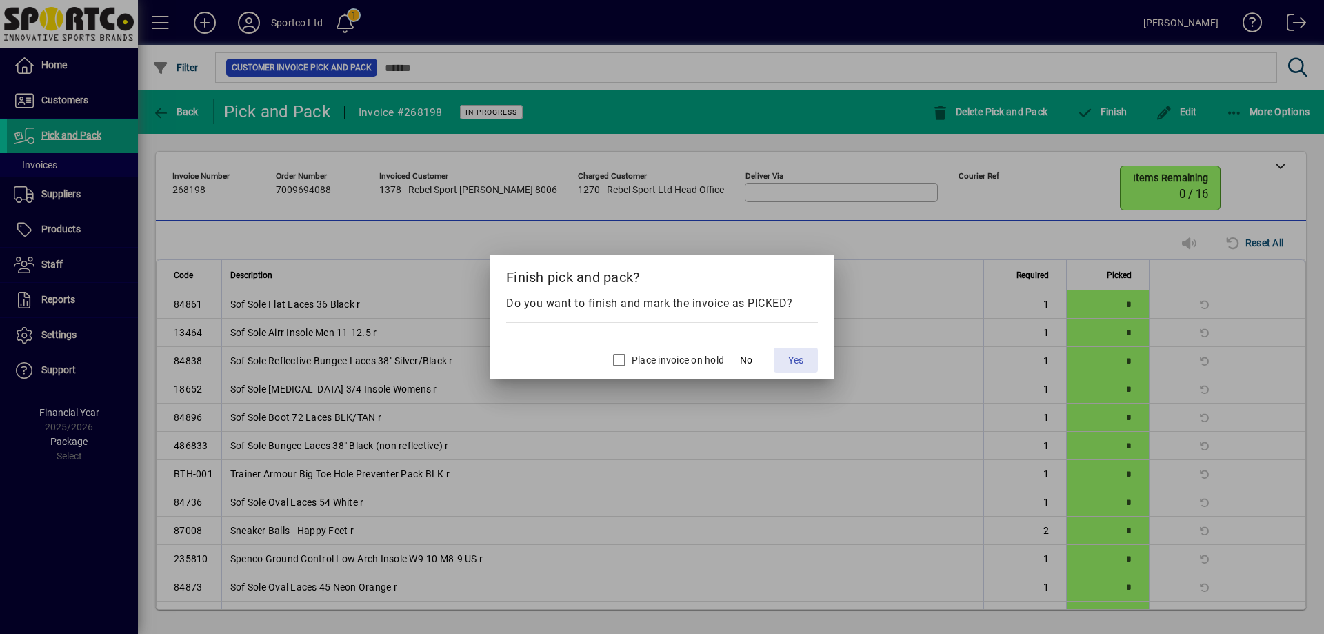
click at [793, 359] on span "Yes" at bounding box center [795, 360] width 15 height 14
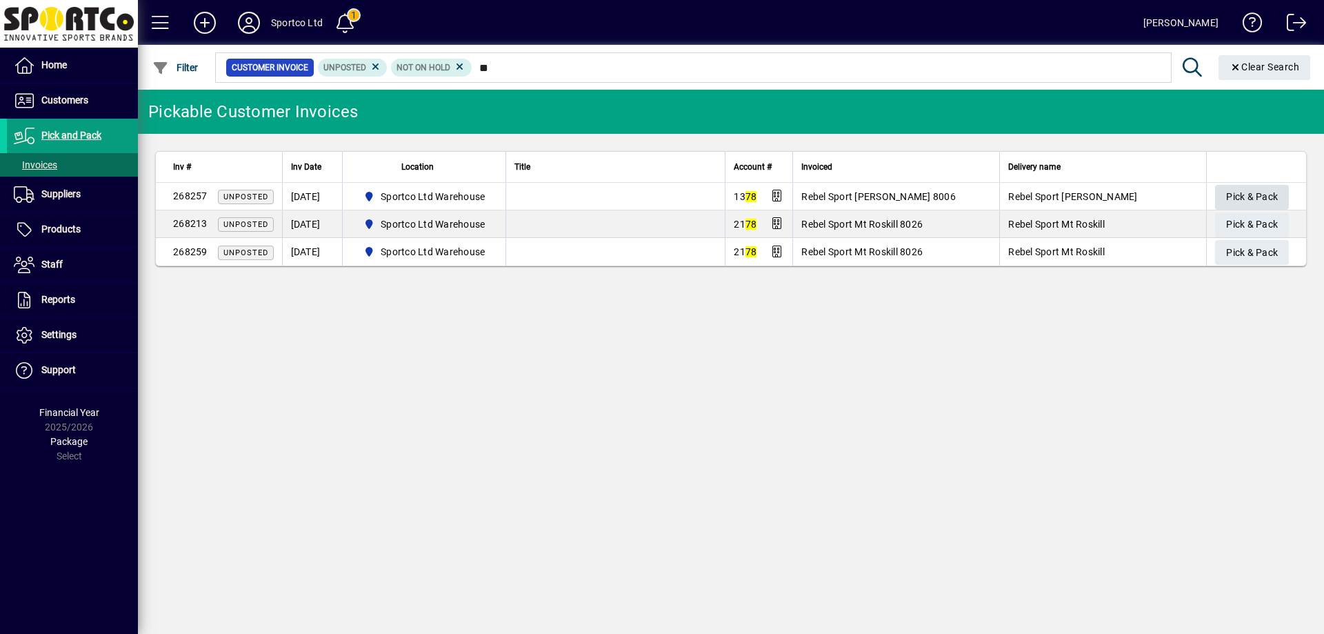
type input "**"
click at [1247, 196] on span "Pick & Pack" at bounding box center [1252, 197] width 52 height 23
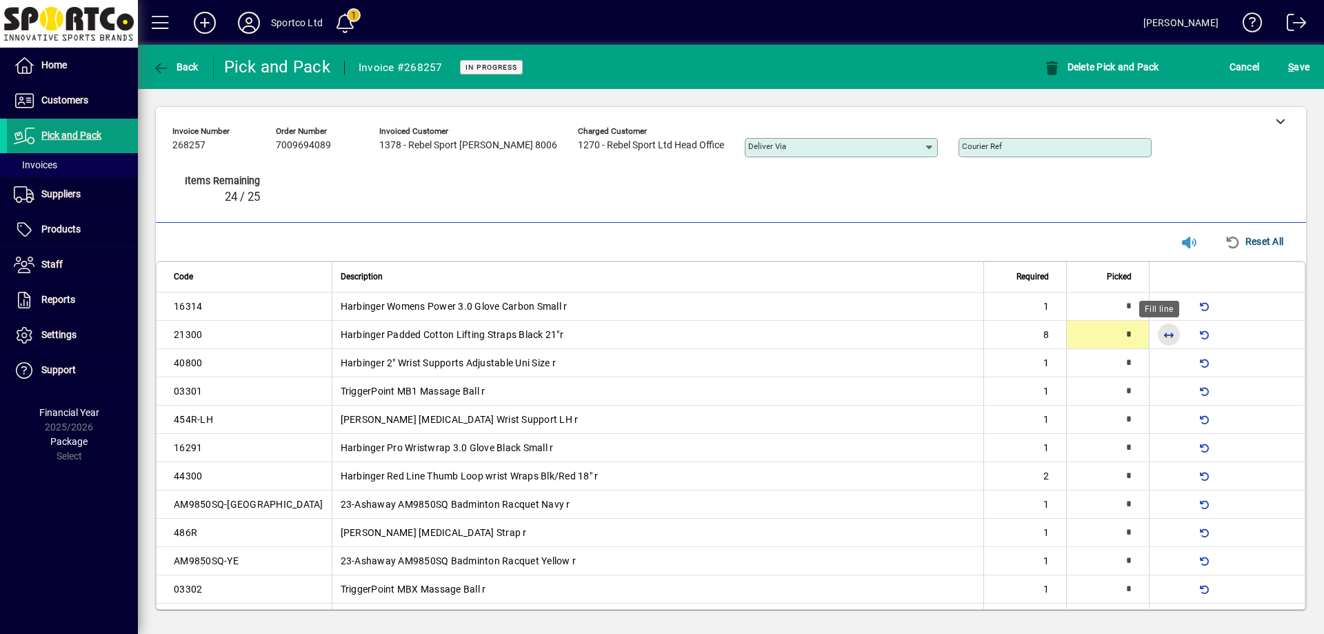
click at [1154, 334] on span "button" at bounding box center [1168, 334] width 33 height 33
type input "*"
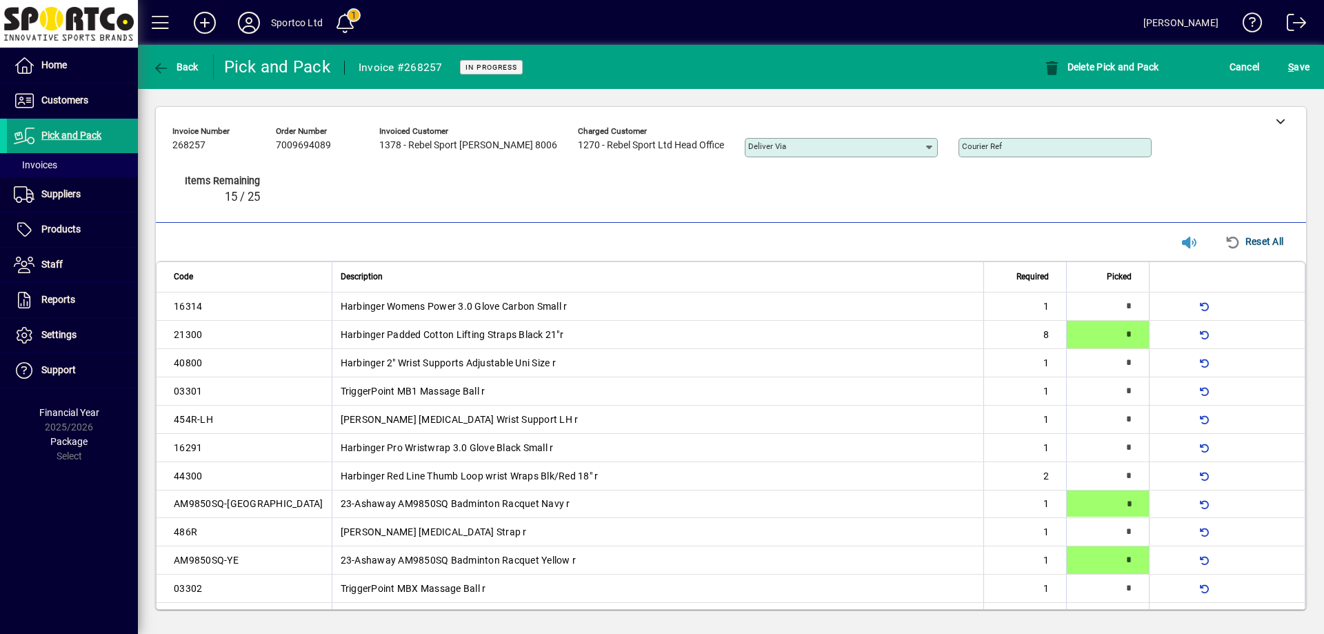
type input "*"
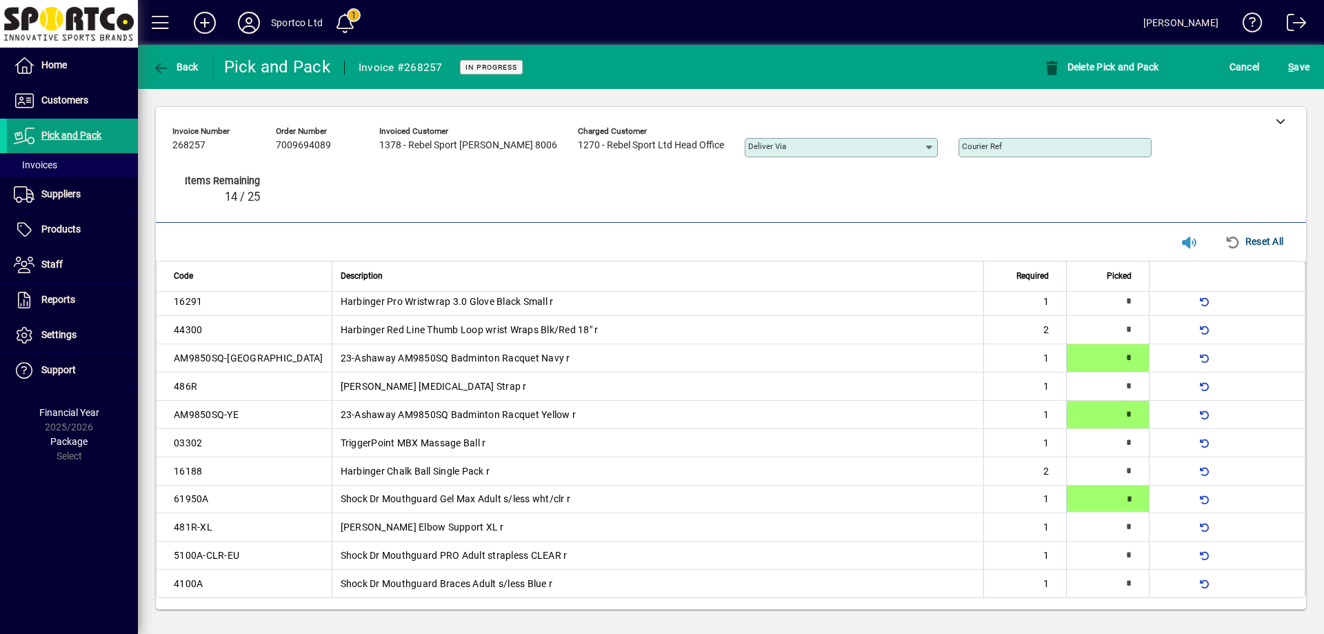
type input "*"
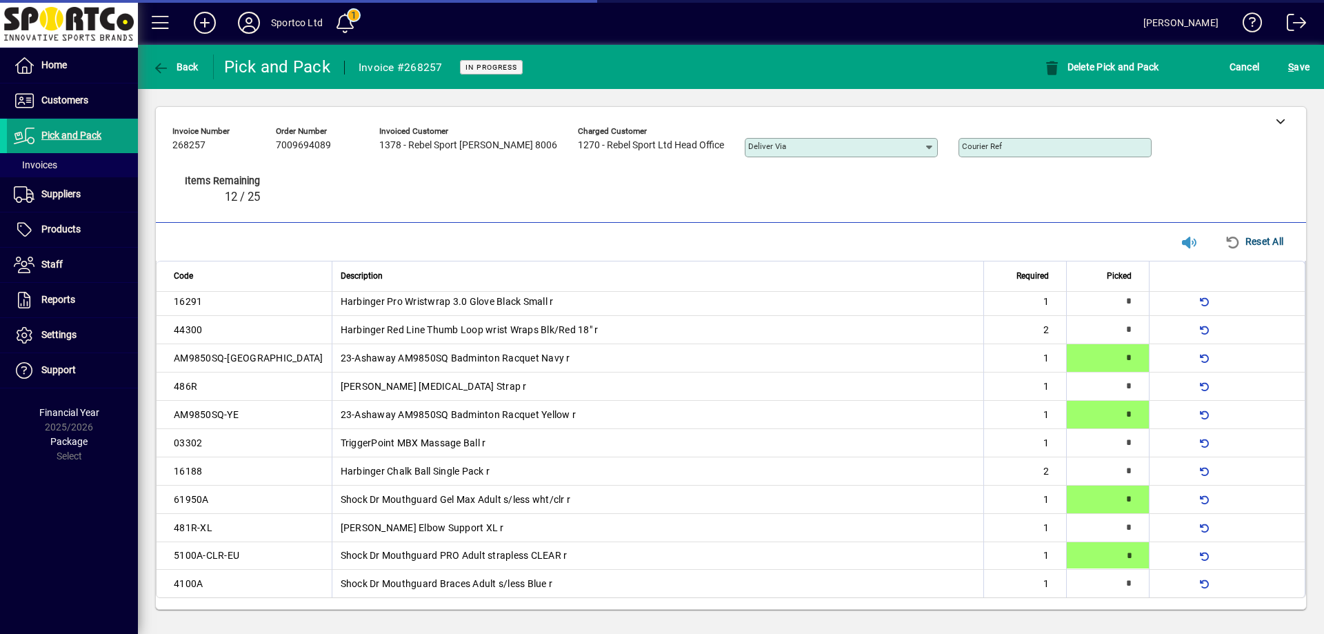
scroll to position [145, 0]
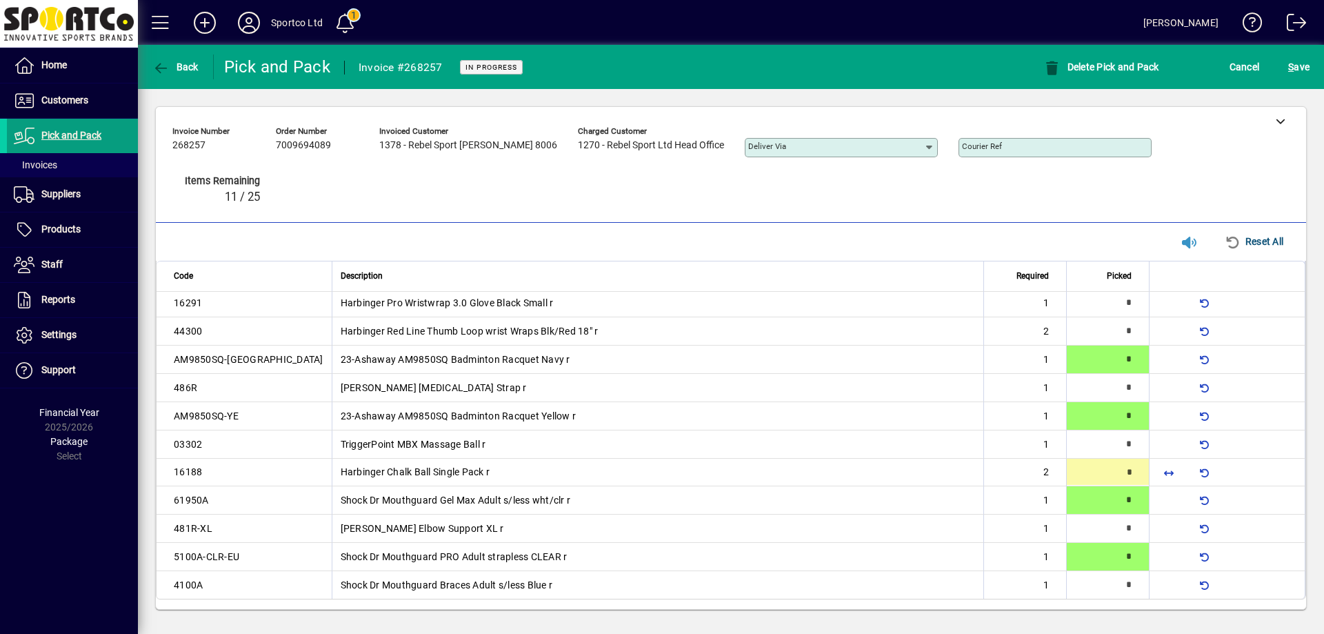
type input "*"
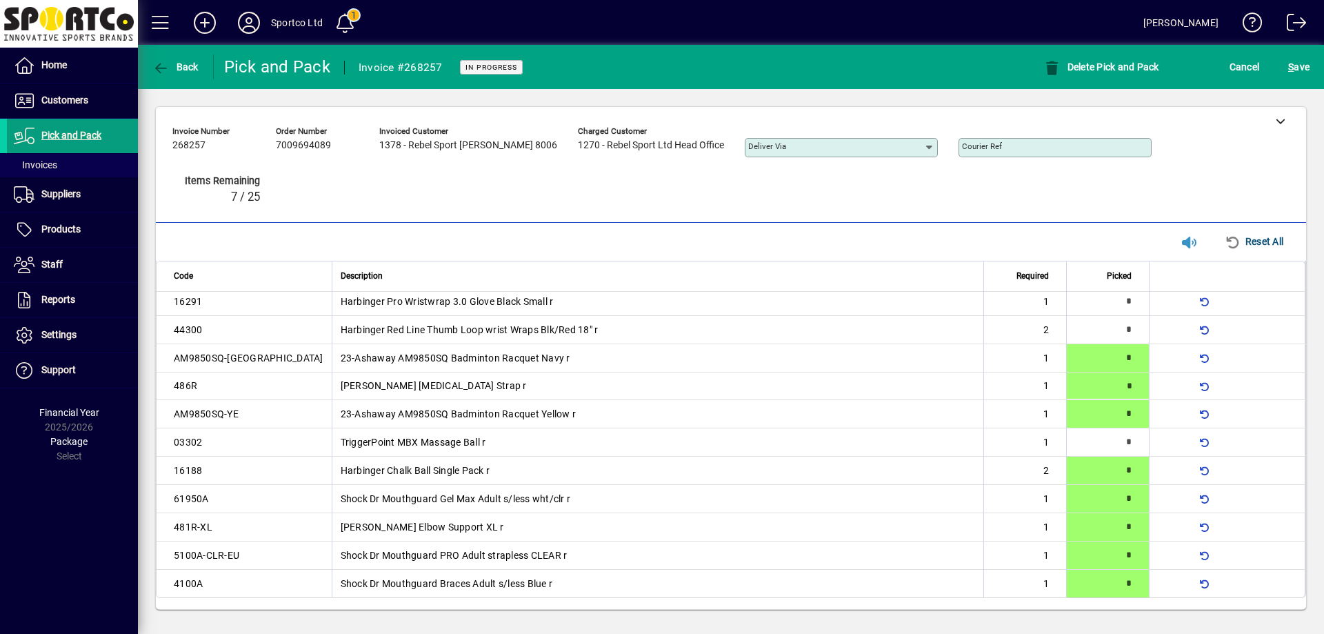
type input "*"
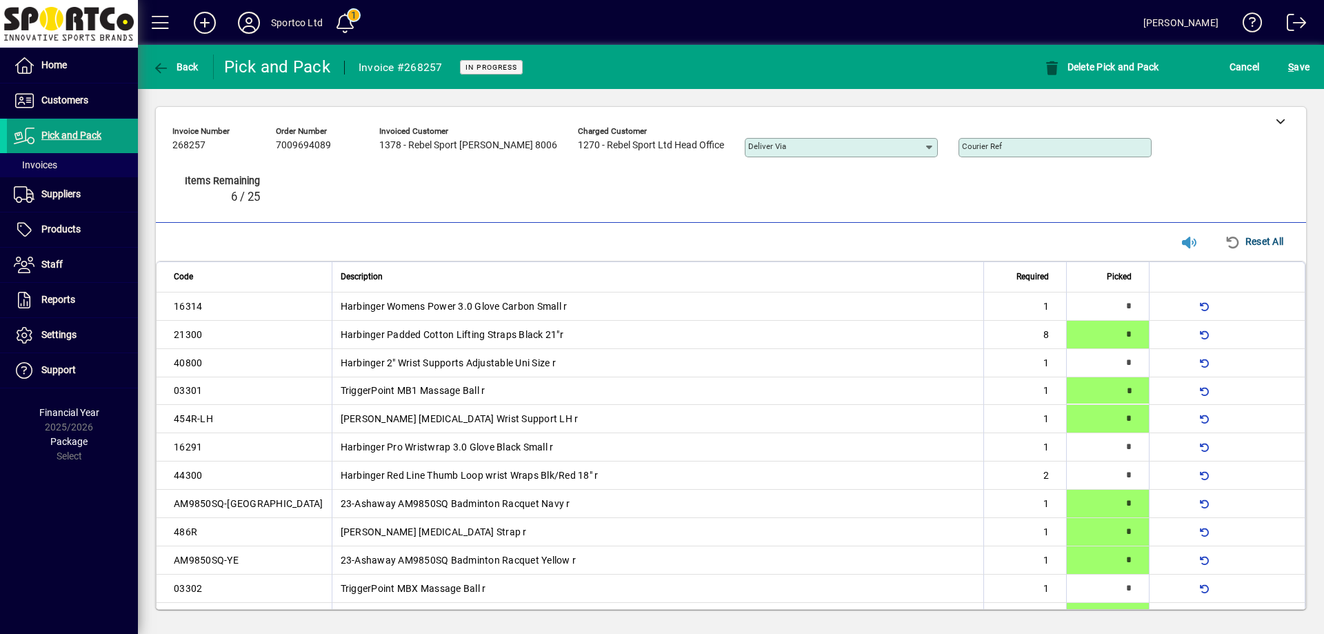
type input "*"
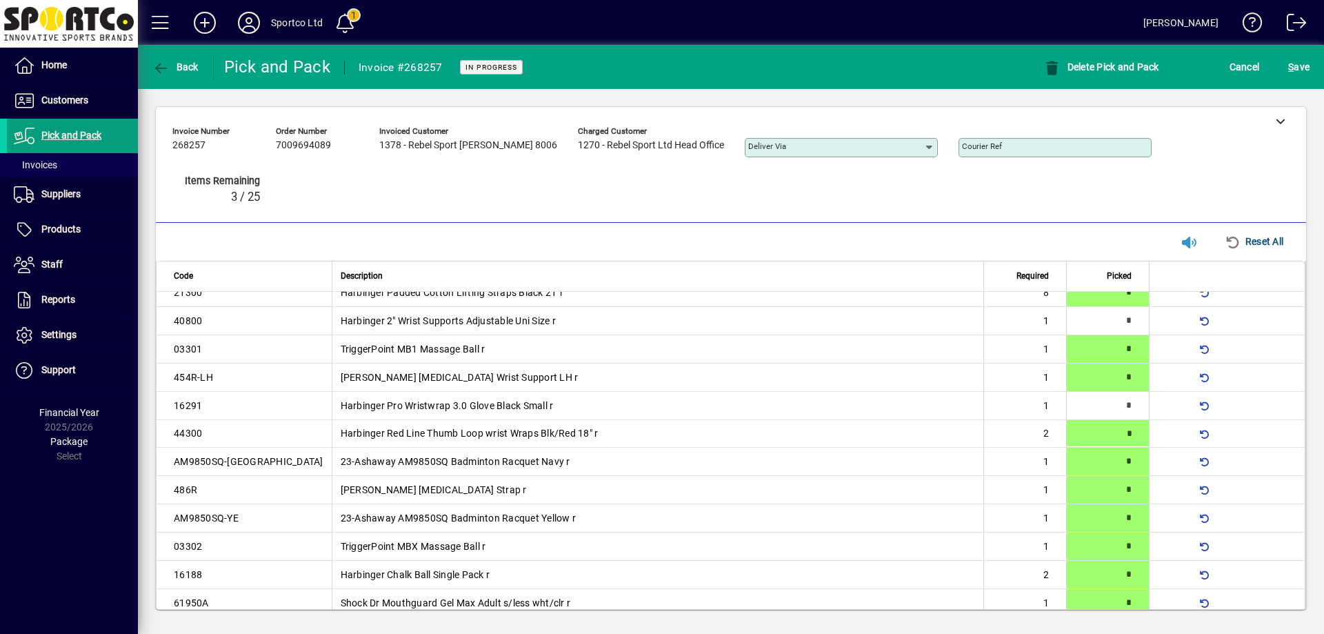
type input "*"
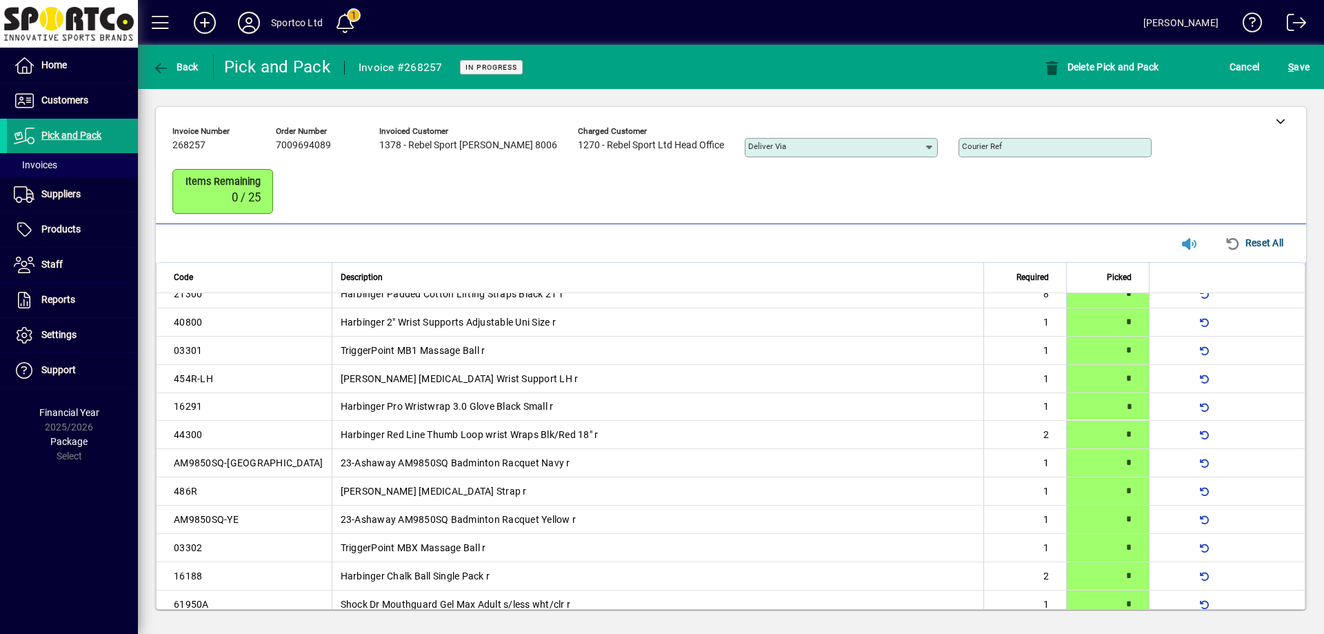
type input "*"
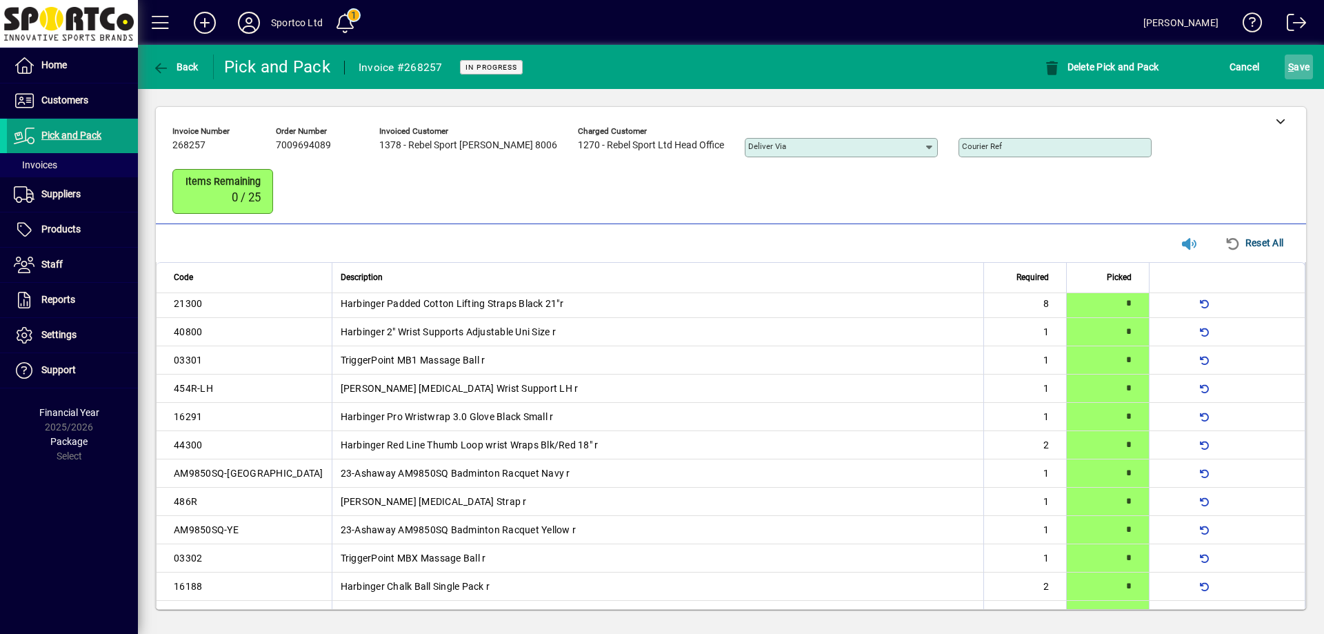
click at [1300, 66] on span "S ave" at bounding box center [1298, 67] width 21 height 22
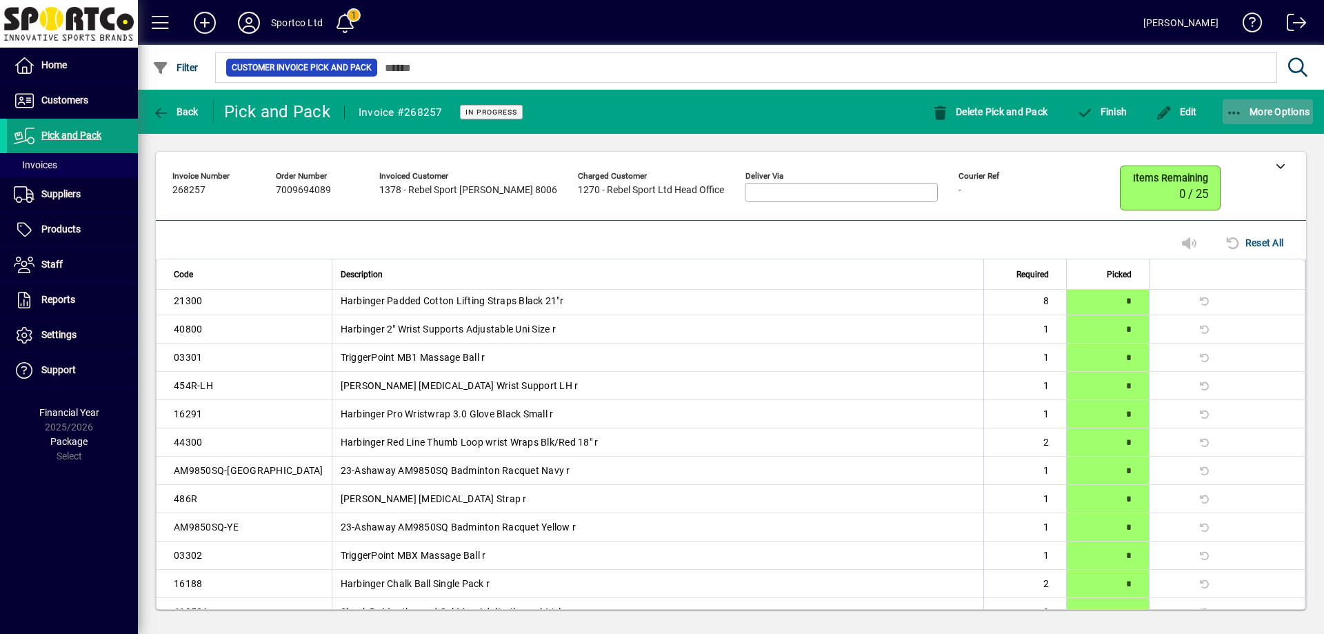
click at [1226, 106] on icon "button" at bounding box center [1234, 113] width 17 height 14
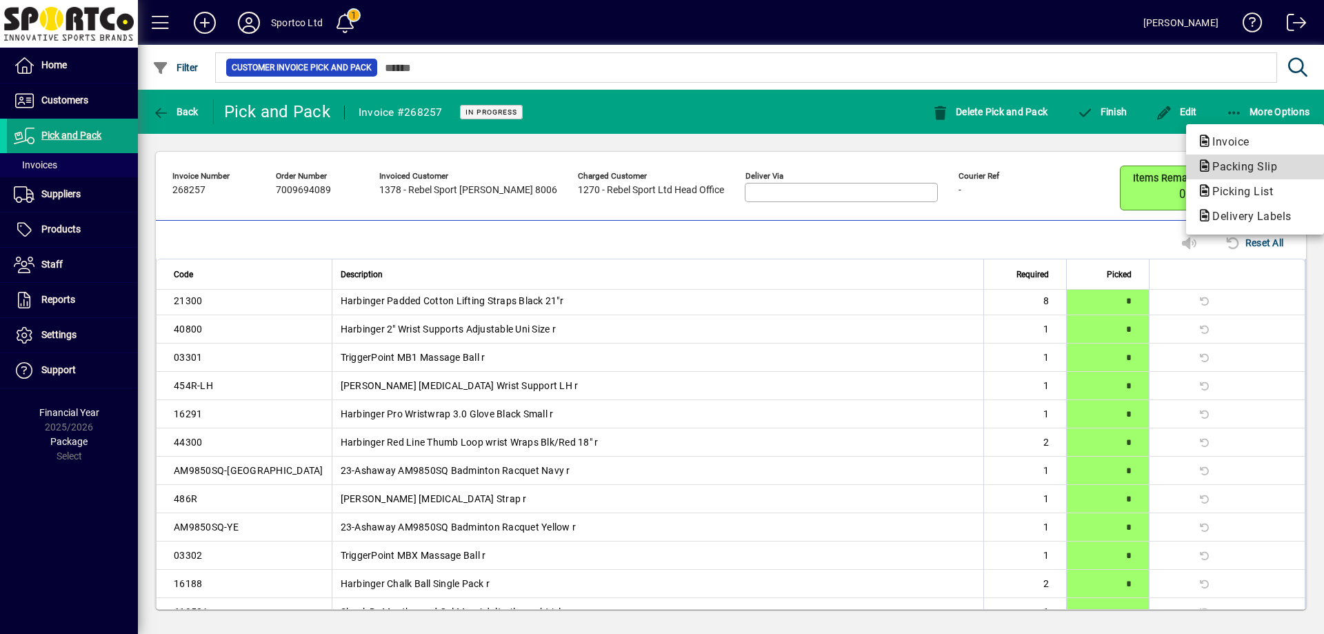
click at [1232, 168] on span "Packing Slip" at bounding box center [1240, 166] width 87 height 13
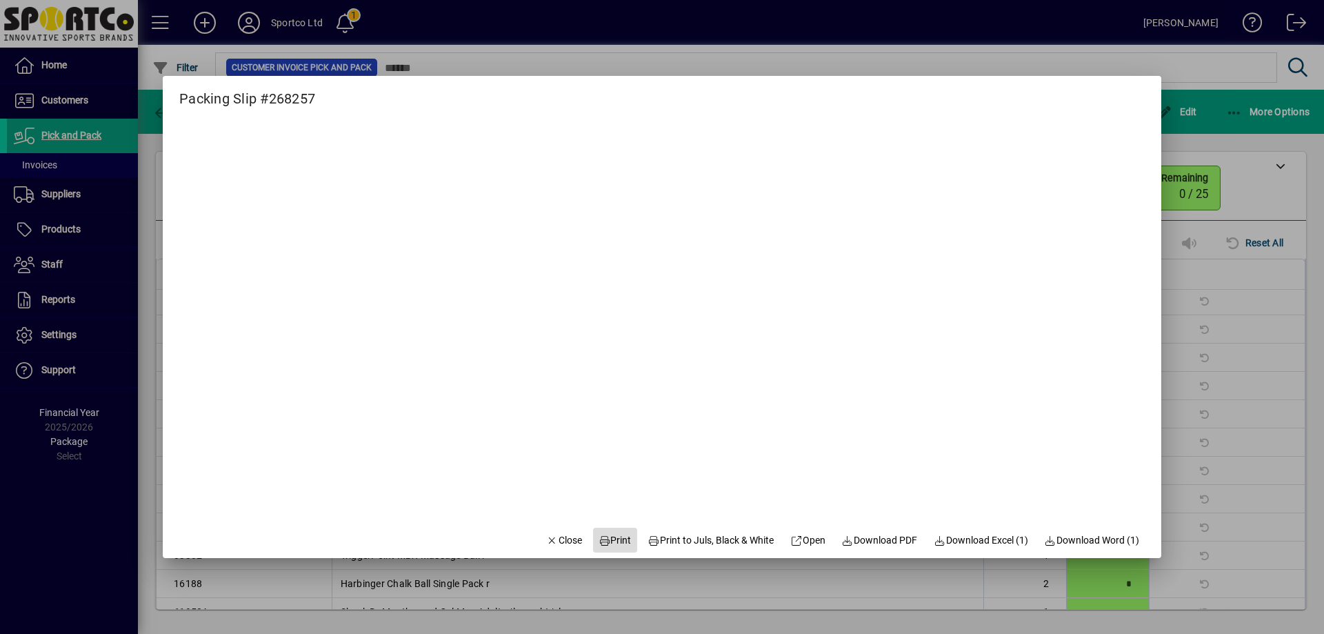
click at [600, 538] on span "Print" at bounding box center [615, 540] width 33 height 14
click at [559, 537] on span "Close" at bounding box center [564, 540] width 36 height 14
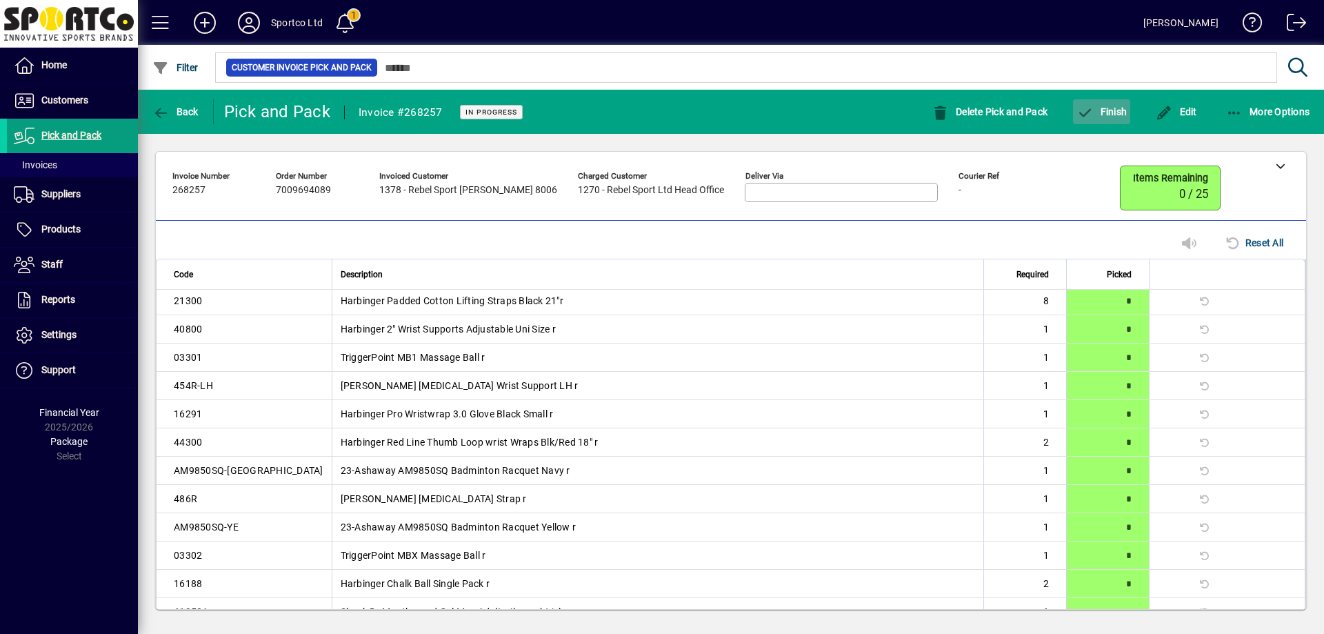
click at [1108, 108] on span "Finish" at bounding box center [1102, 111] width 50 height 11
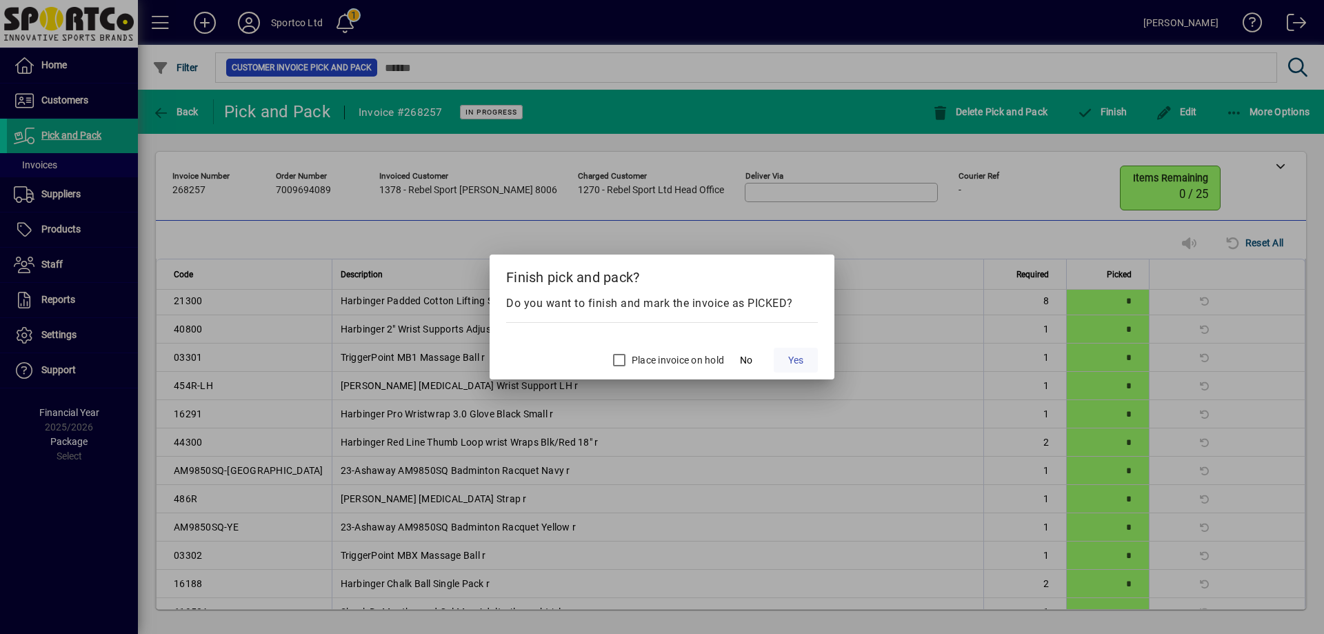
click at [797, 357] on span "Yes" at bounding box center [795, 360] width 15 height 14
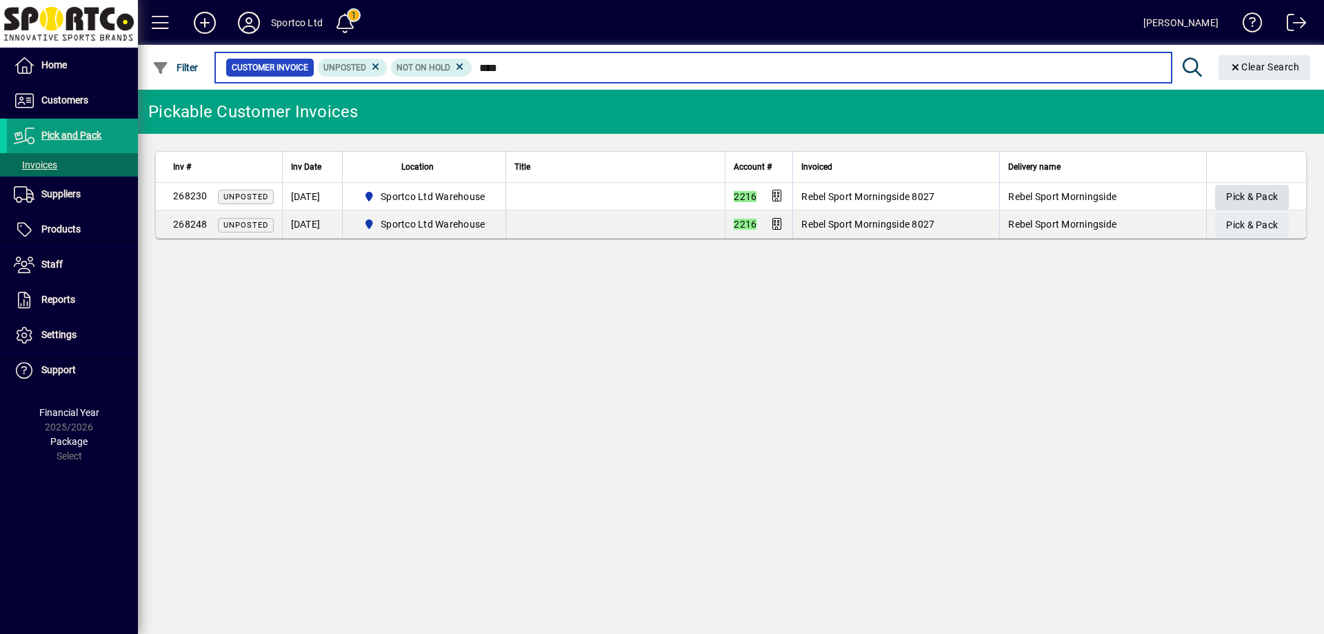
type input "****"
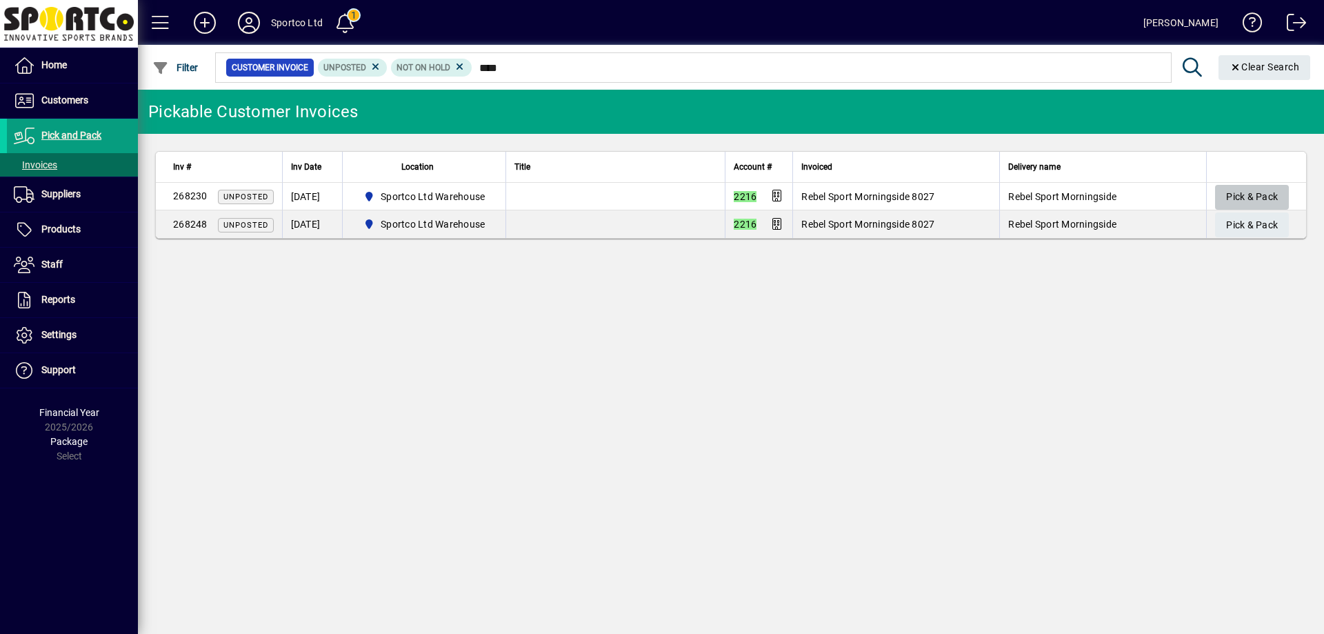
click at [1250, 191] on span "Pick & Pack" at bounding box center [1252, 197] width 52 height 23
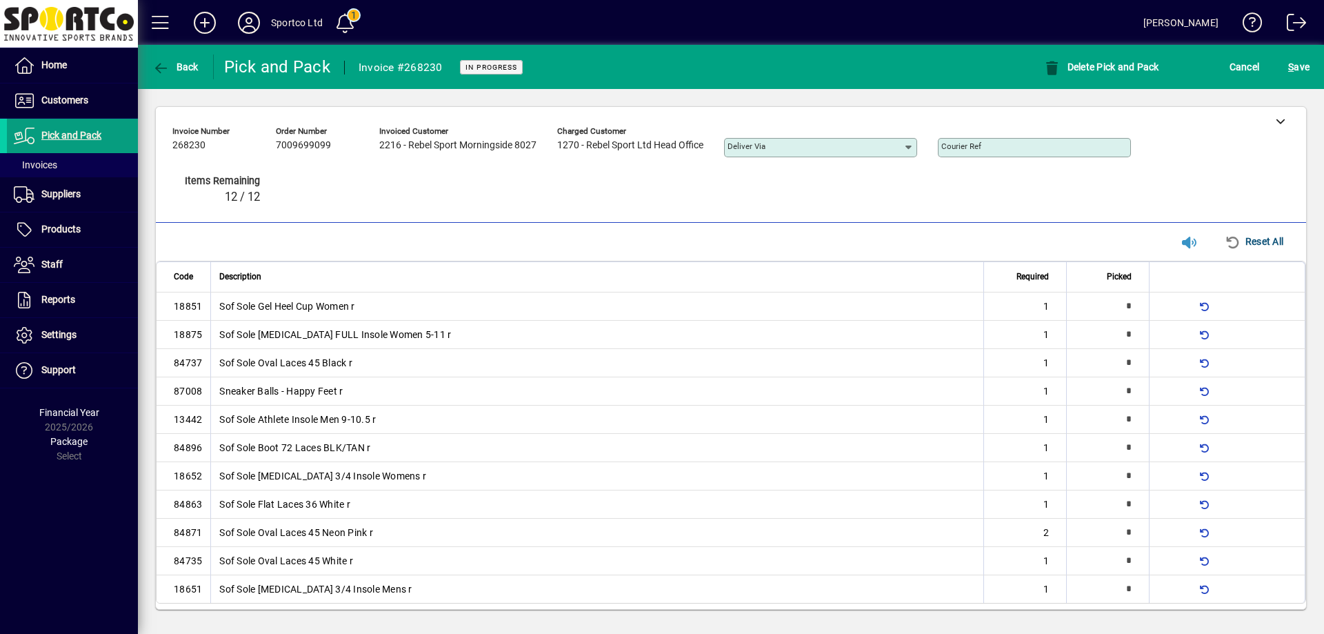
type input "*"
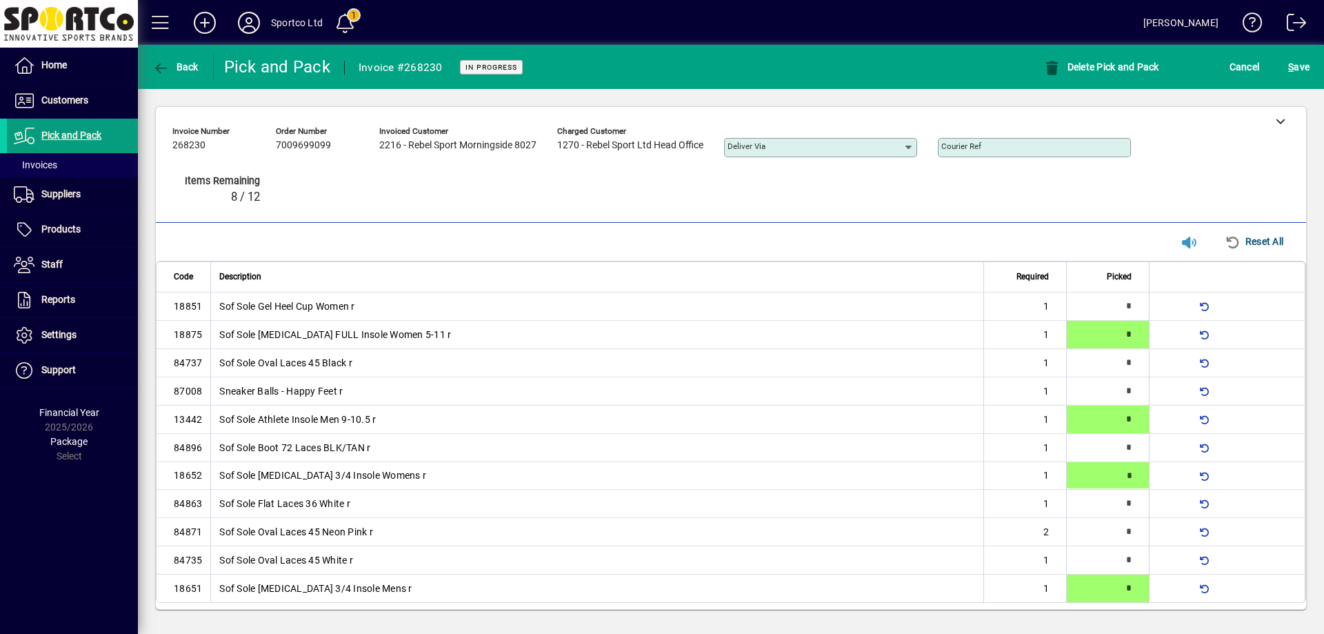
type input "*"
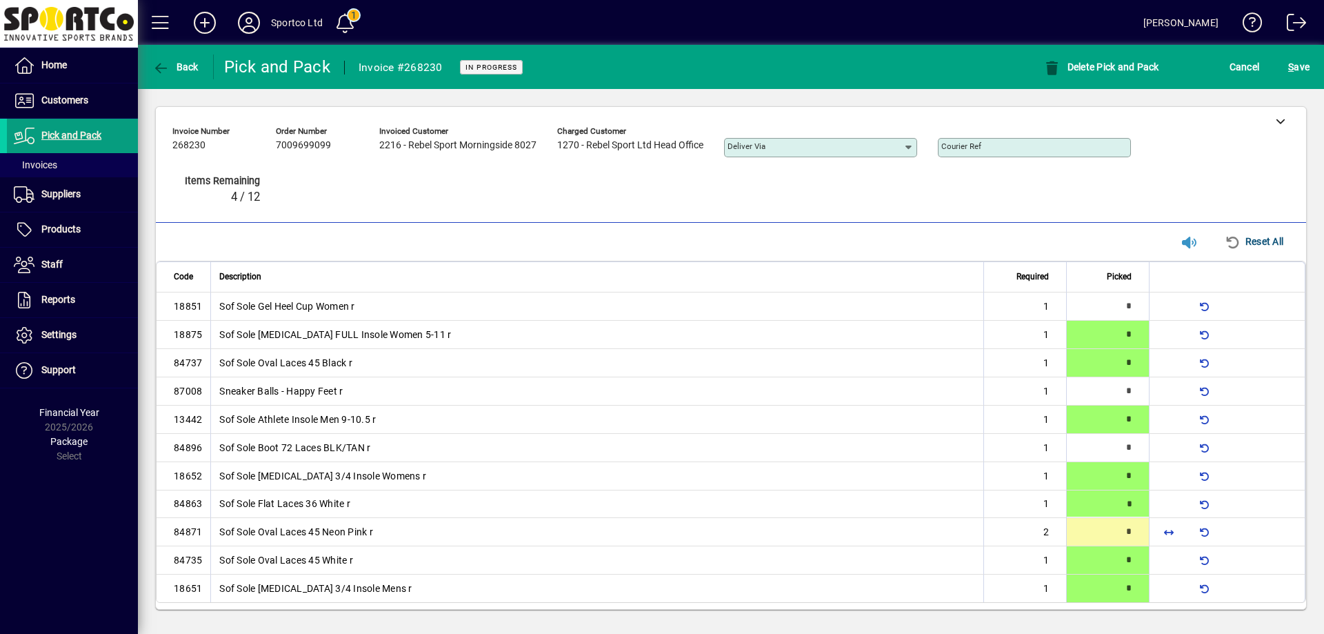
type input "*"
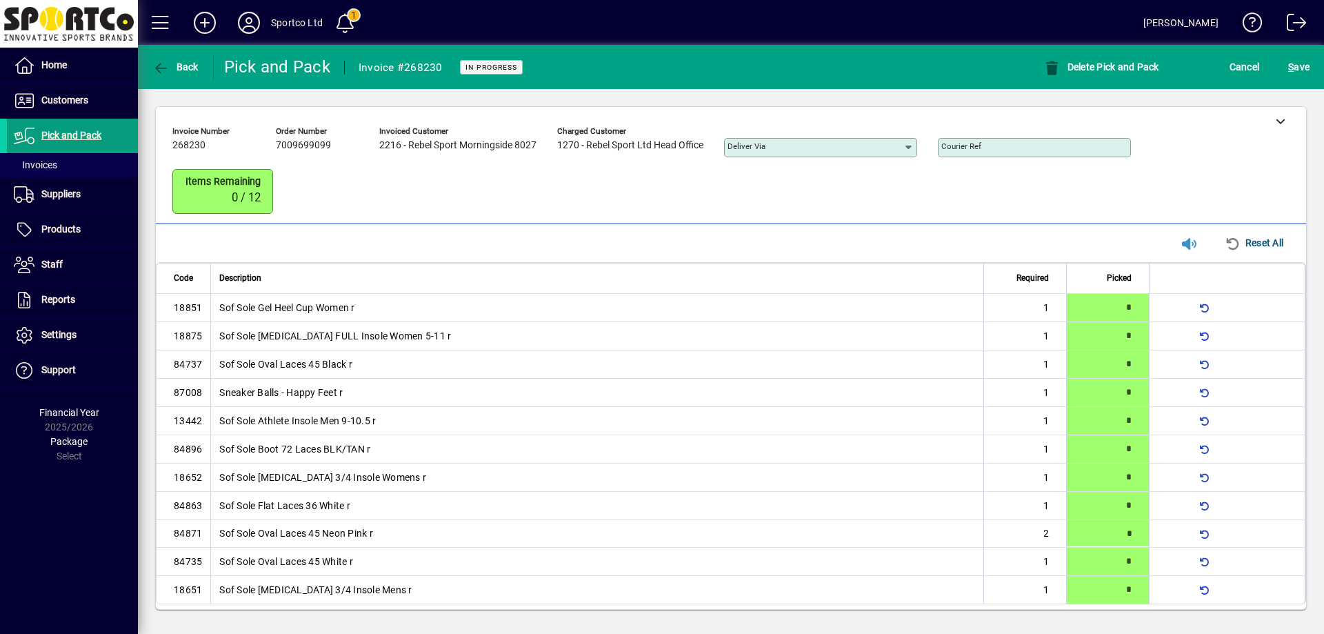
type input "*"
click at [1310, 67] on span "submit" at bounding box center [1299, 66] width 28 height 33
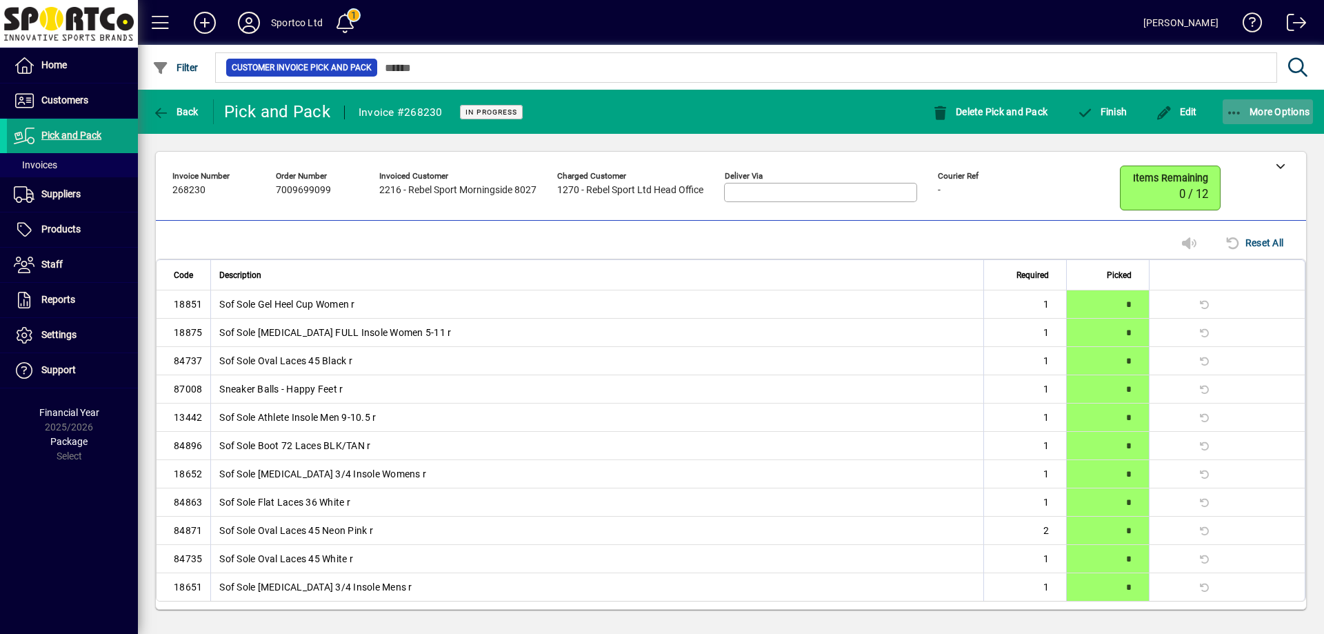
click at [1231, 110] on icon "button" at bounding box center [1234, 113] width 17 height 14
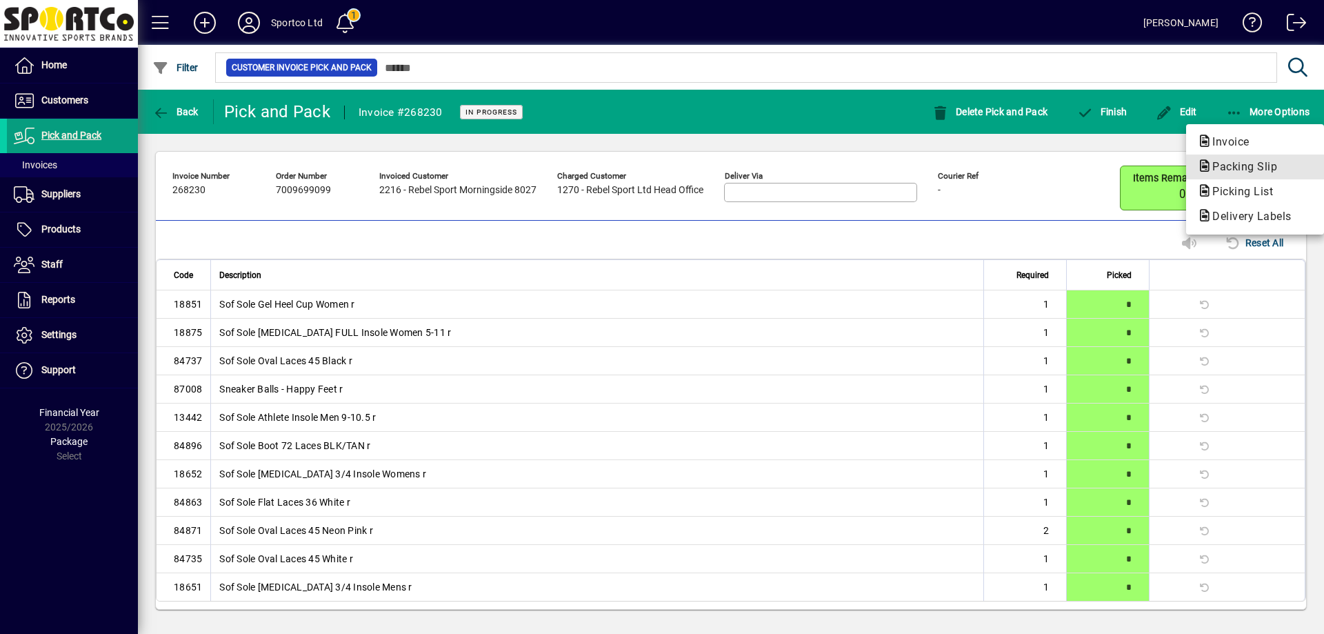
click at [1246, 168] on span "Packing Slip" at bounding box center [1240, 166] width 87 height 13
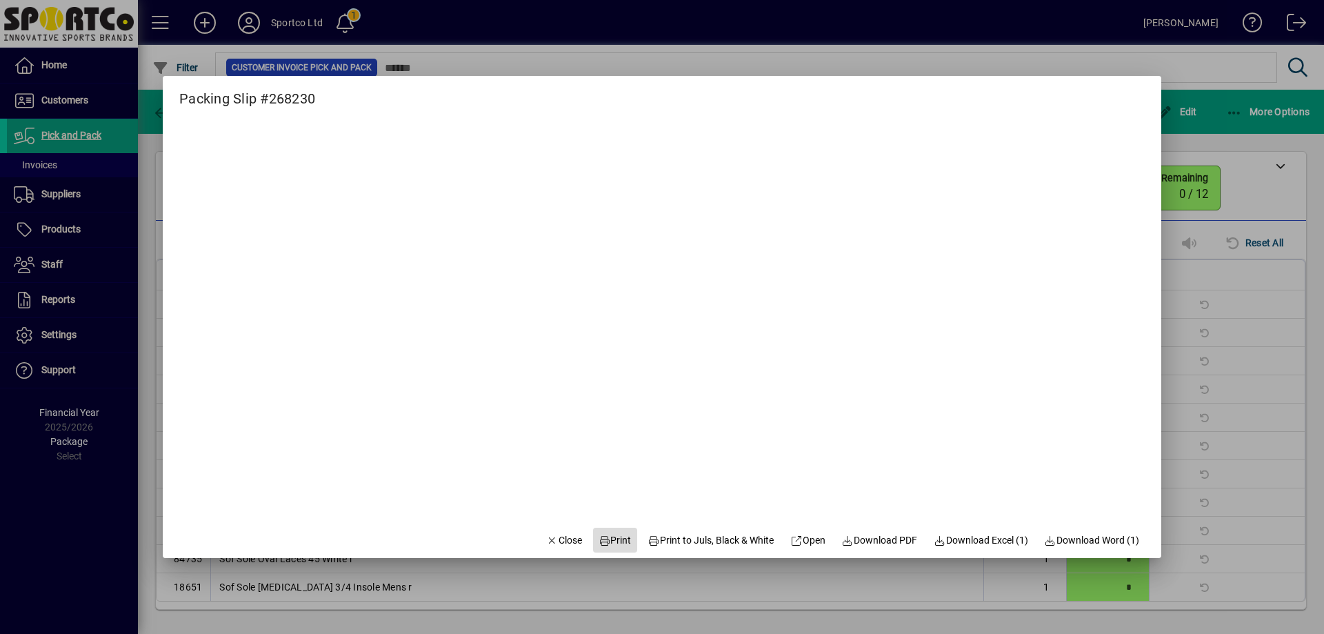
click at [614, 547] on span "Print" at bounding box center [615, 540] width 33 height 14
click at [560, 533] on span "Close" at bounding box center [564, 540] width 36 height 14
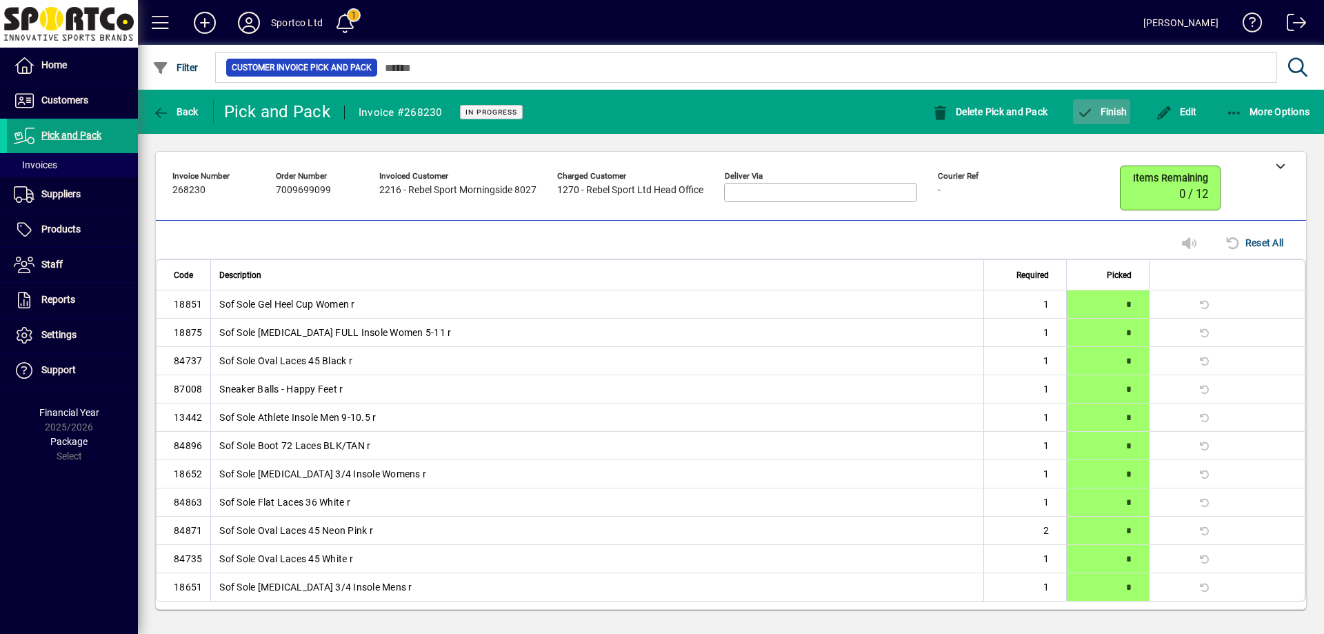
click at [1104, 110] on span "Finish" at bounding box center [1102, 111] width 50 height 11
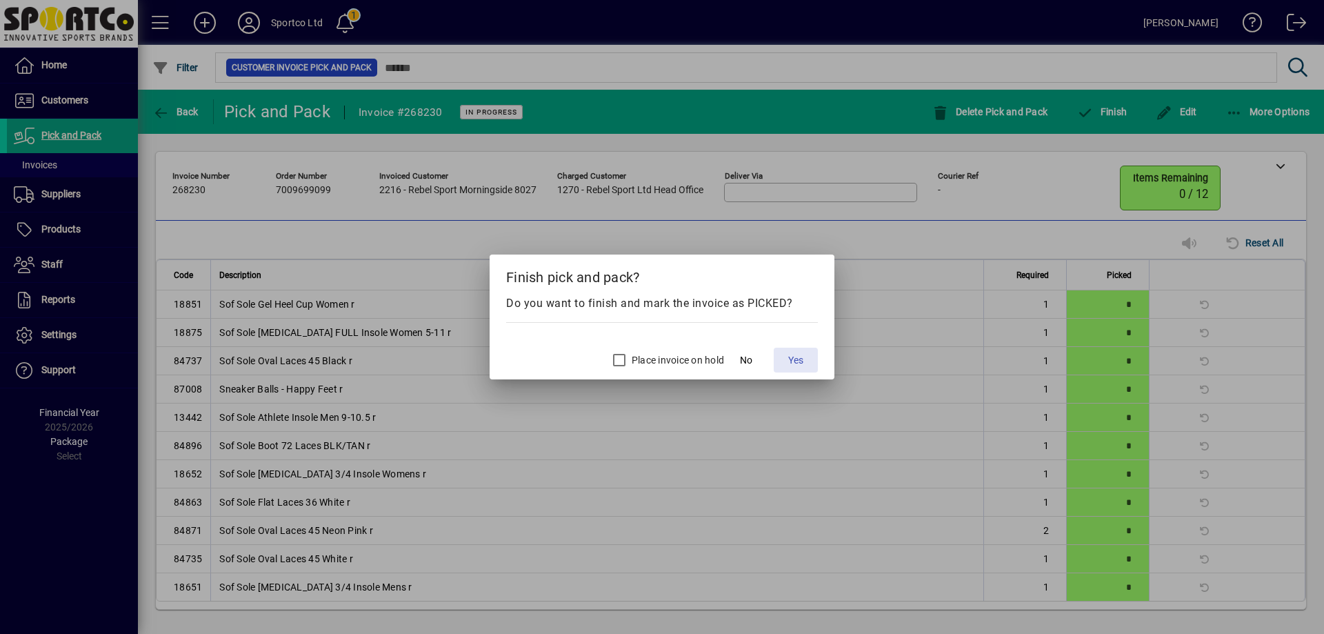
click at [793, 360] on span "Yes" at bounding box center [795, 360] width 15 height 14
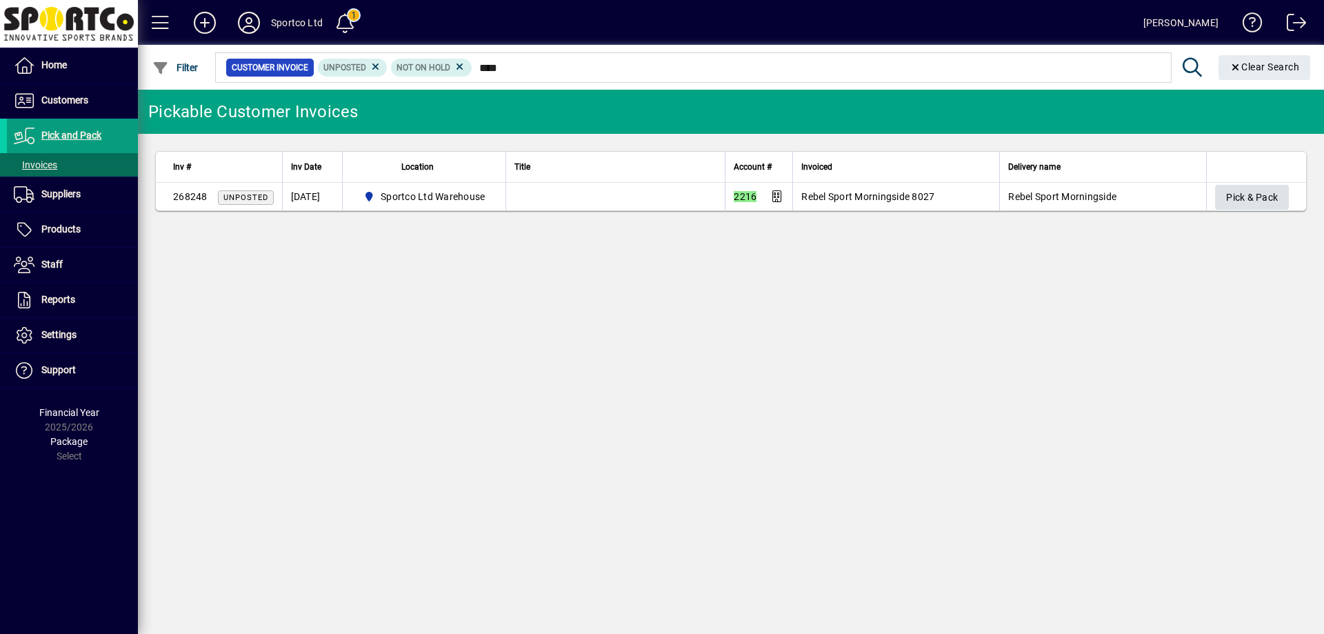
type input "****"
click at [1261, 196] on span "Pick & Pack" at bounding box center [1252, 197] width 52 height 23
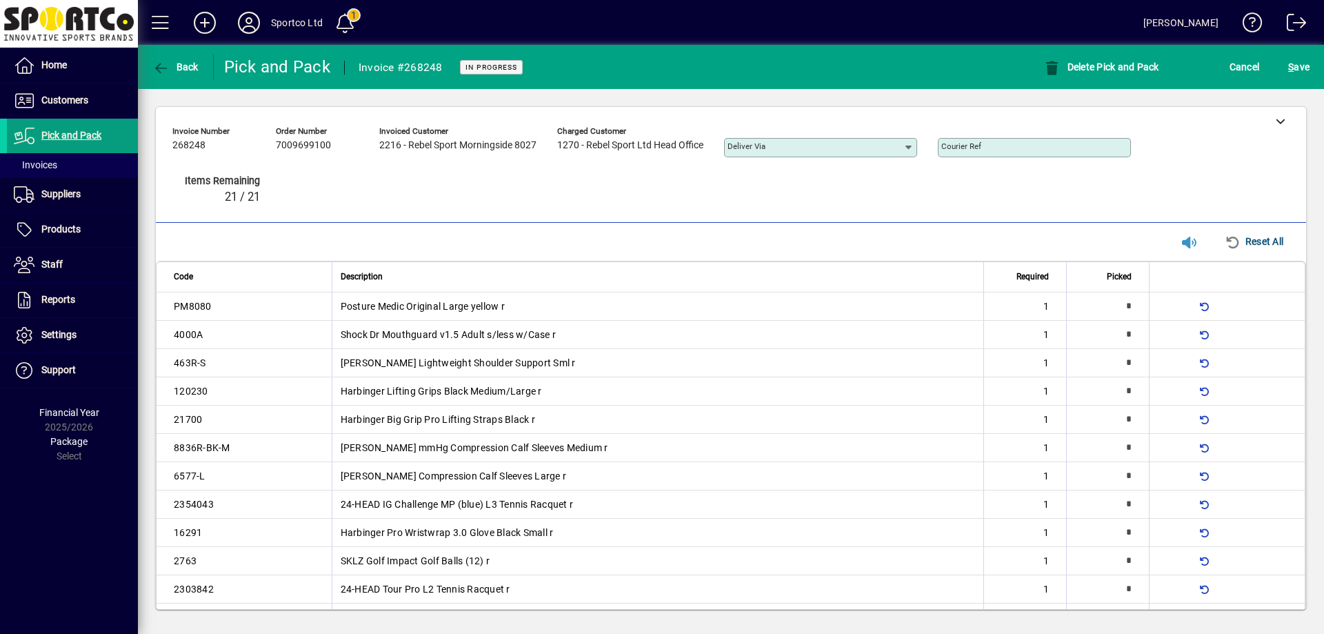
type input "*"
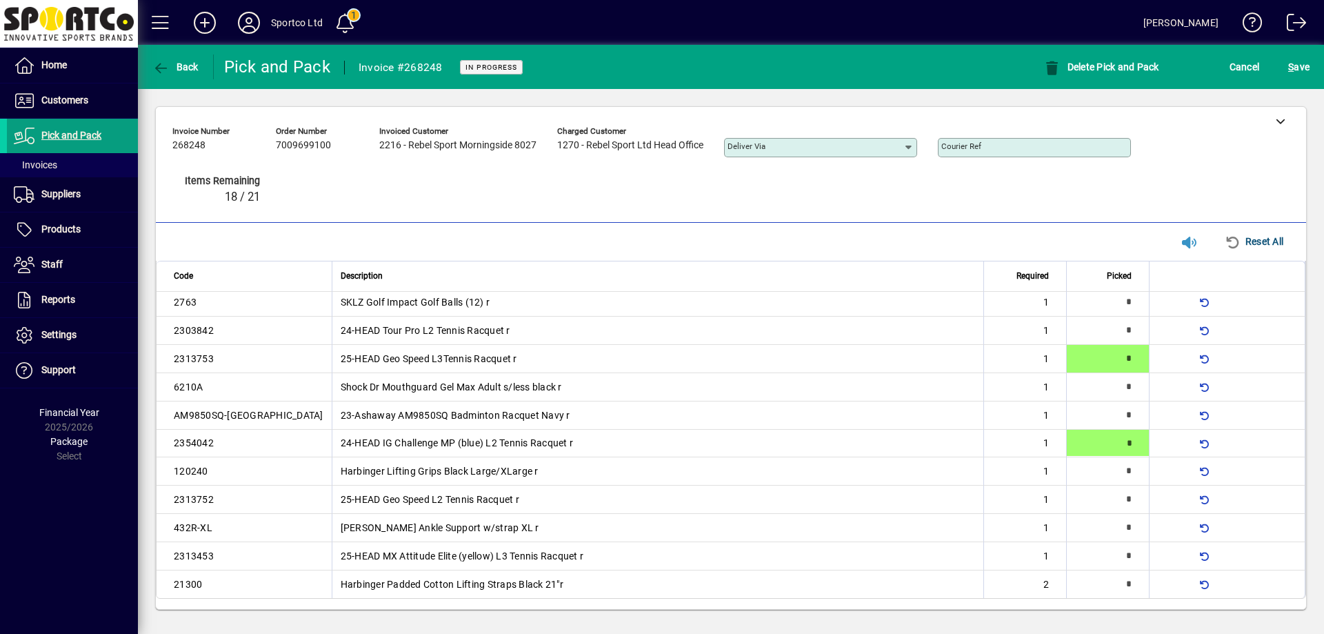
type input "*"
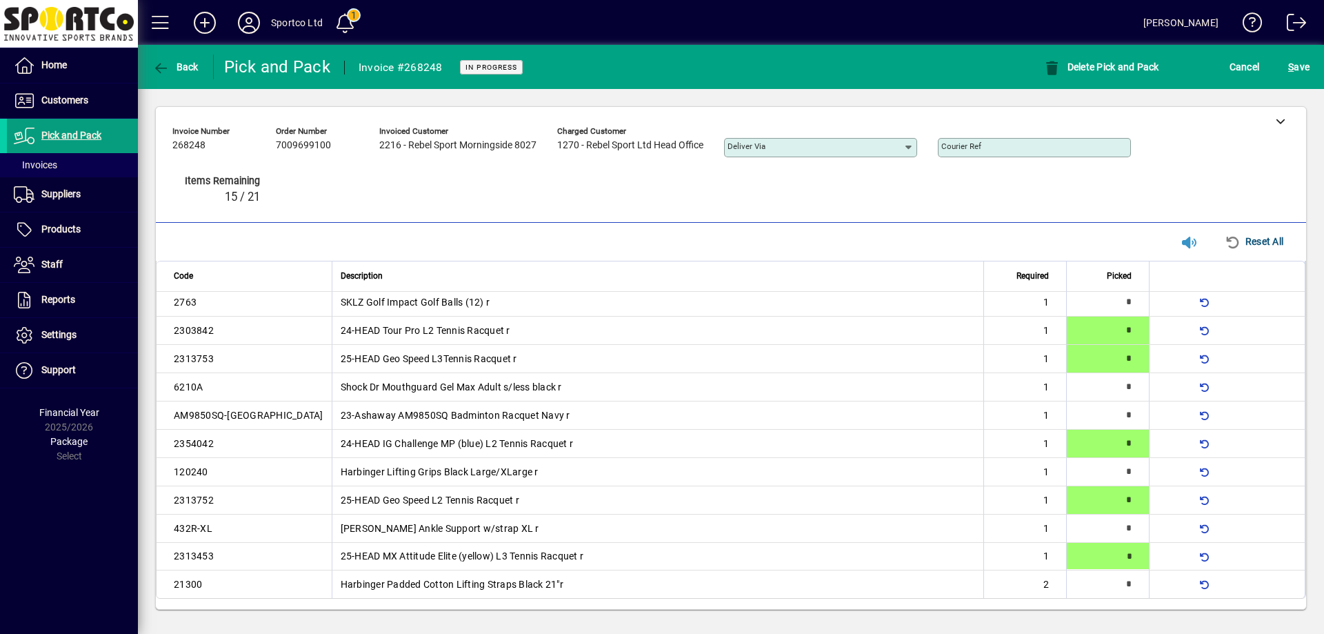
type input "*"
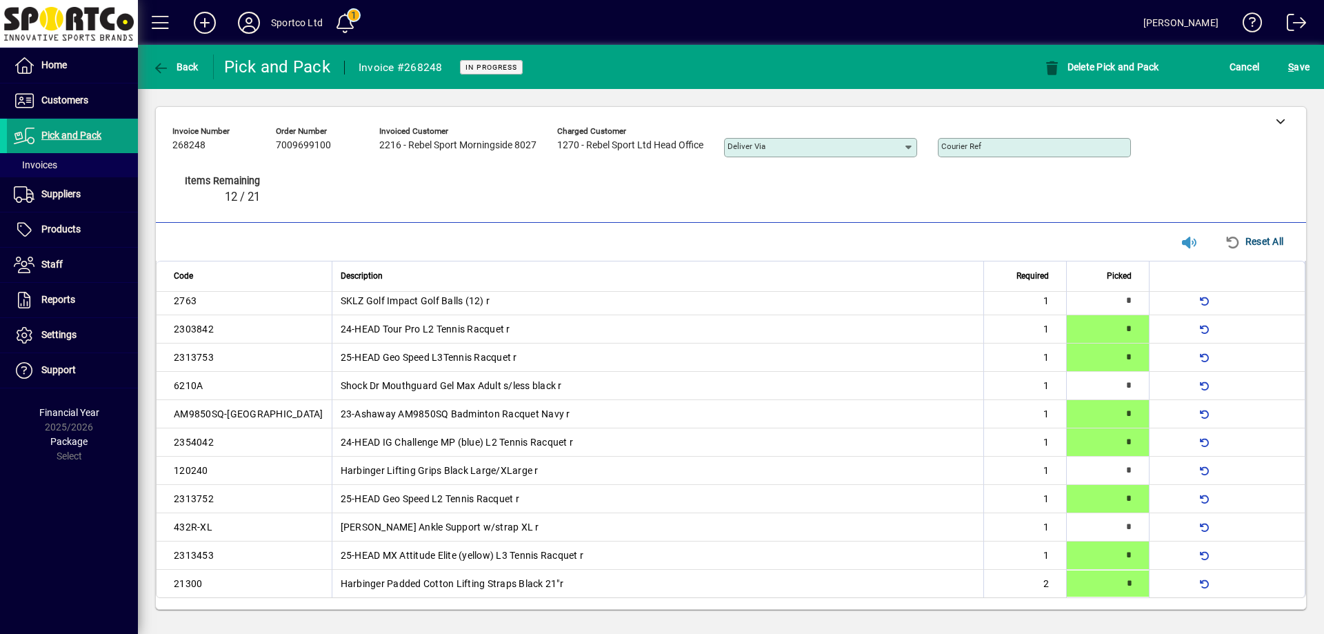
type input "*"
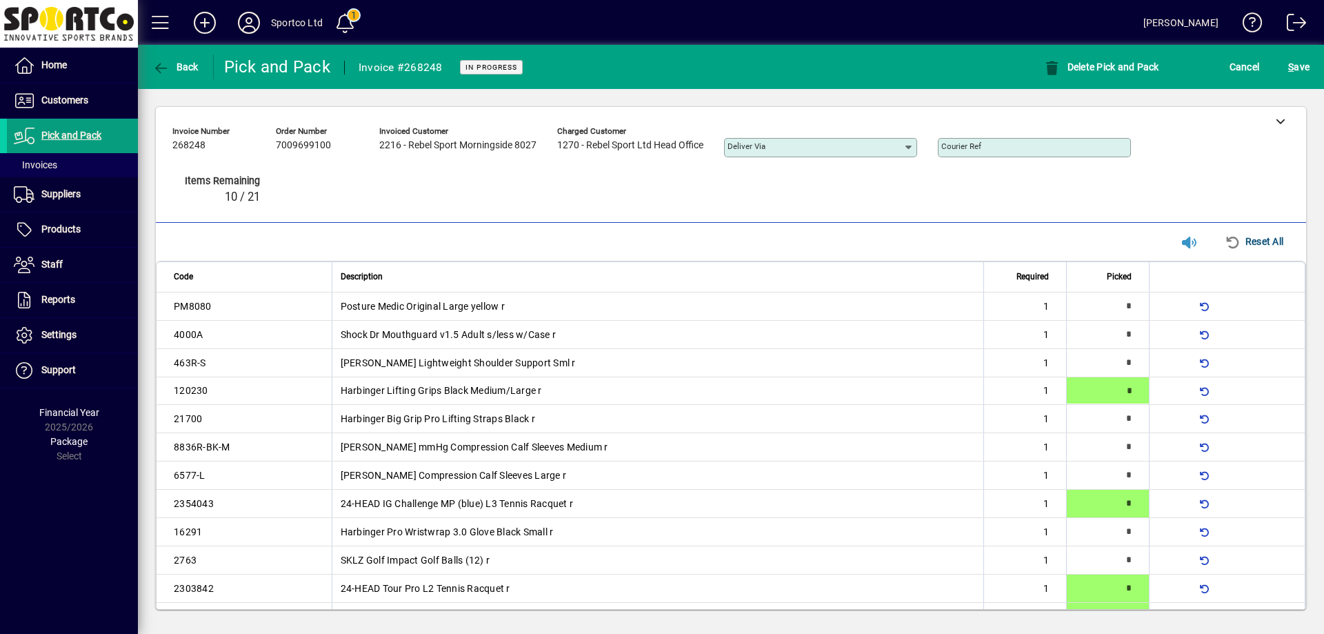
type input "*"
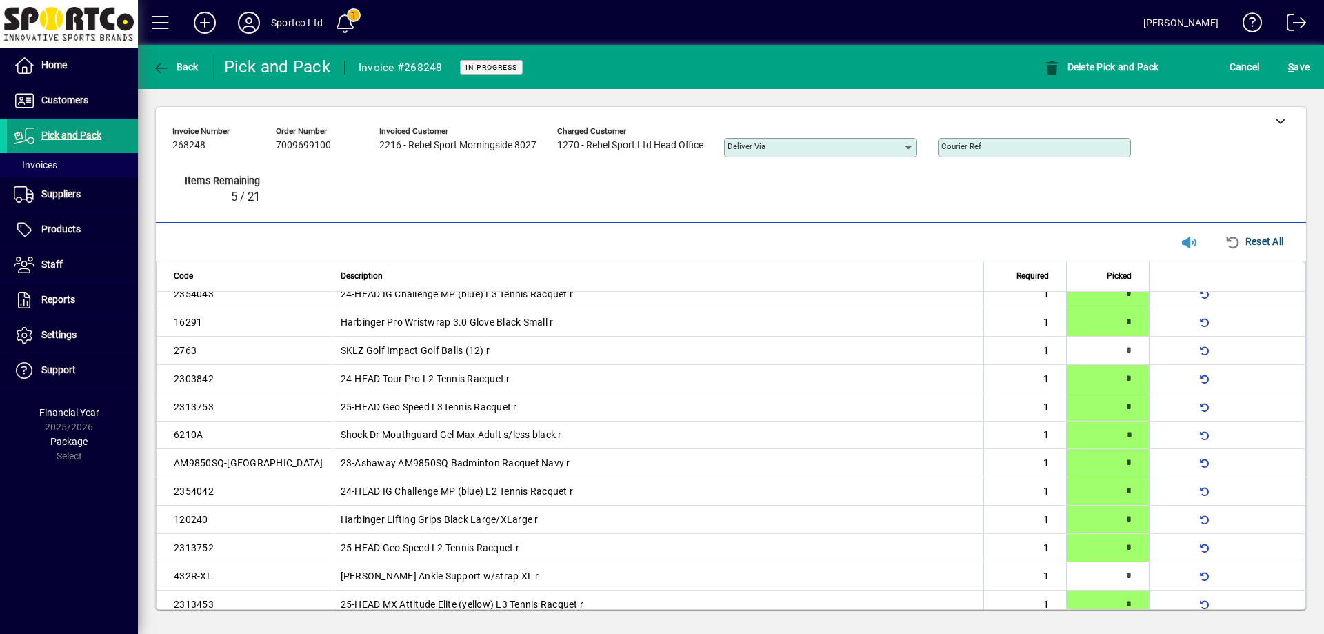
type input "*"
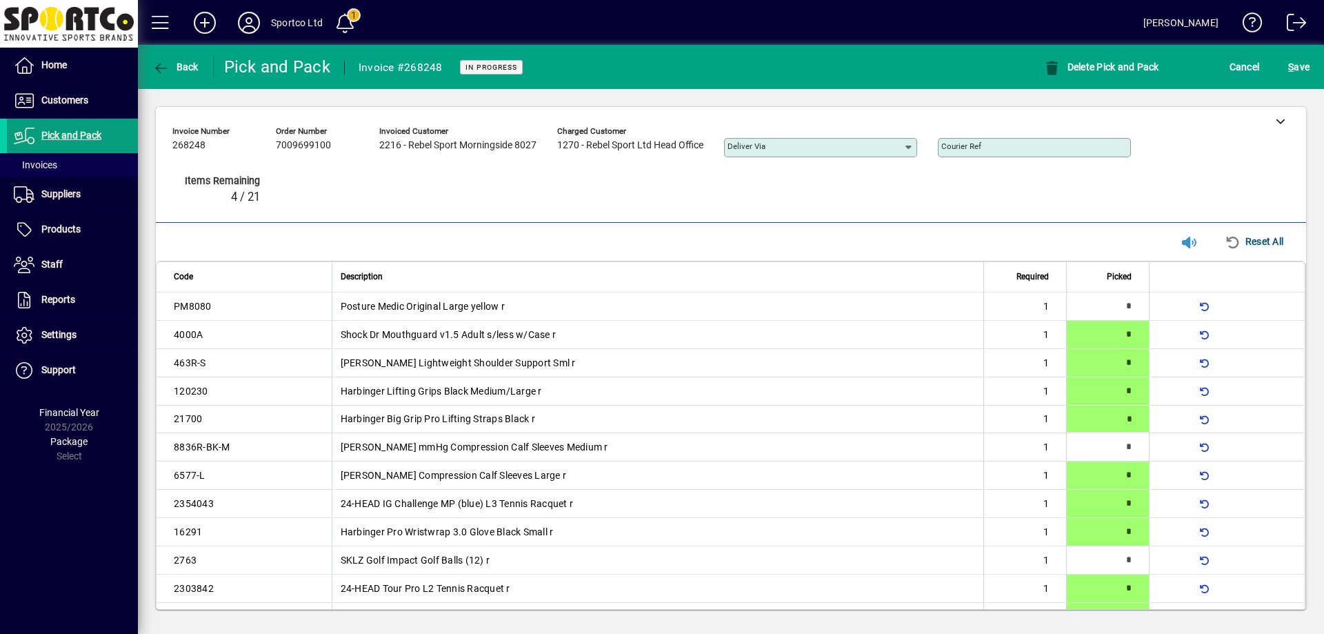
type input "*"
click at [1314, 64] on div "S ave" at bounding box center [1299, 66] width 50 height 25
click at [1302, 66] on span "S ave" at bounding box center [1298, 67] width 21 height 22
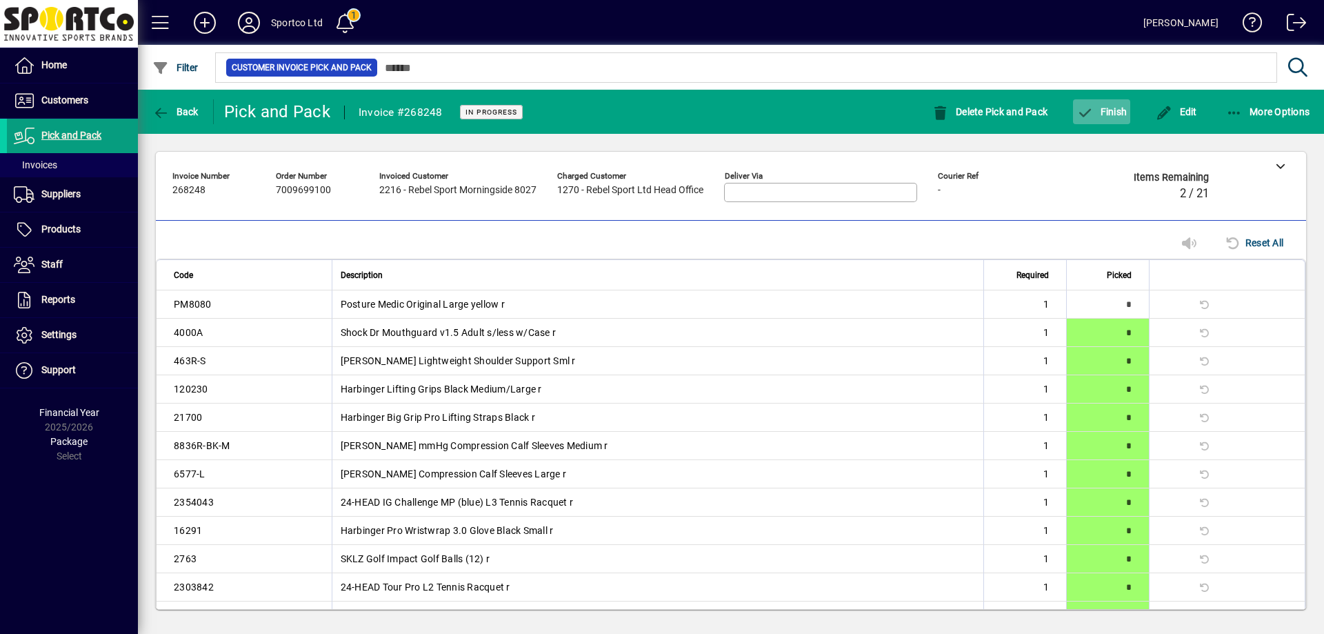
click at [1108, 104] on span "button" at bounding box center [1101, 111] width 57 height 33
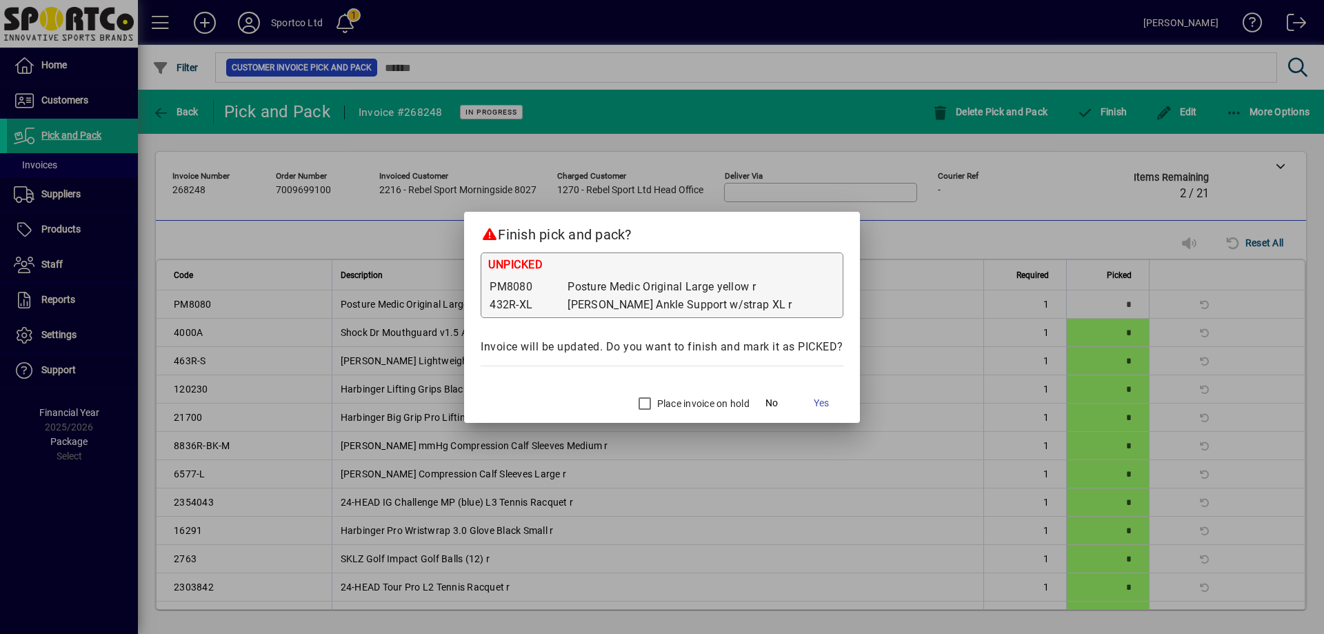
click at [668, 397] on label "Place invoice on hold" at bounding box center [701, 404] width 95 height 14
click at [823, 406] on span "Yes" at bounding box center [821, 403] width 15 height 14
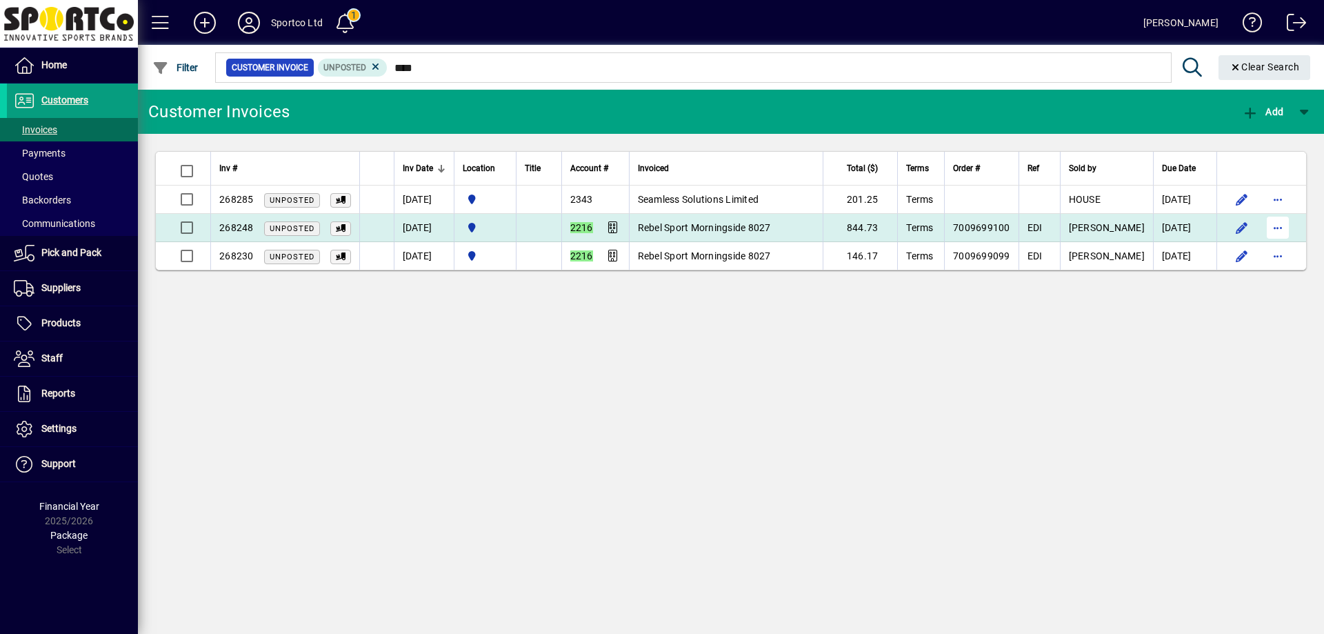
type input "****"
click at [1282, 225] on span "button" at bounding box center [1277, 227] width 33 height 33
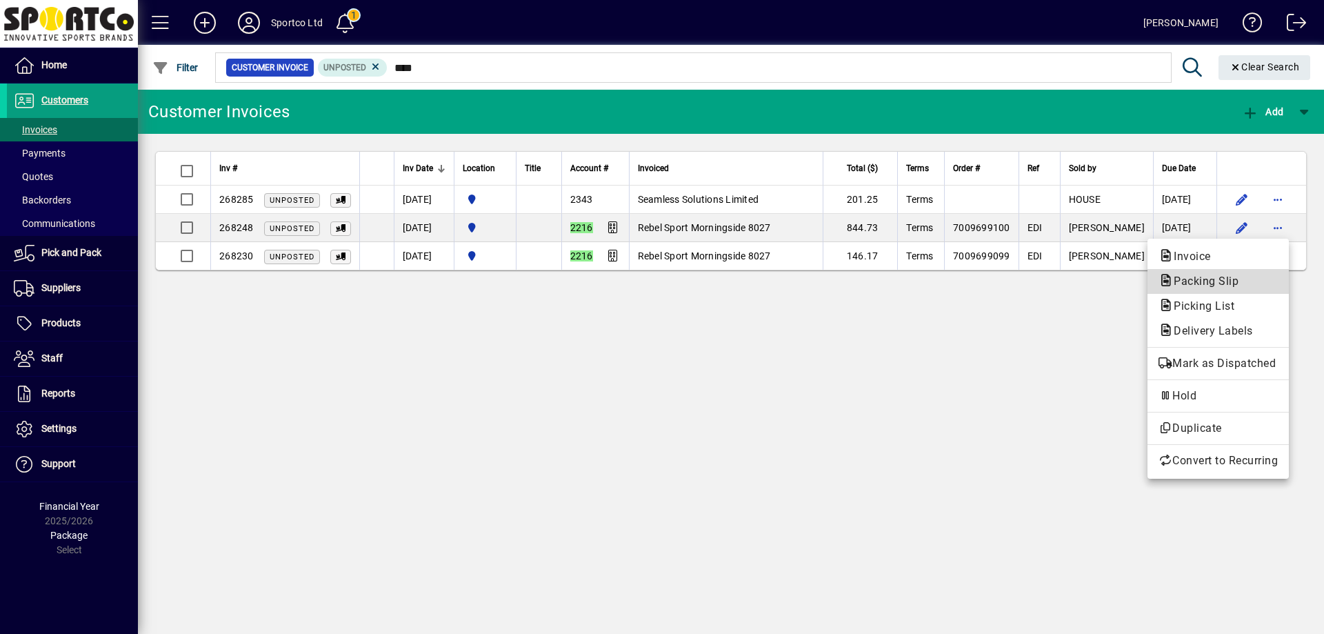
click at [1217, 279] on span "Packing Slip" at bounding box center [1202, 280] width 87 height 13
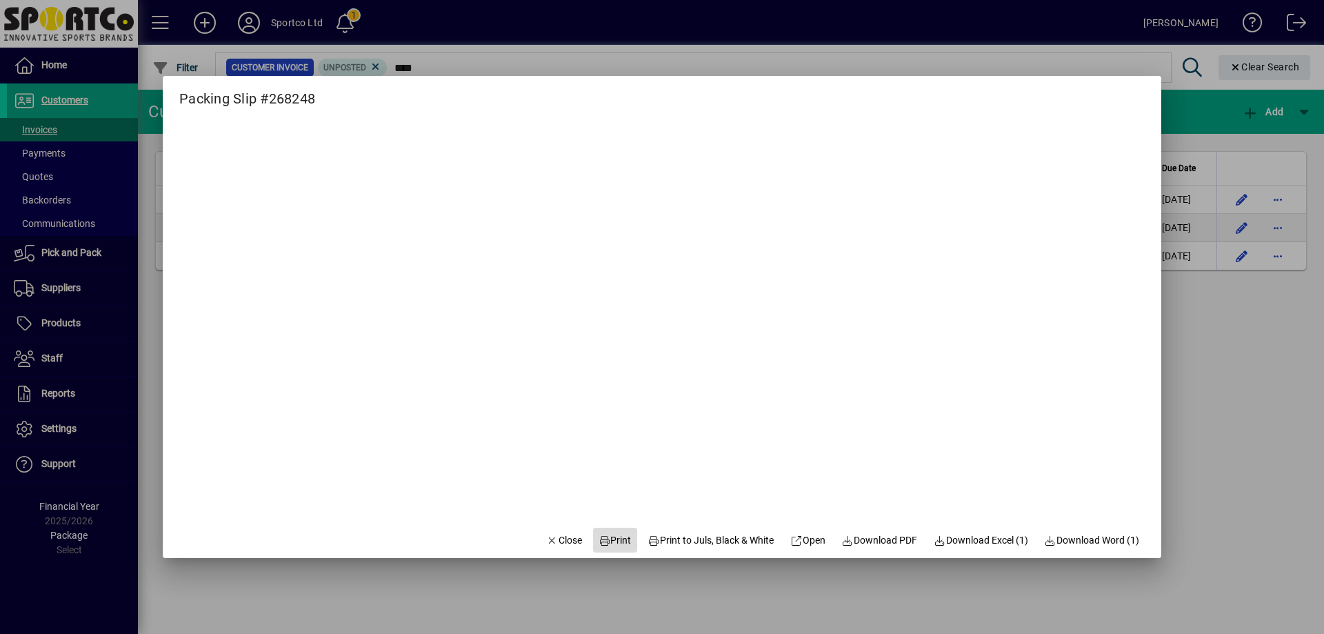
click at [608, 532] on button "Print" at bounding box center [615, 540] width 44 height 25
drag, startPoint x: 559, startPoint y: 546, endPoint x: 568, endPoint y: 532, distance: 17.0
click at [568, 532] on button "Close" at bounding box center [564, 540] width 47 height 25
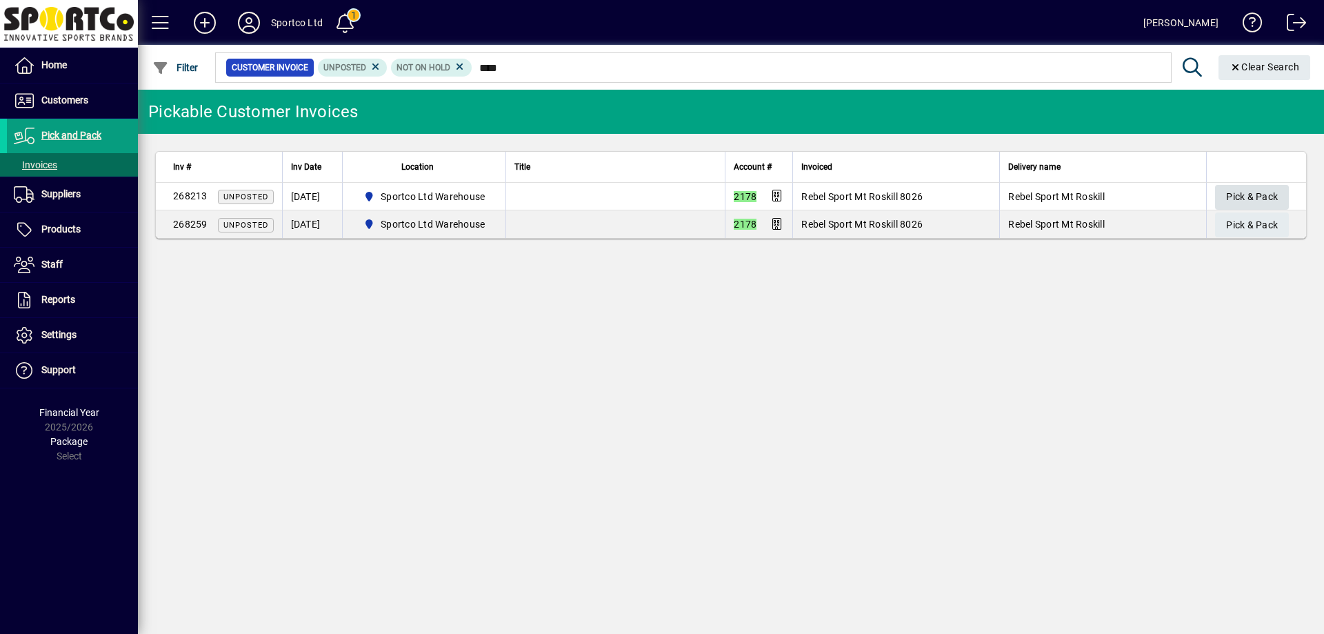
type input "****"
click at [1228, 188] on span "Pick & Pack" at bounding box center [1252, 197] width 52 height 23
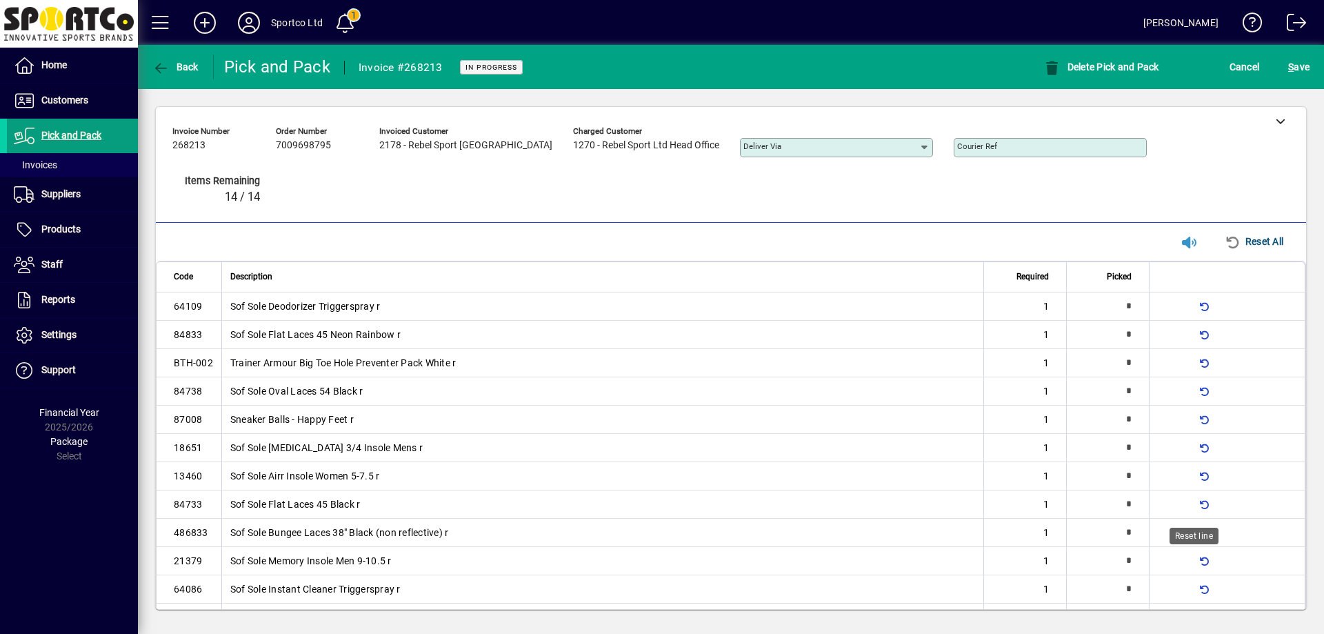
type input "*"
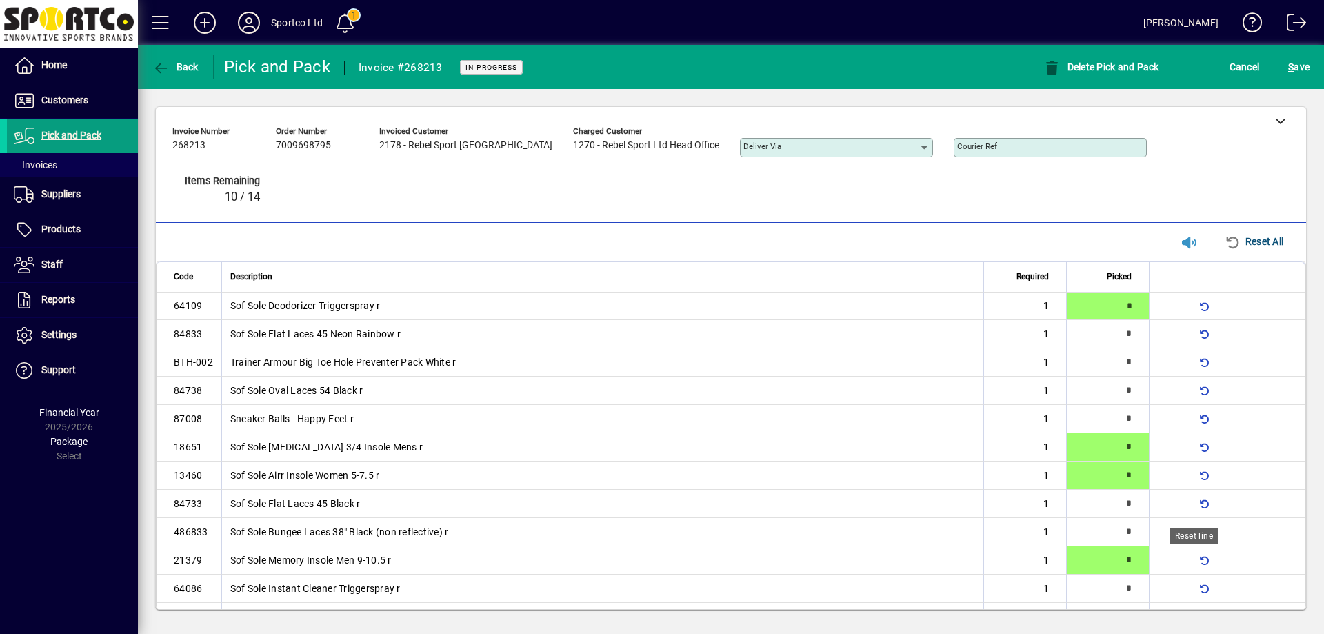
type input "*"
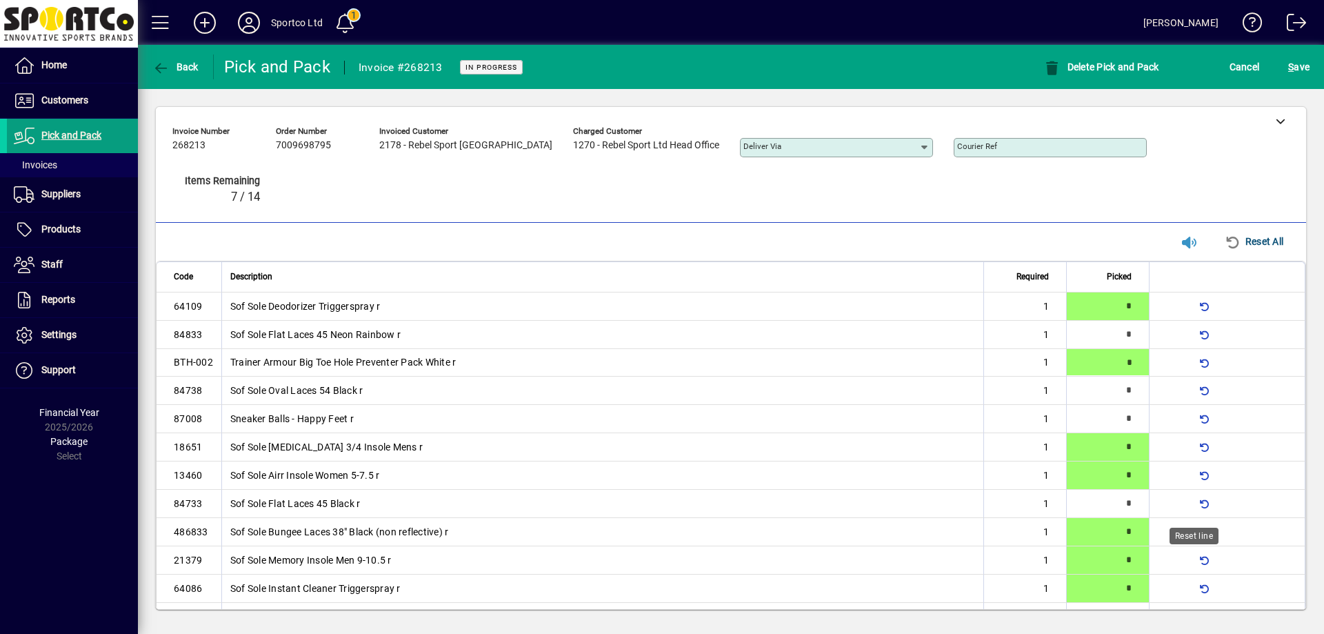
type input "*"
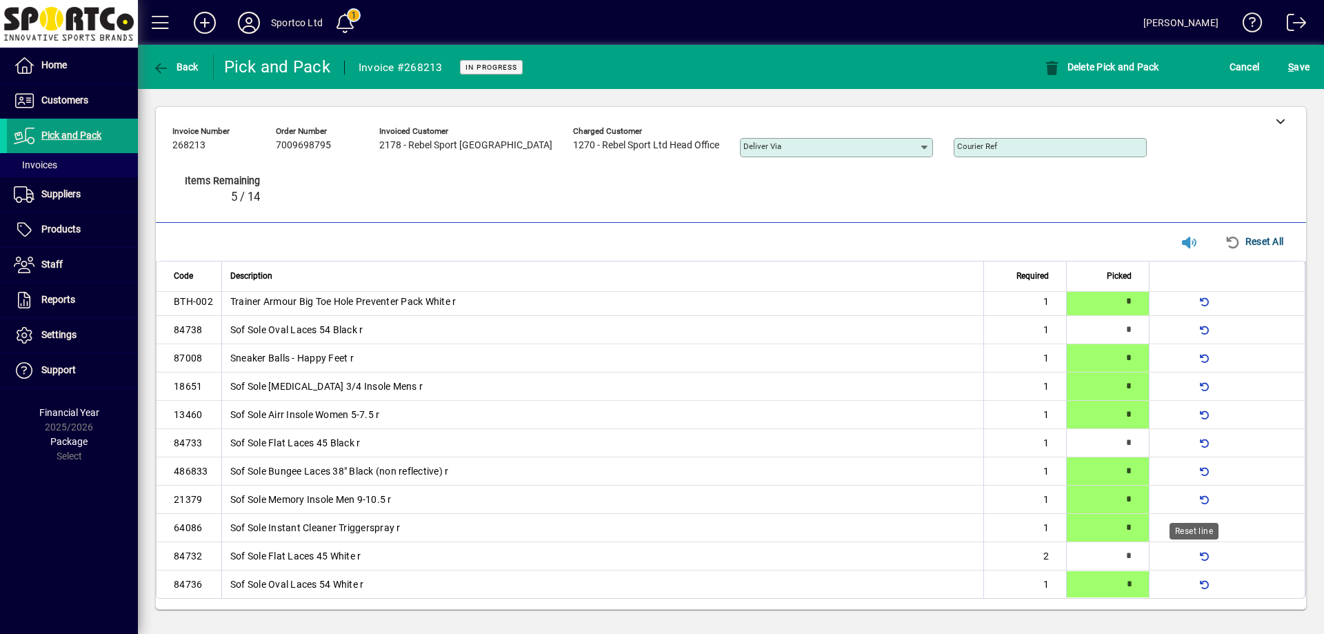
type input "*"
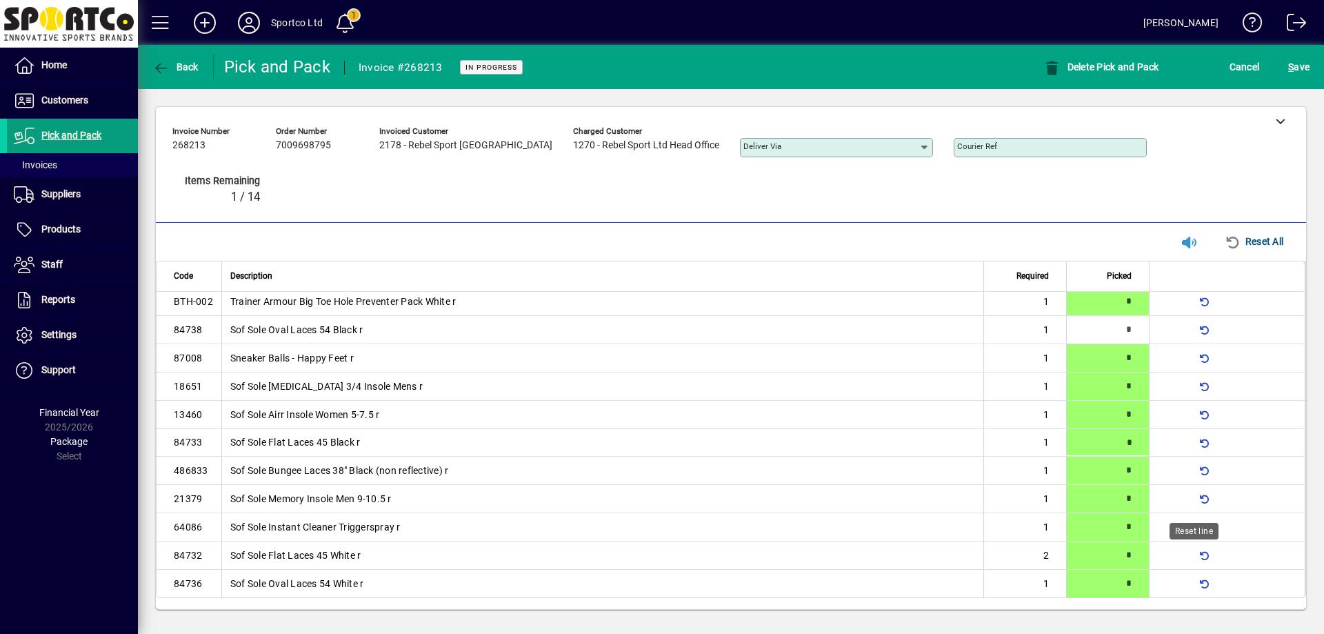
type input "*"
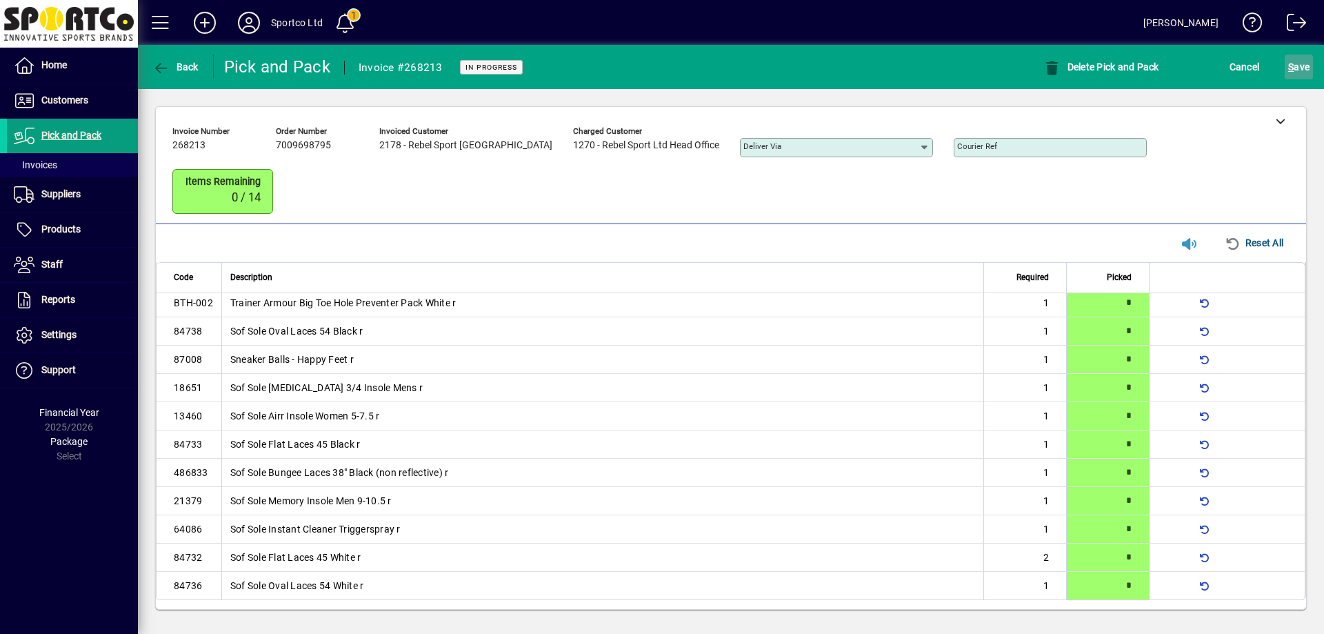
click at [1297, 68] on span "S ave" at bounding box center [1298, 67] width 21 height 22
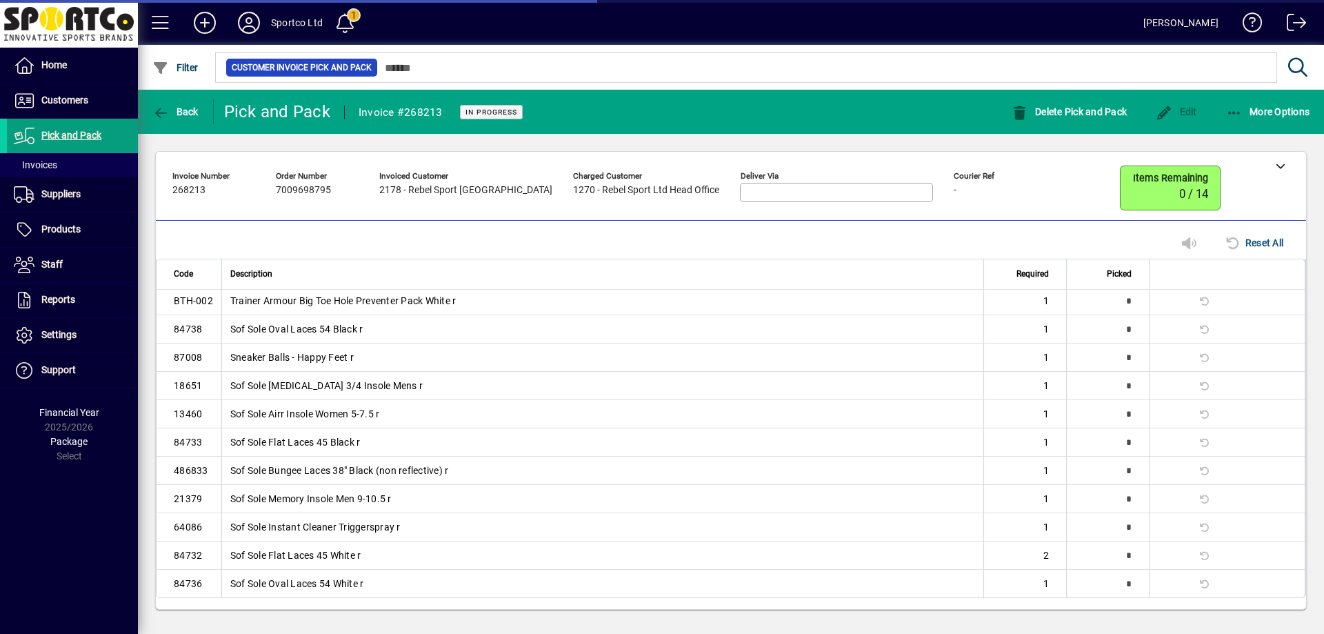
scroll to position [38, 0]
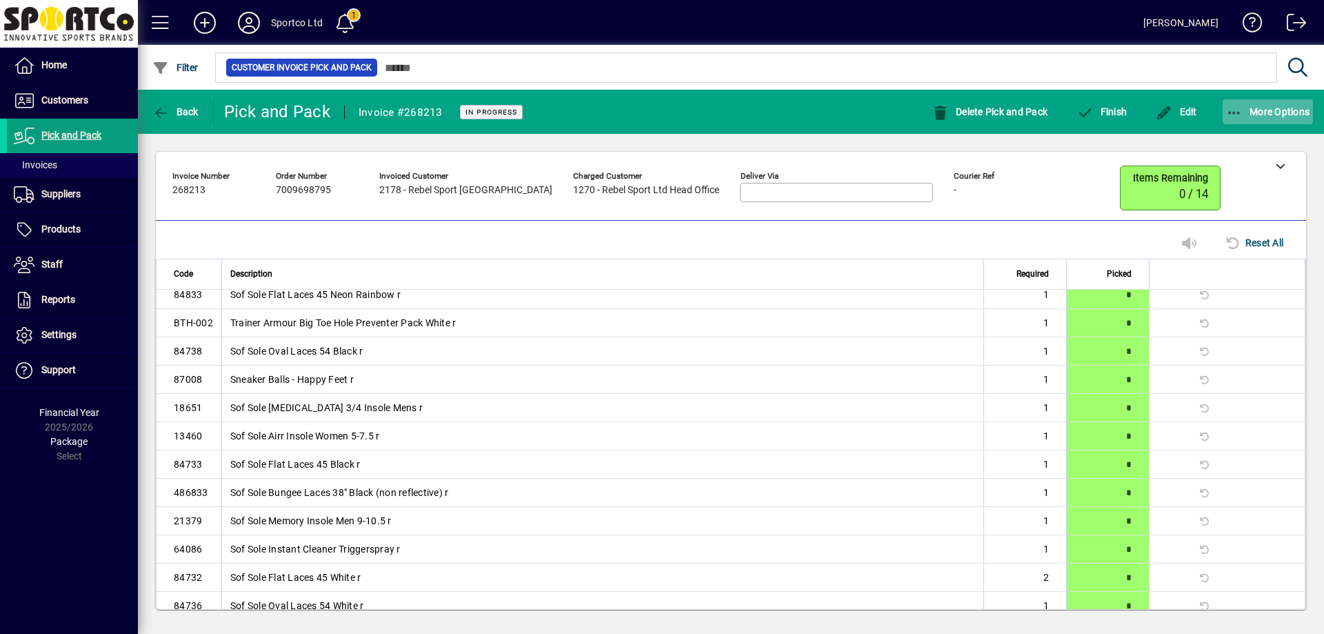
click at [1236, 103] on span "button" at bounding box center [1268, 111] width 91 height 33
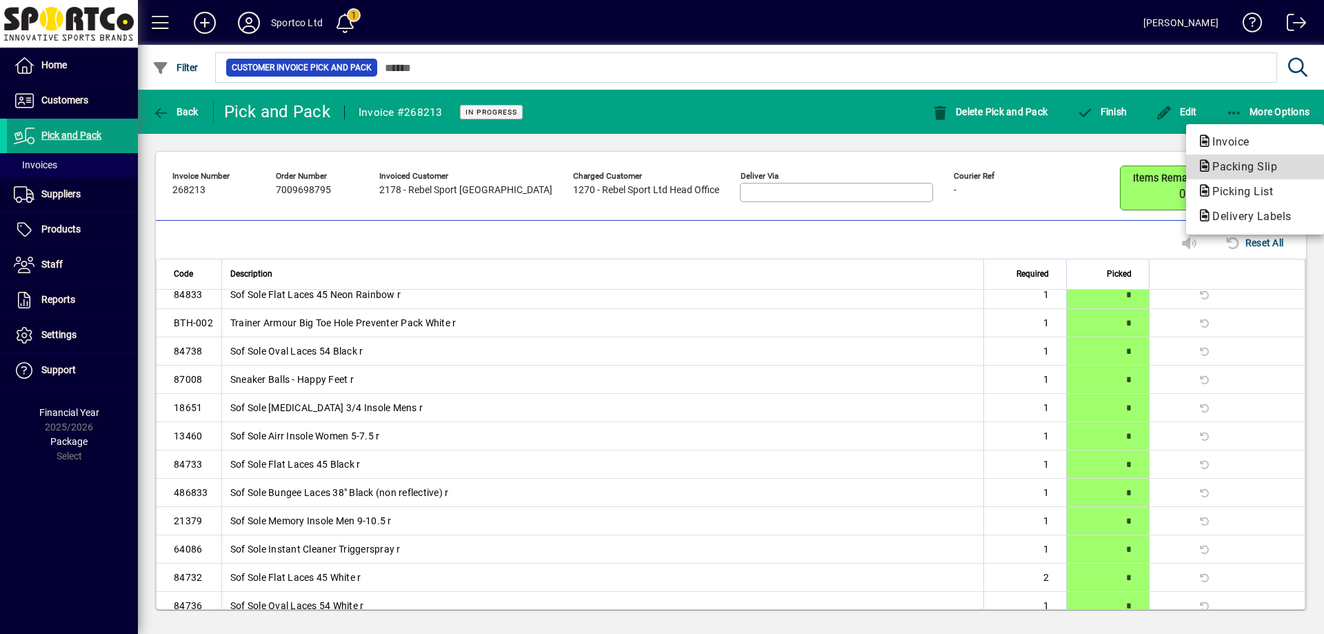
click at [1247, 160] on span "Packing Slip" at bounding box center [1240, 166] width 87 height 13
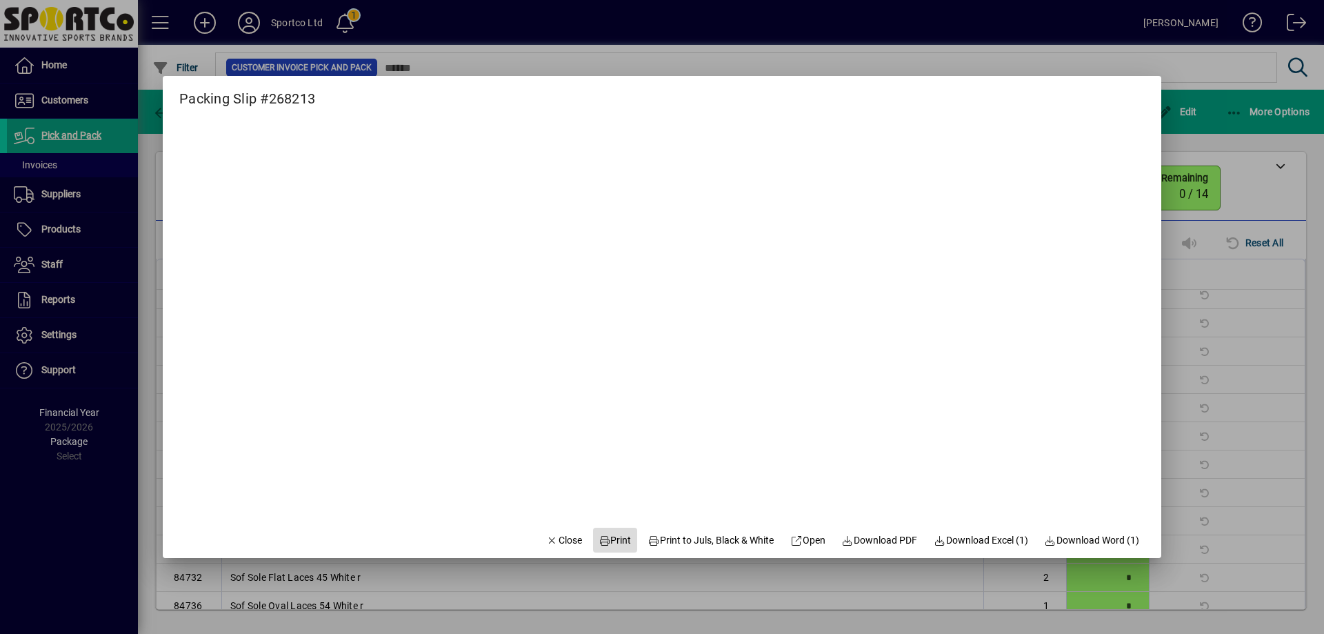
click at [606, 543] on span "Print" at bounding box center [615, 540] width 33 height 14
click at [552, 539] on span "Close" at bounding box center [564, 540] width 36 height 14
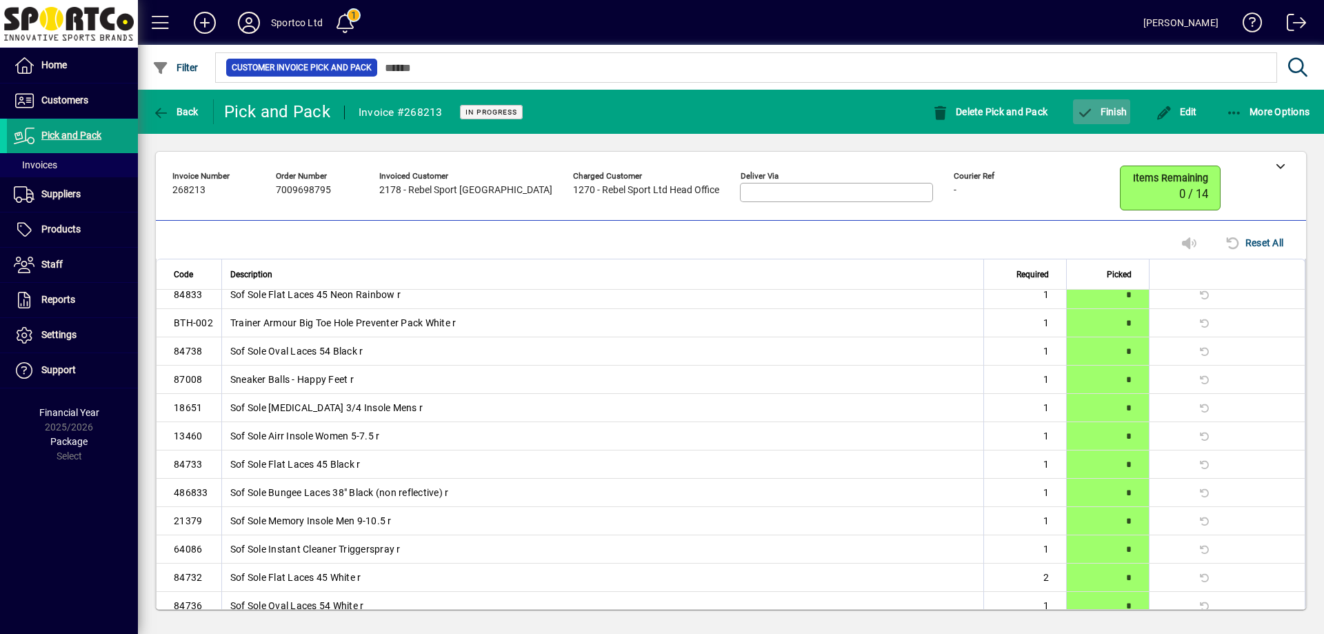
click at [1129, 113] on span "button" at bounding box center [1101, 111] width 57 height 33
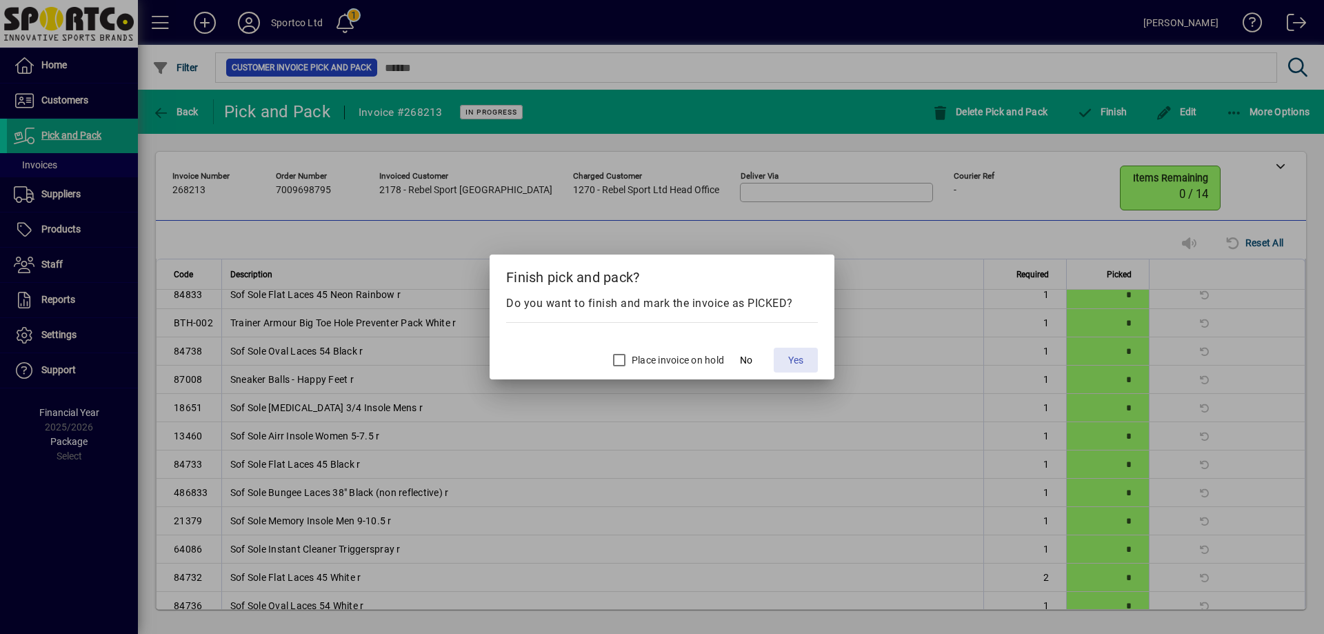
click at [798, 360] on span "Yes" at bounding box center [795, 360] width 15 height 14
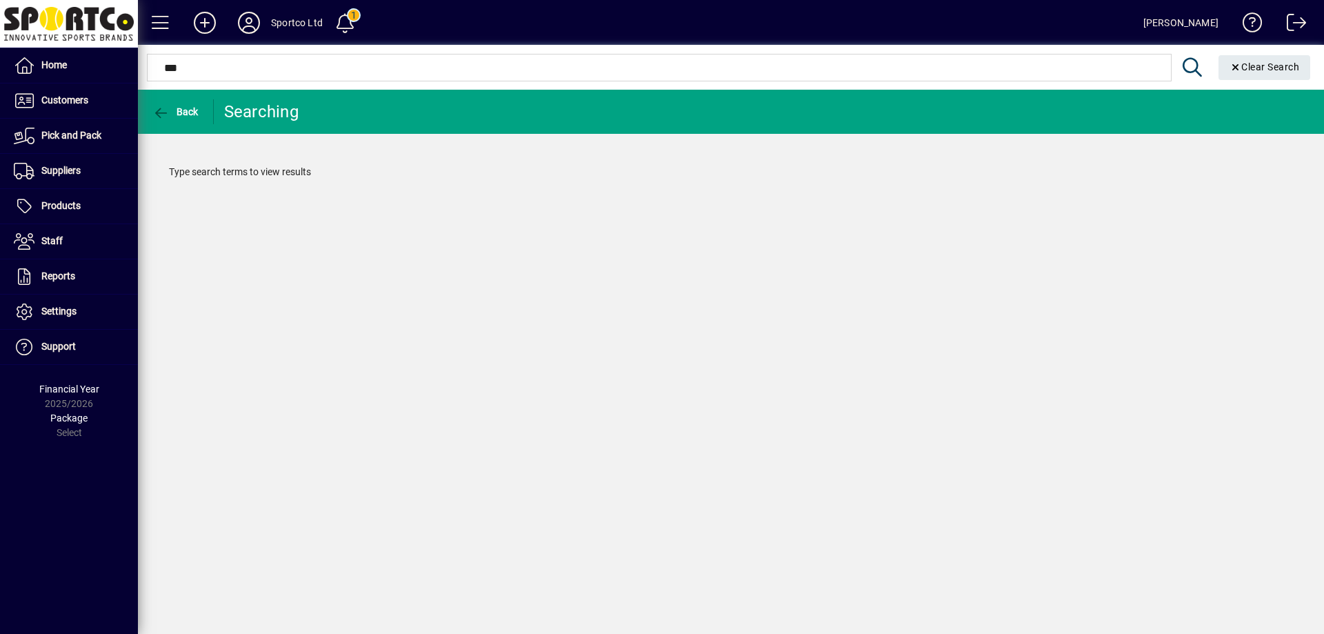
type input "****"
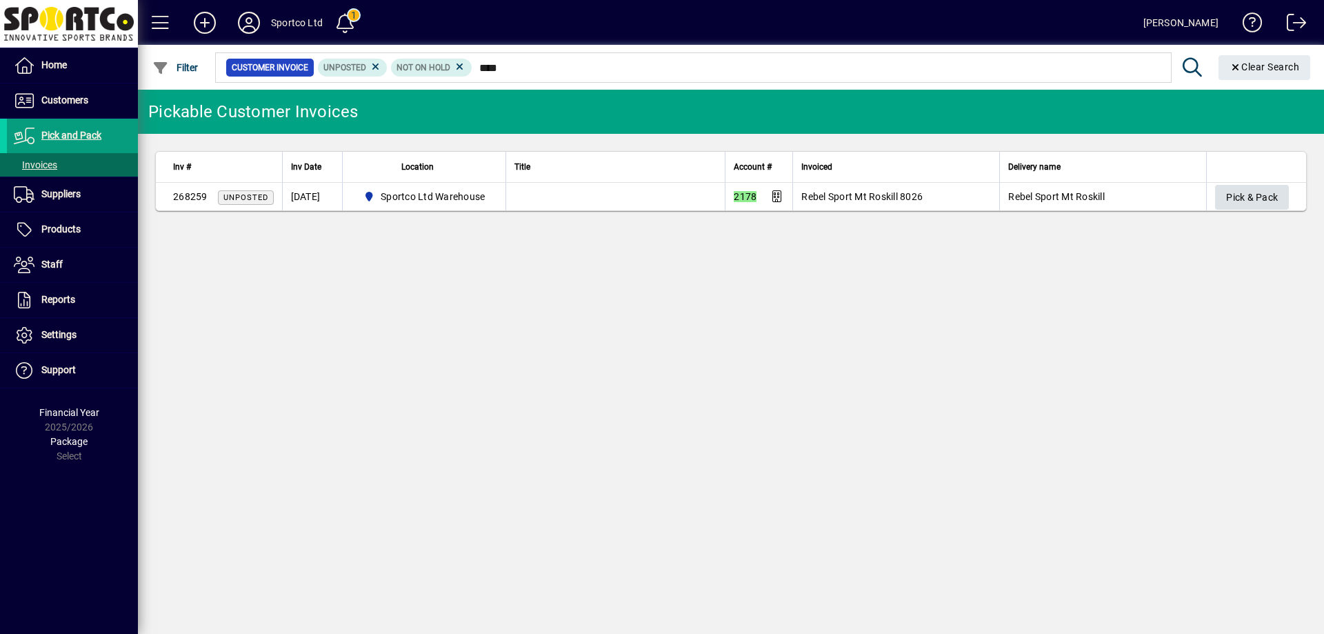
type input "****"
click at [1252, 196] on span "Pick & Pack" at bounding box center [1252, 197] width 52 height 23
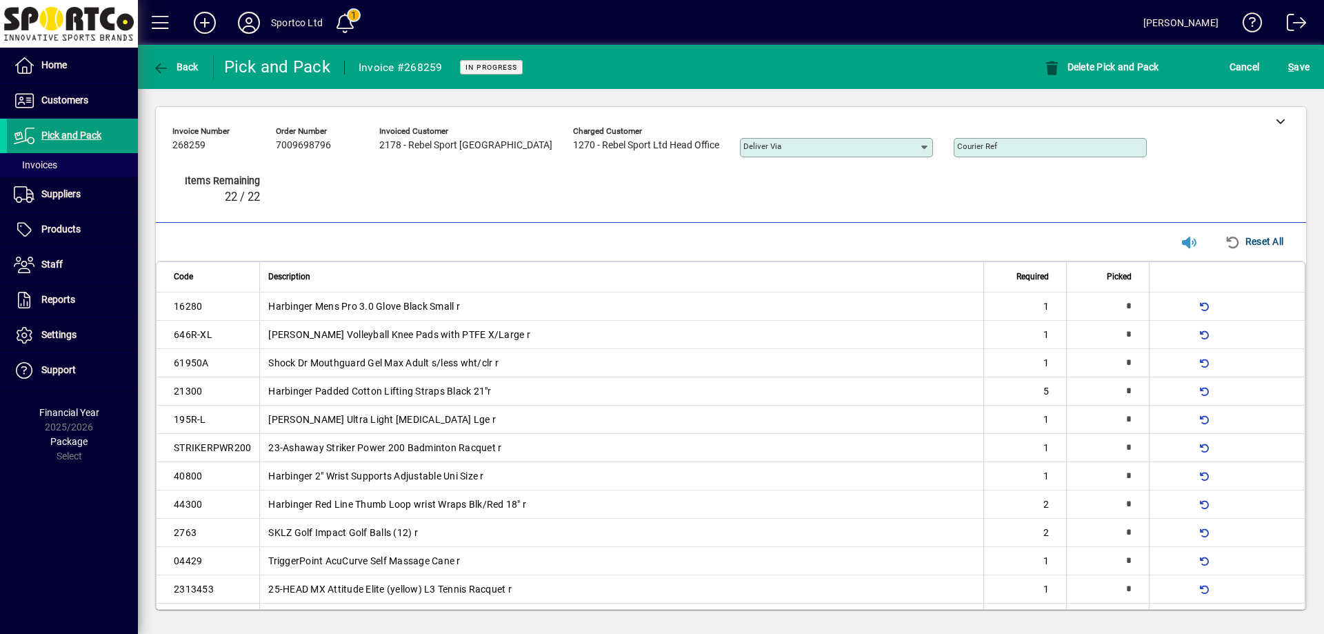
type input "*"
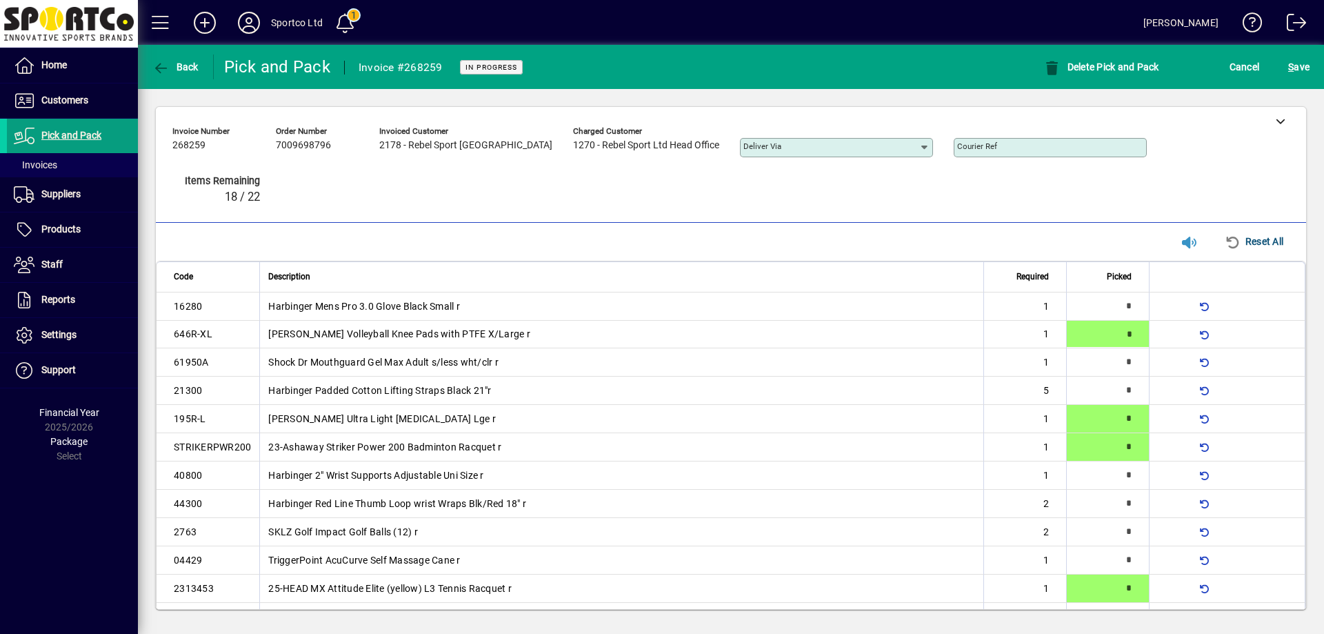
type input "*"
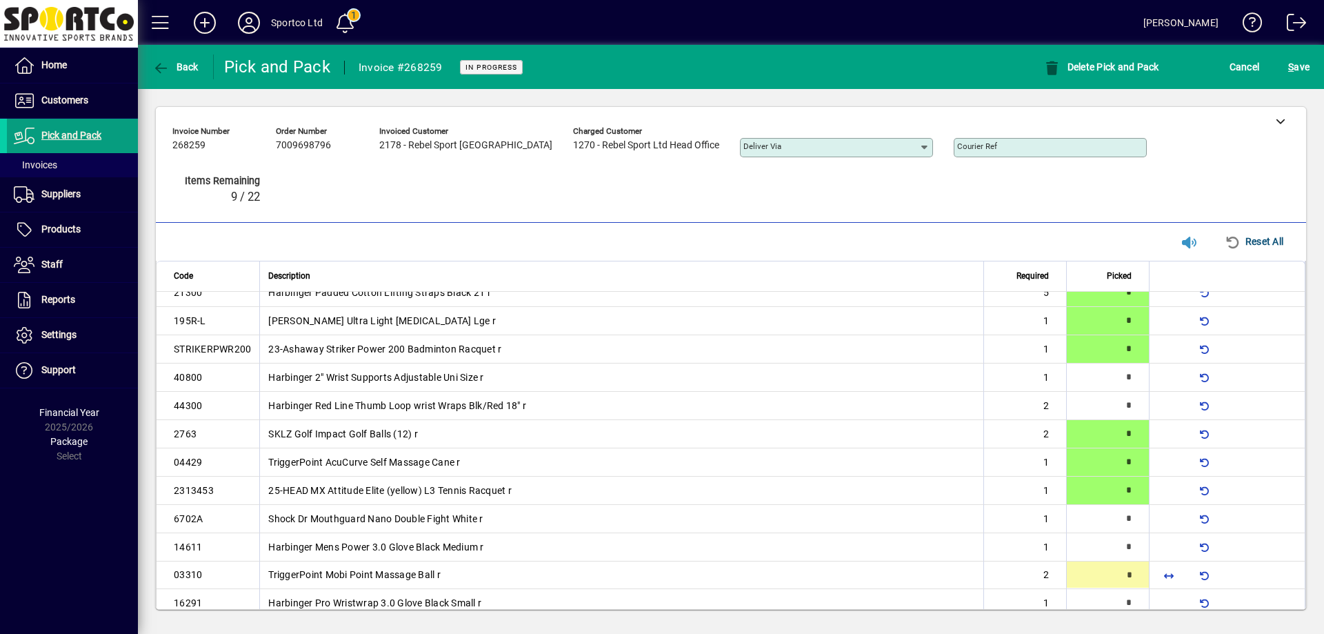
type input "*"
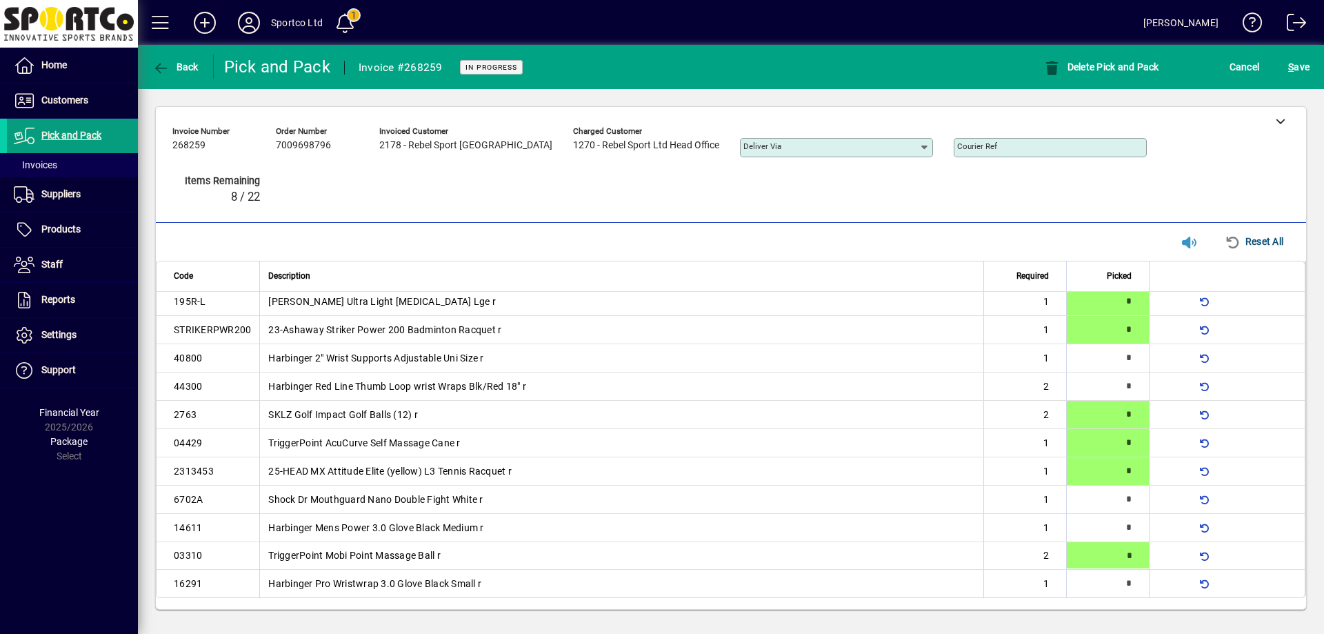
type input "*"
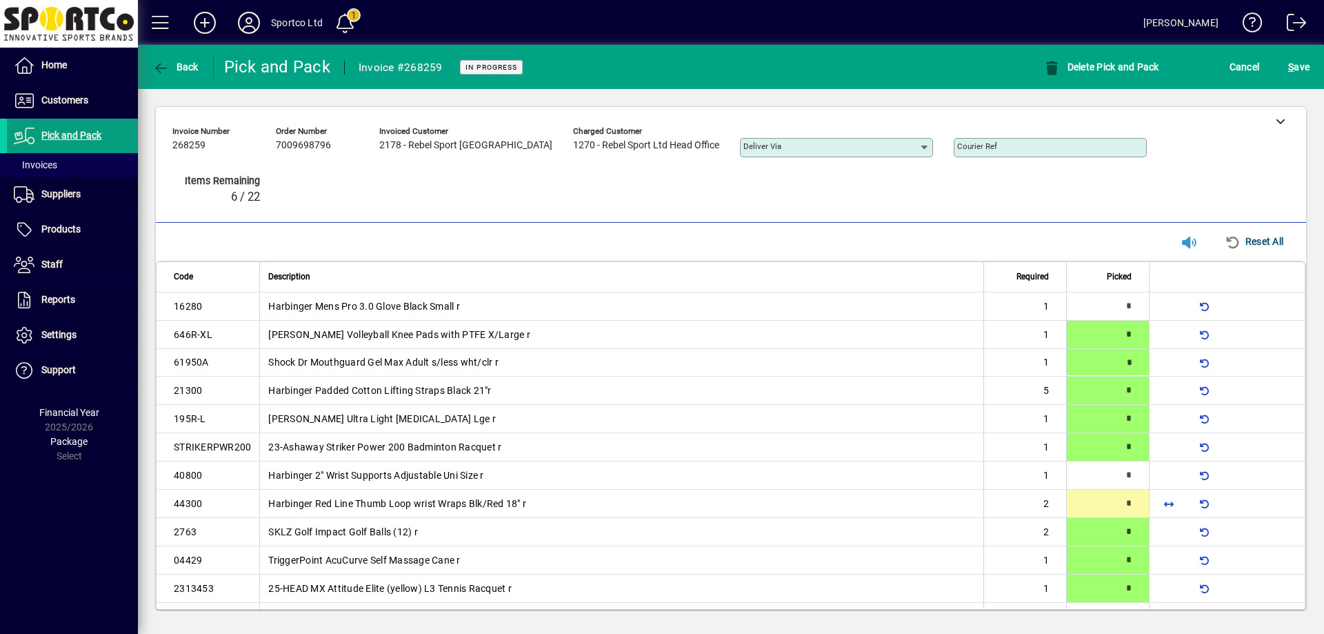
type input "*"
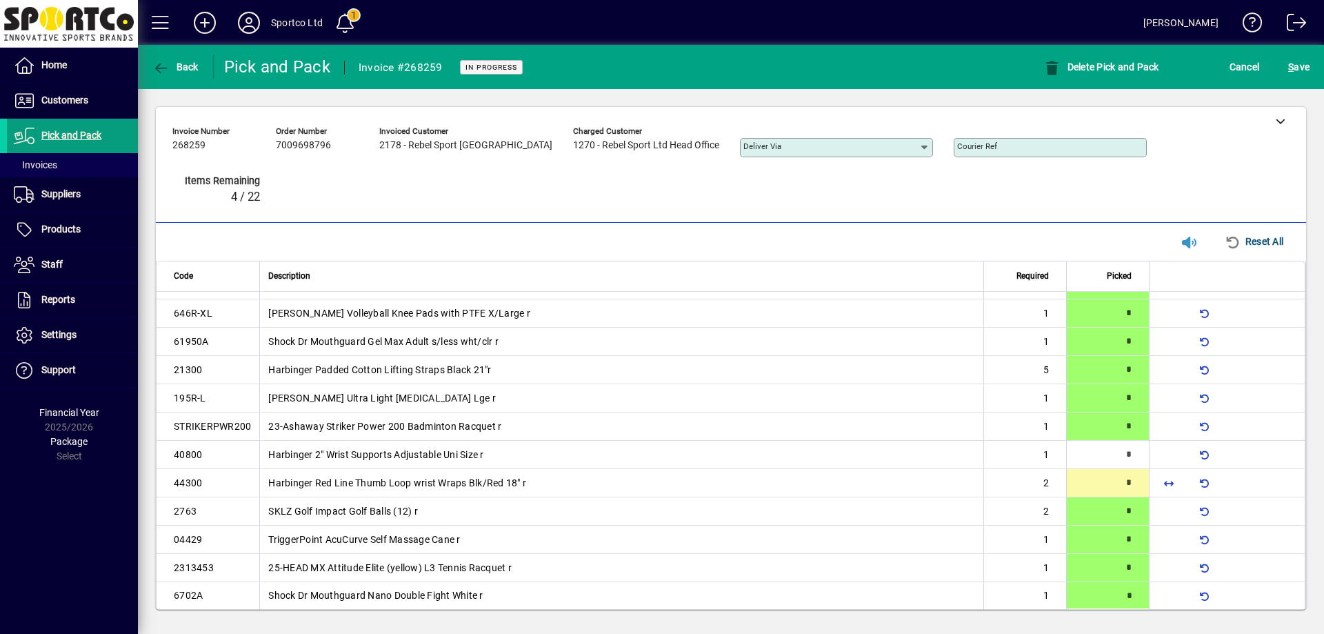
type input "*"
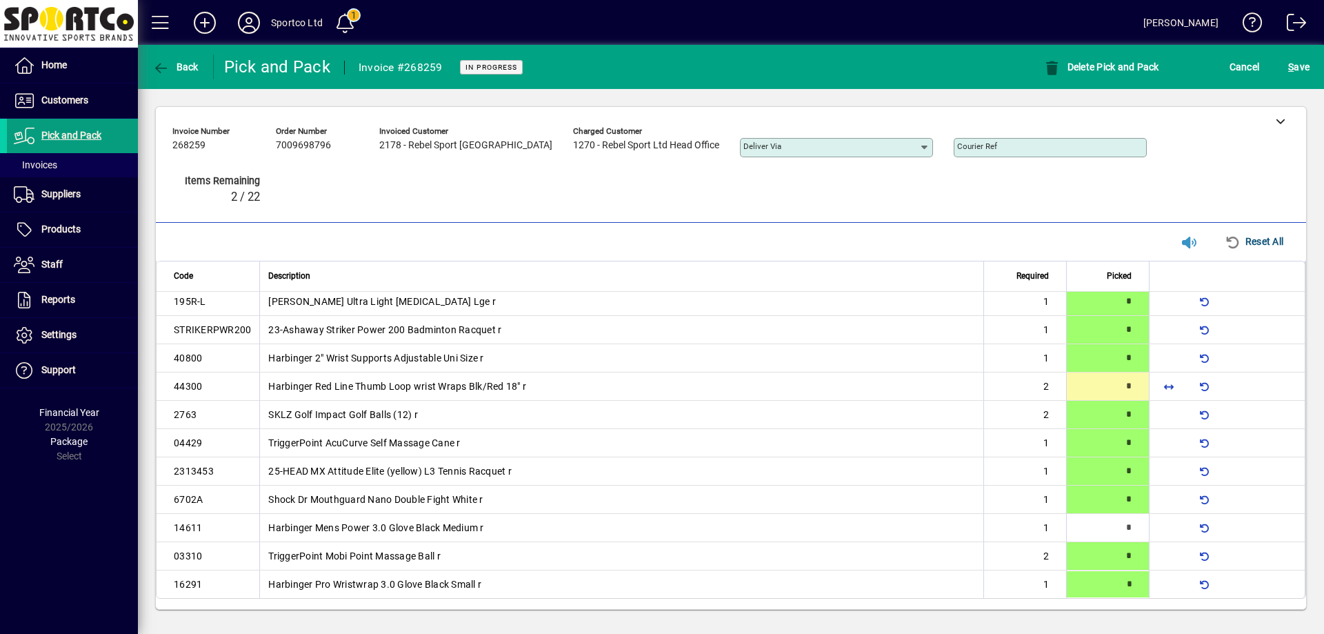
type input "*"
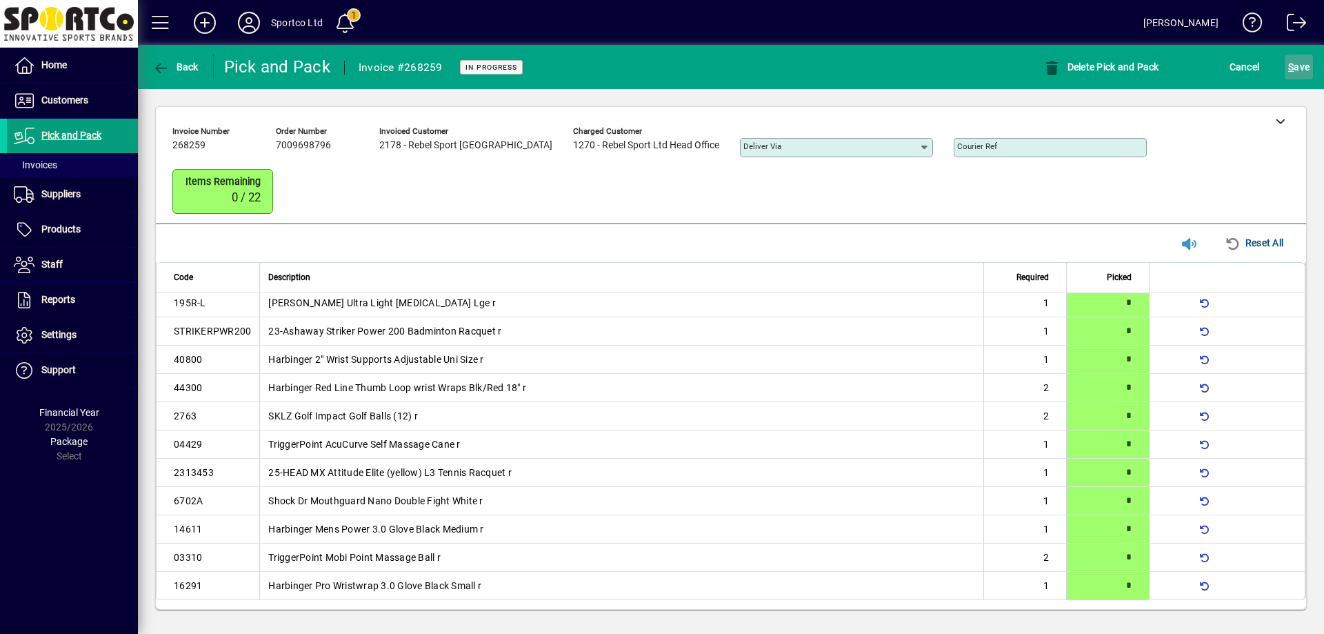
click at [1312, 68] on span "submit" at bounding box center [1299, 66] width 28 height 33
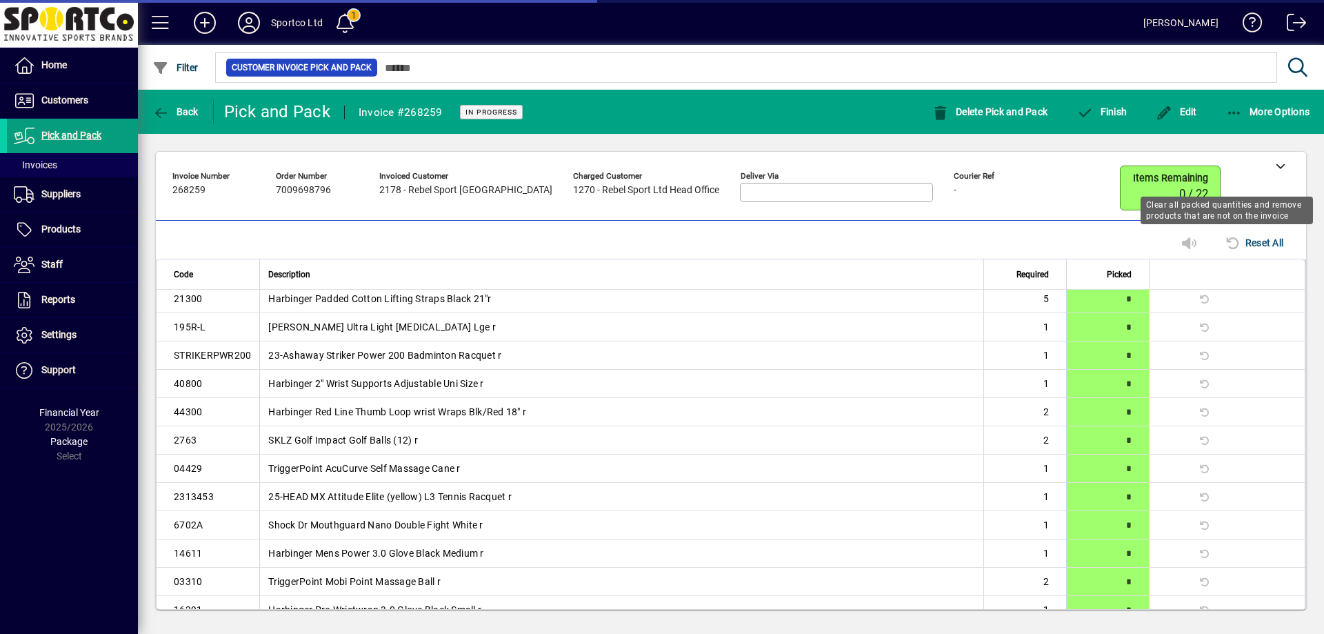
scroll to position [117, 0]
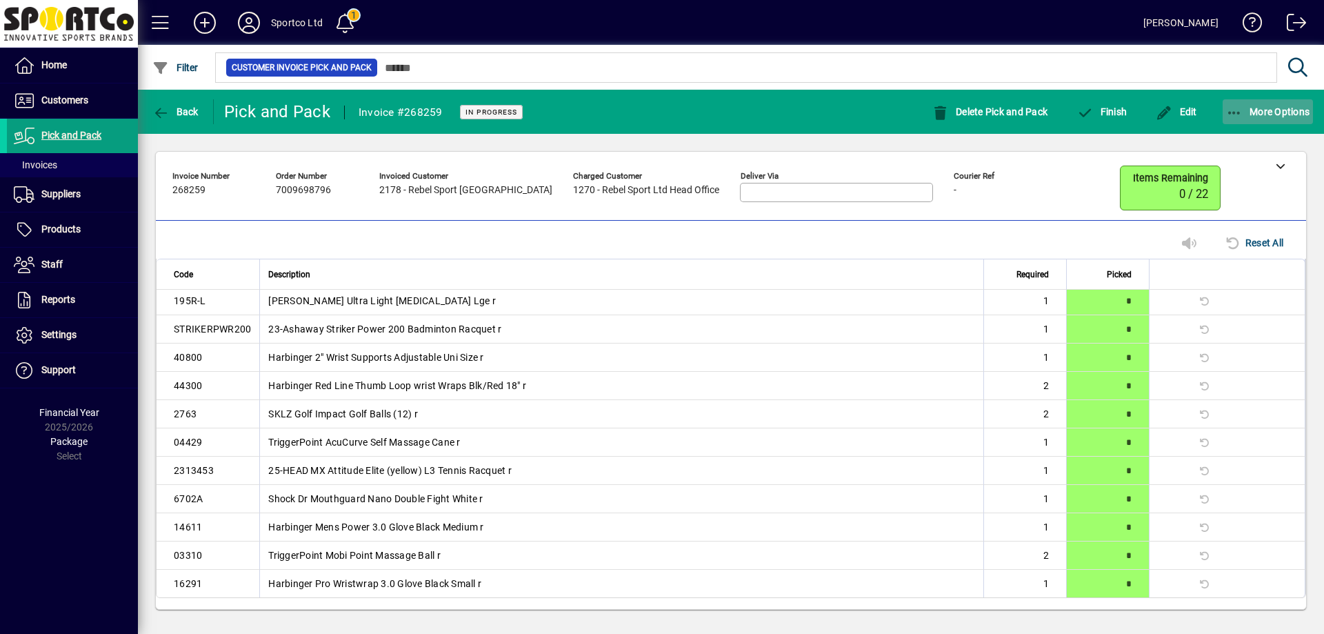
click at [1239, 111] on icon "button" at bounding box center [1234, 113] width 17 height 14
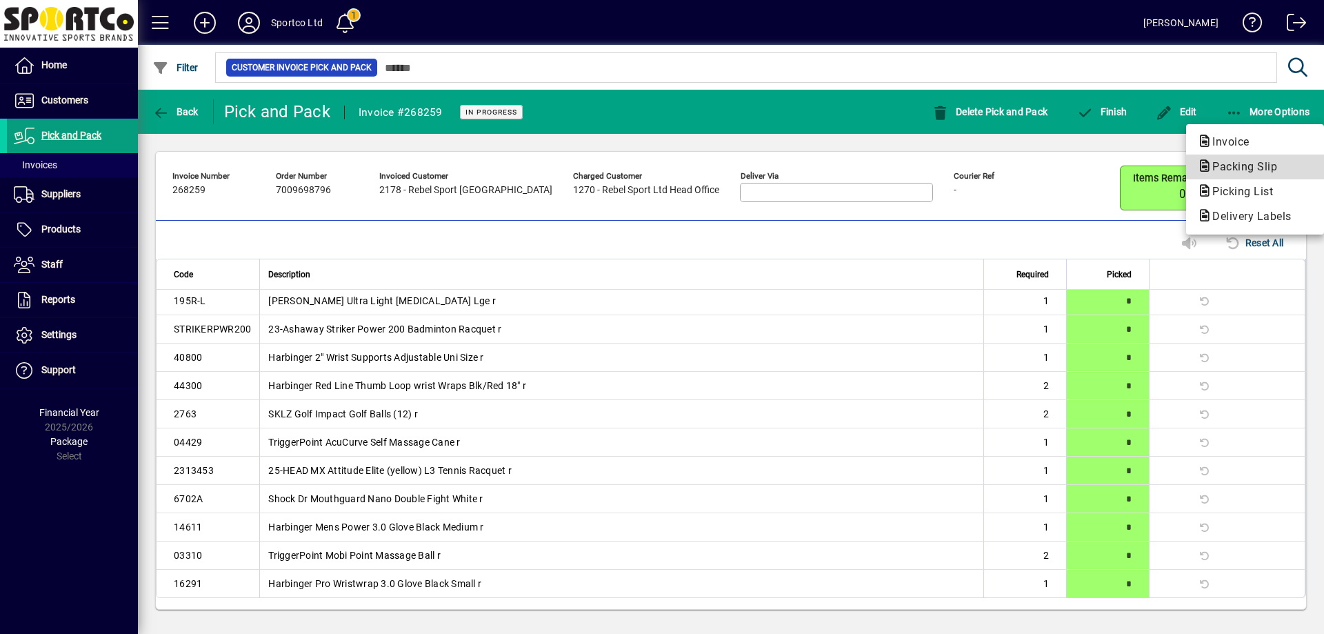
click at [1253, 165] on span "Packing Slip" at bounding box center [1240, 166] width 87 height 13
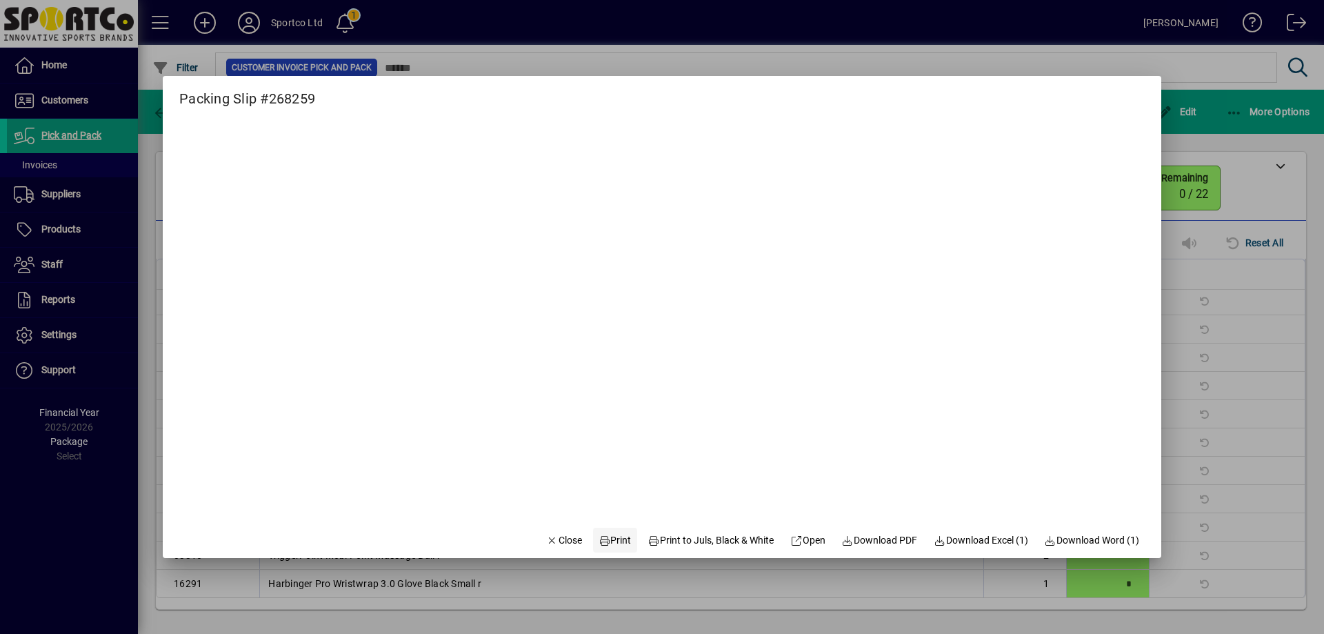
click at [614, 533] on span "Print" at bounding box center [615, 540] width 33 height 14
click at [560, 547] on span "Close" at bounding box center [564, 540] width 36 height 14
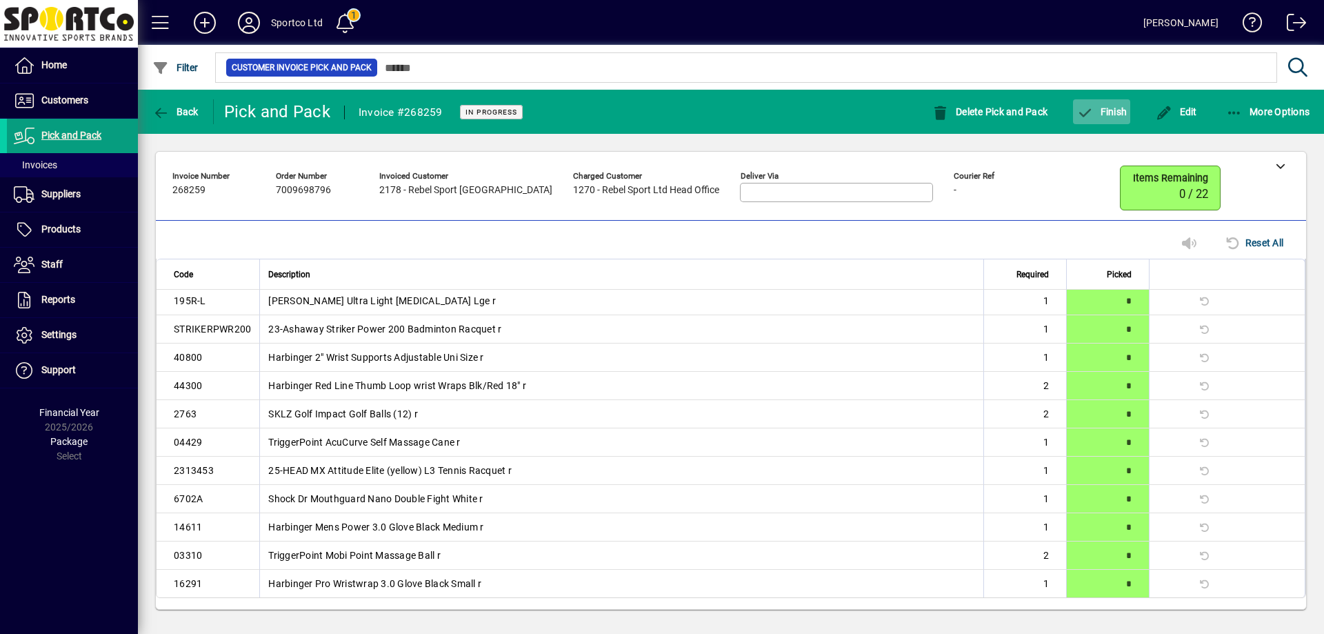
click at [1103, 112] on span "Finish" at bounding box center [1102, 111] width 50 height 11
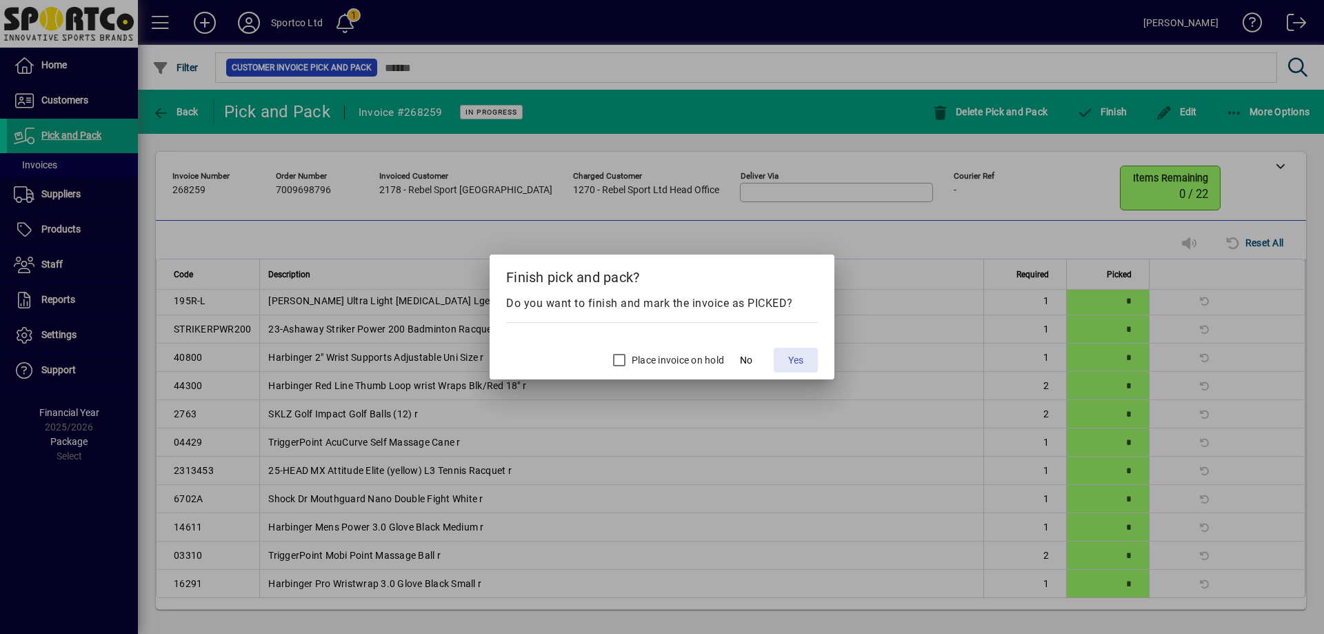
click at [793, 363] on span "Yes" at bounding box center [795, 360] width 15 height 14
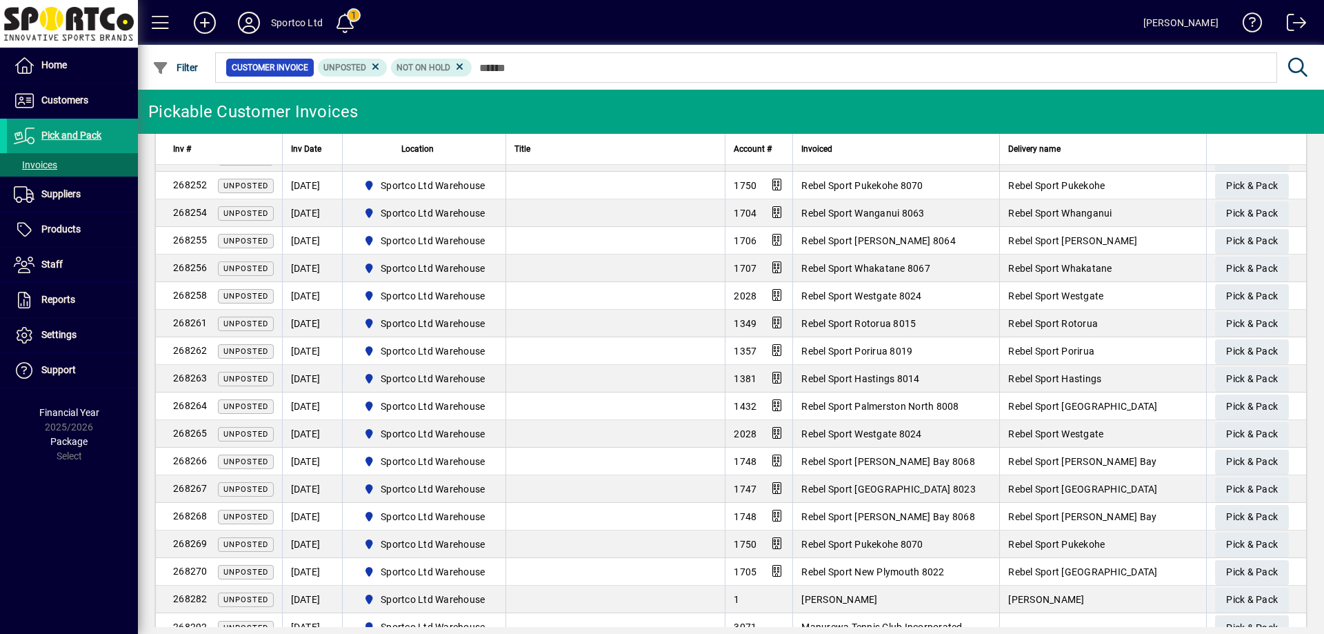
scroll to position [760, 0]
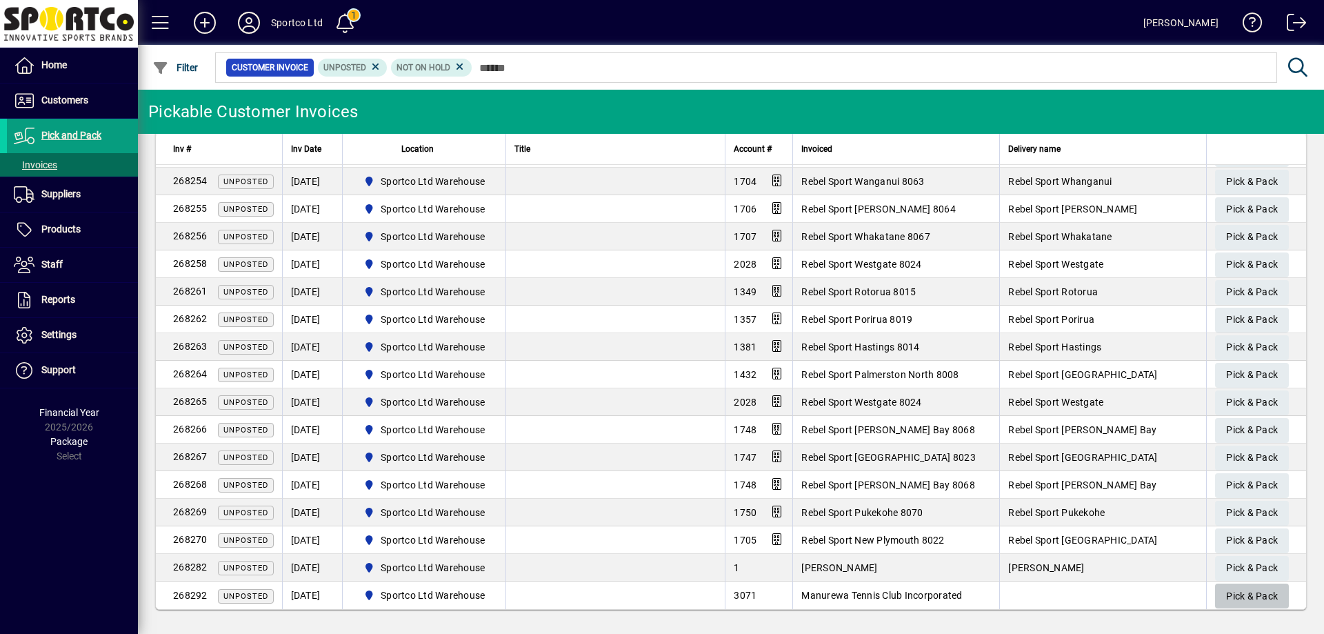
click at [1248, 594] on span "Pick & Pack" at bounding box center [1252, 596] width 52 height 23
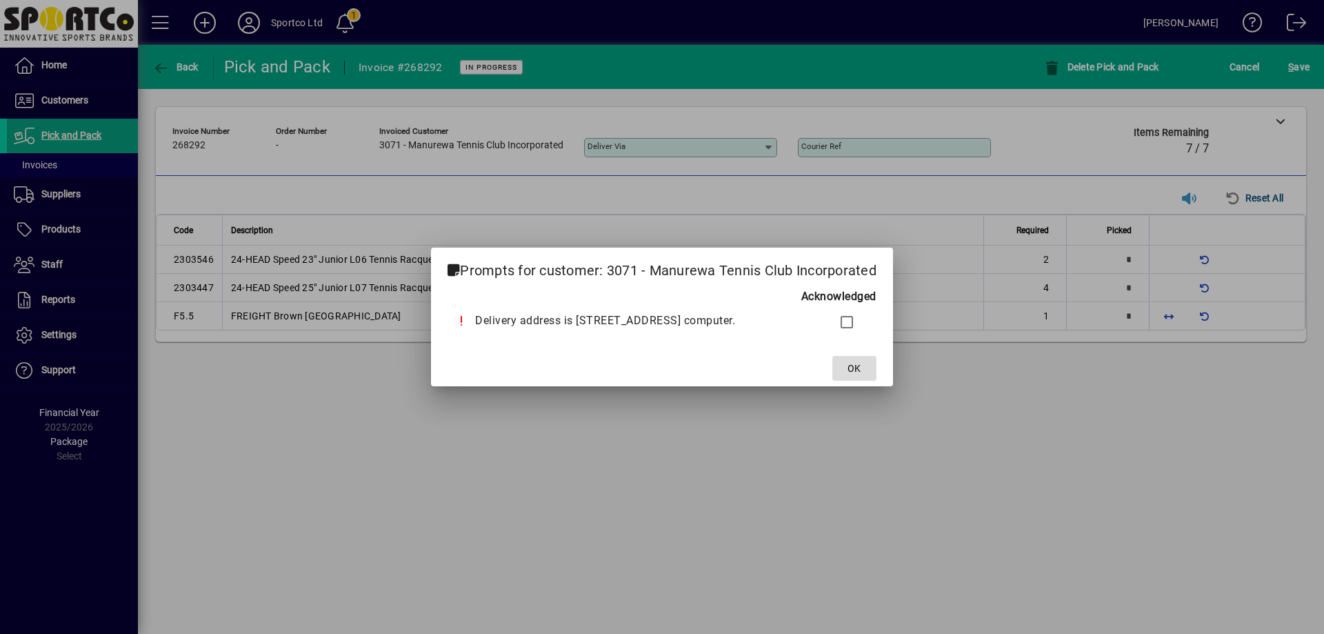
click at [861, 368] on span "OK" at bounding box center [854, 368] width 13 height 14
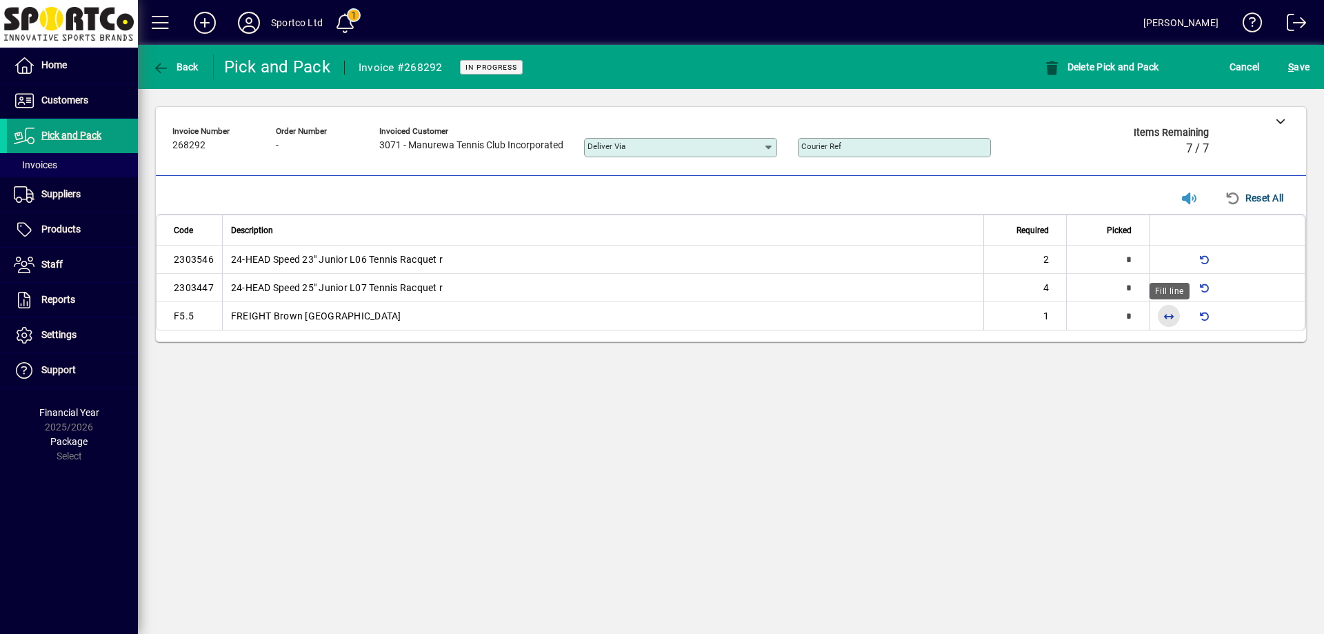
click at [1172, 312] on span "button" at bounding box center [1168, 315] width 33 height 33
type input "*"
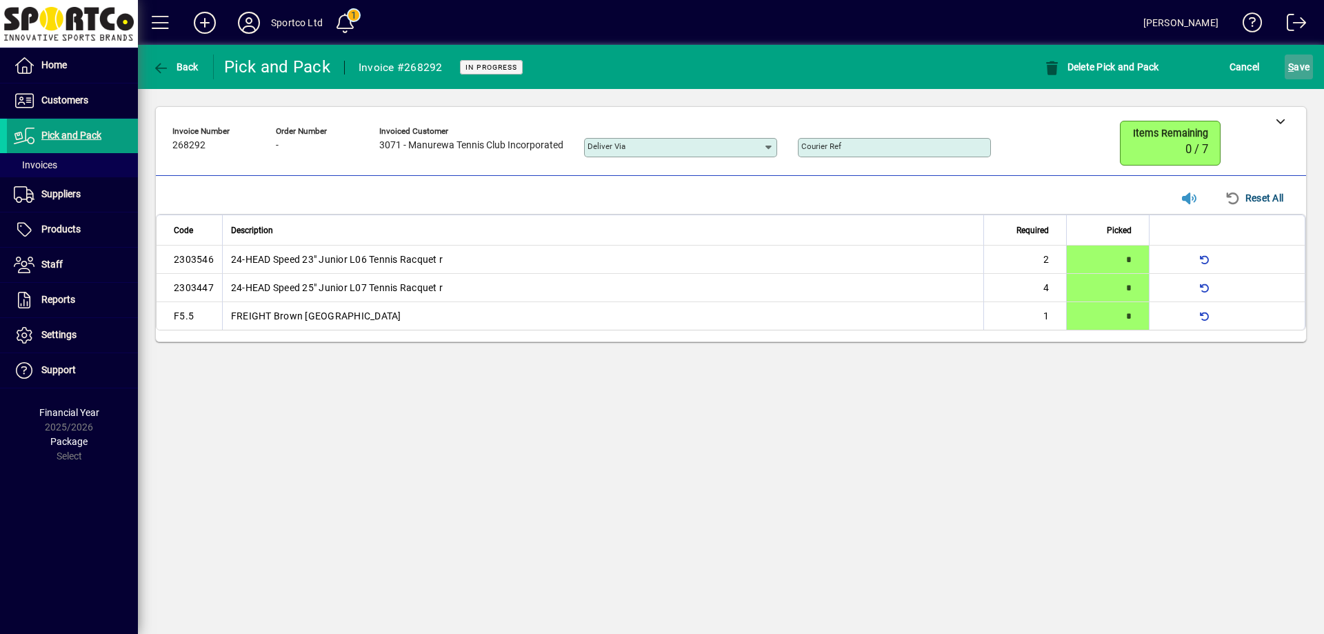
click at [1301, 61] on span "S ave" at bounding box center [1298, 67] width 21 height 22
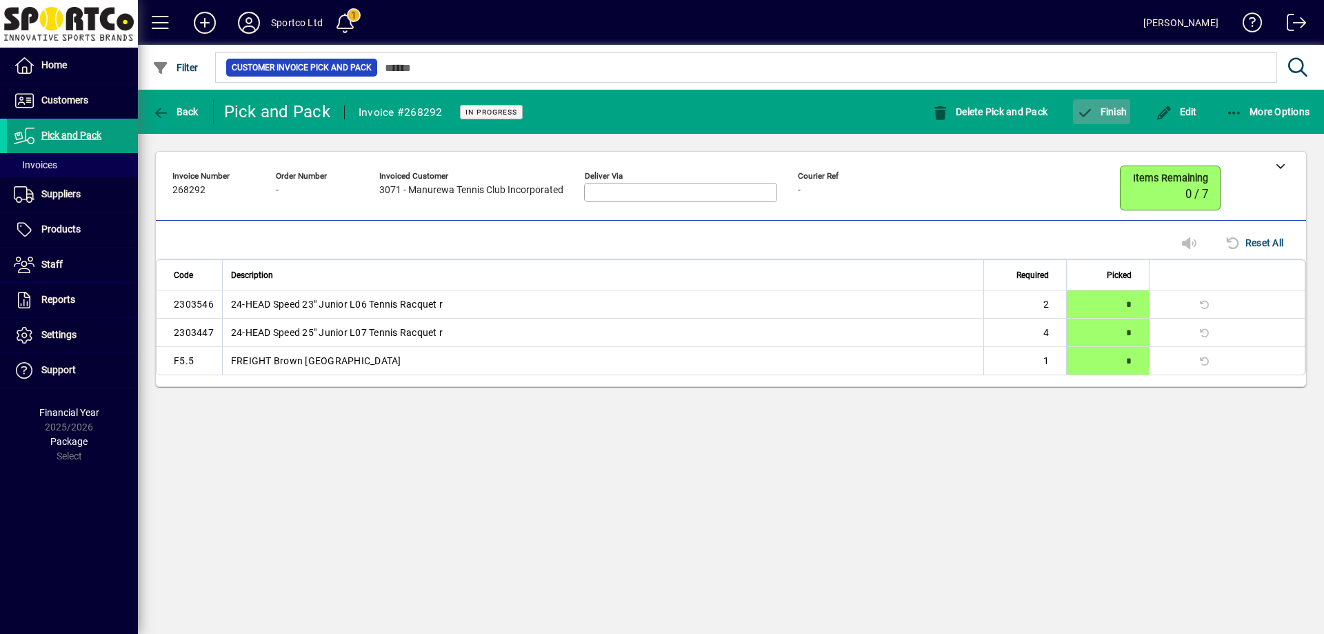
click at [1099, 112] on span "Finish" at bounding box center [1102, 111] width 50 height 11
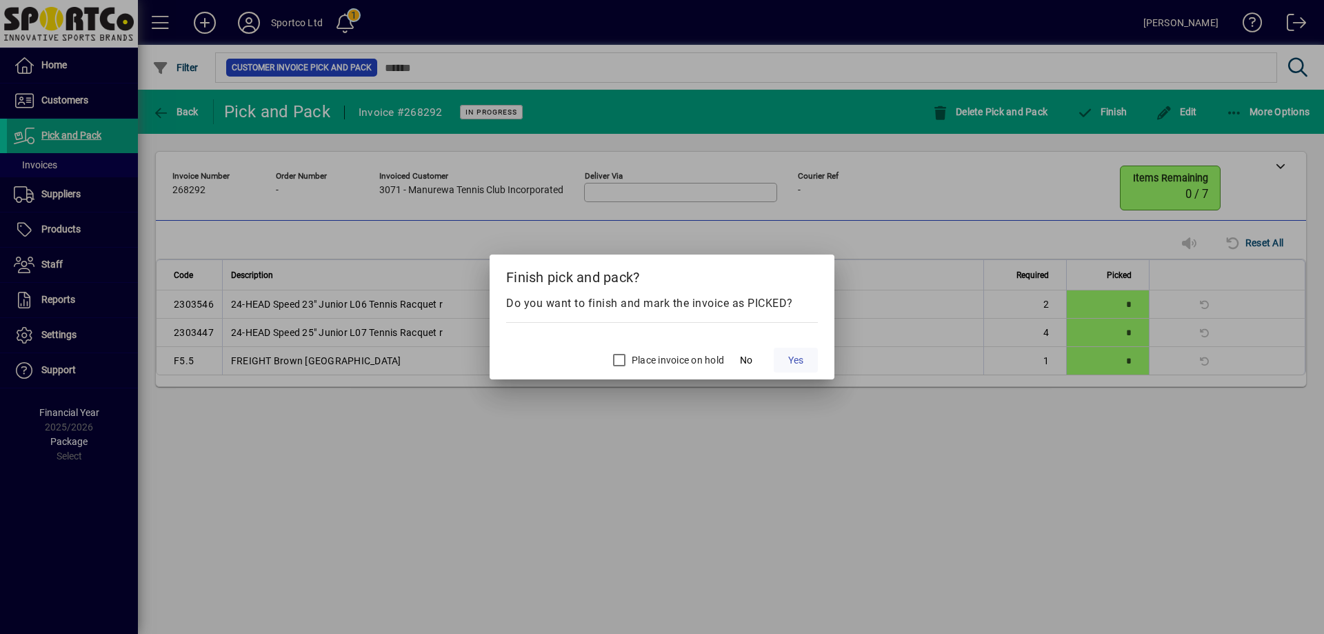
click at [799, 349] on span at bounding box center [796, 359] width 44 height 33
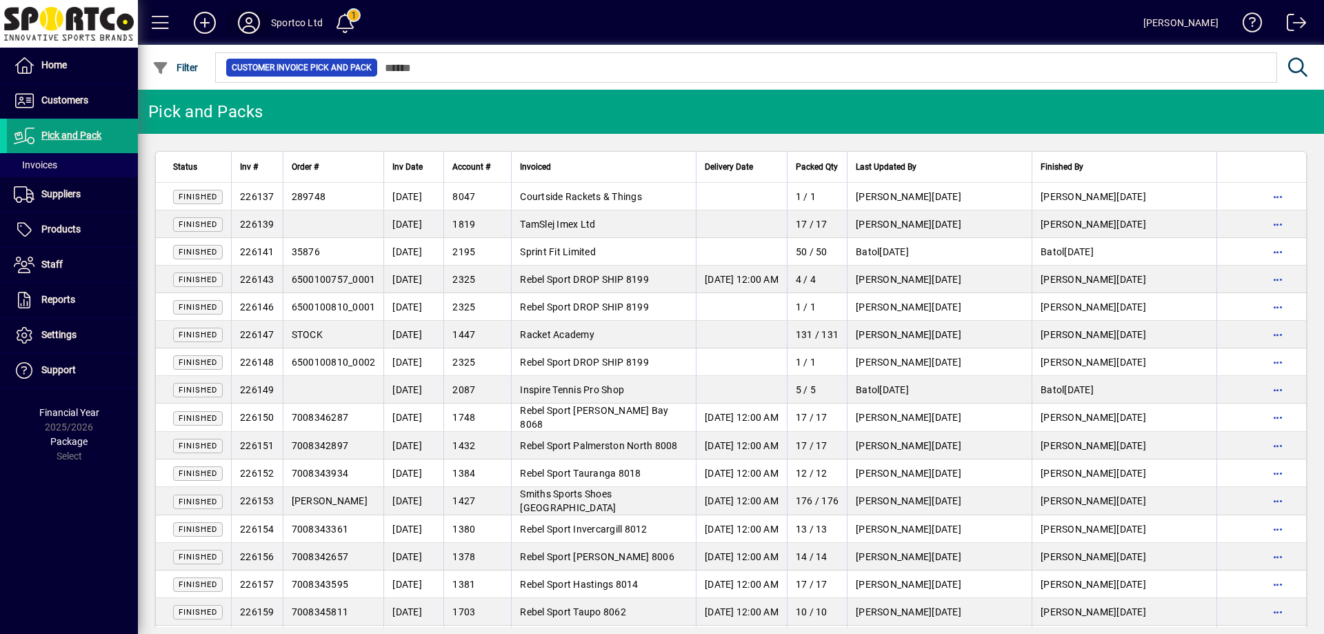
click at [244, 20] on icon at bounding box center [249, 23] width 28 height 22
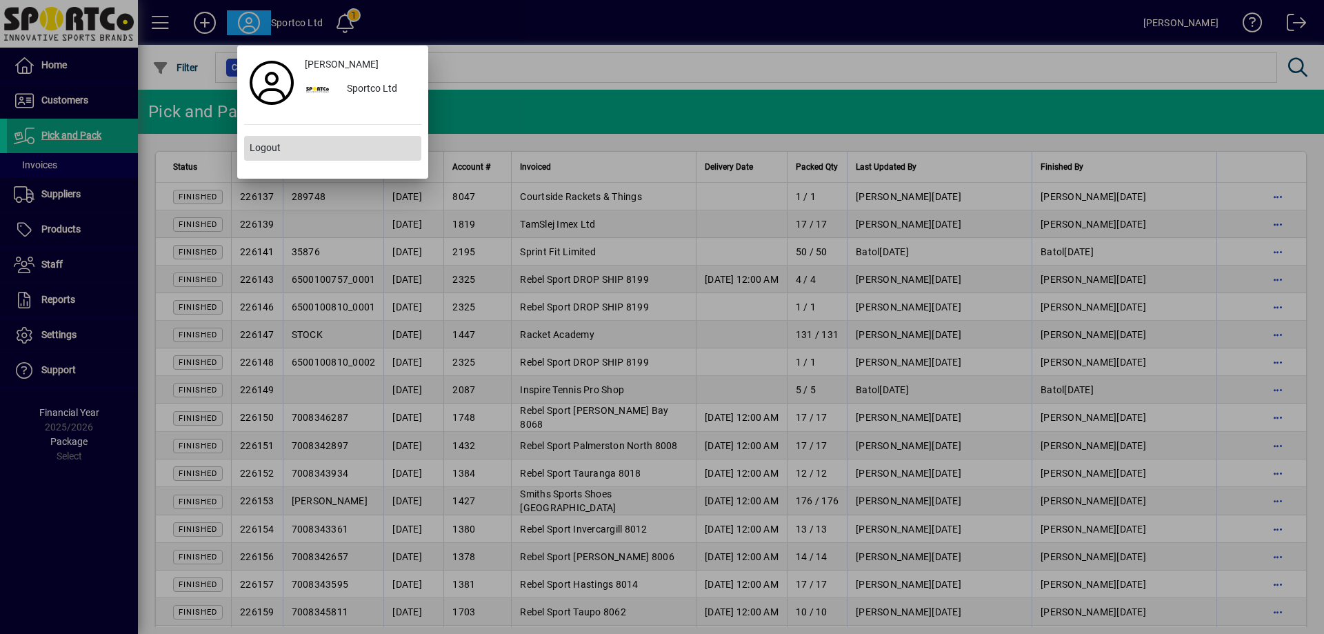
click at [278, 149] on span "Logout" at bounding box center [265, 148] width 31 height 14
